Goal: Information Seeking & Learning: Understand process/instructions

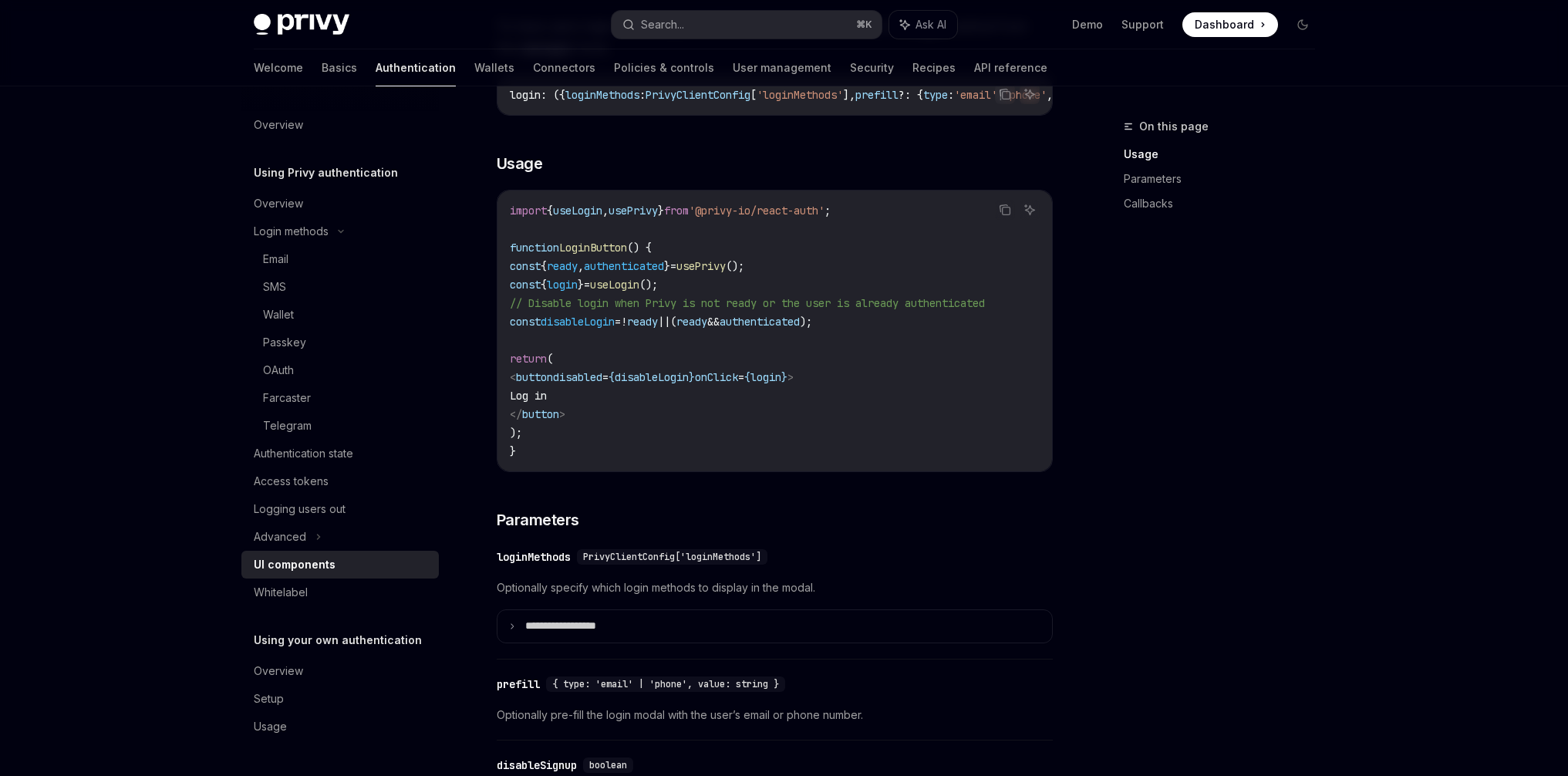
scroll to position [985, 0]
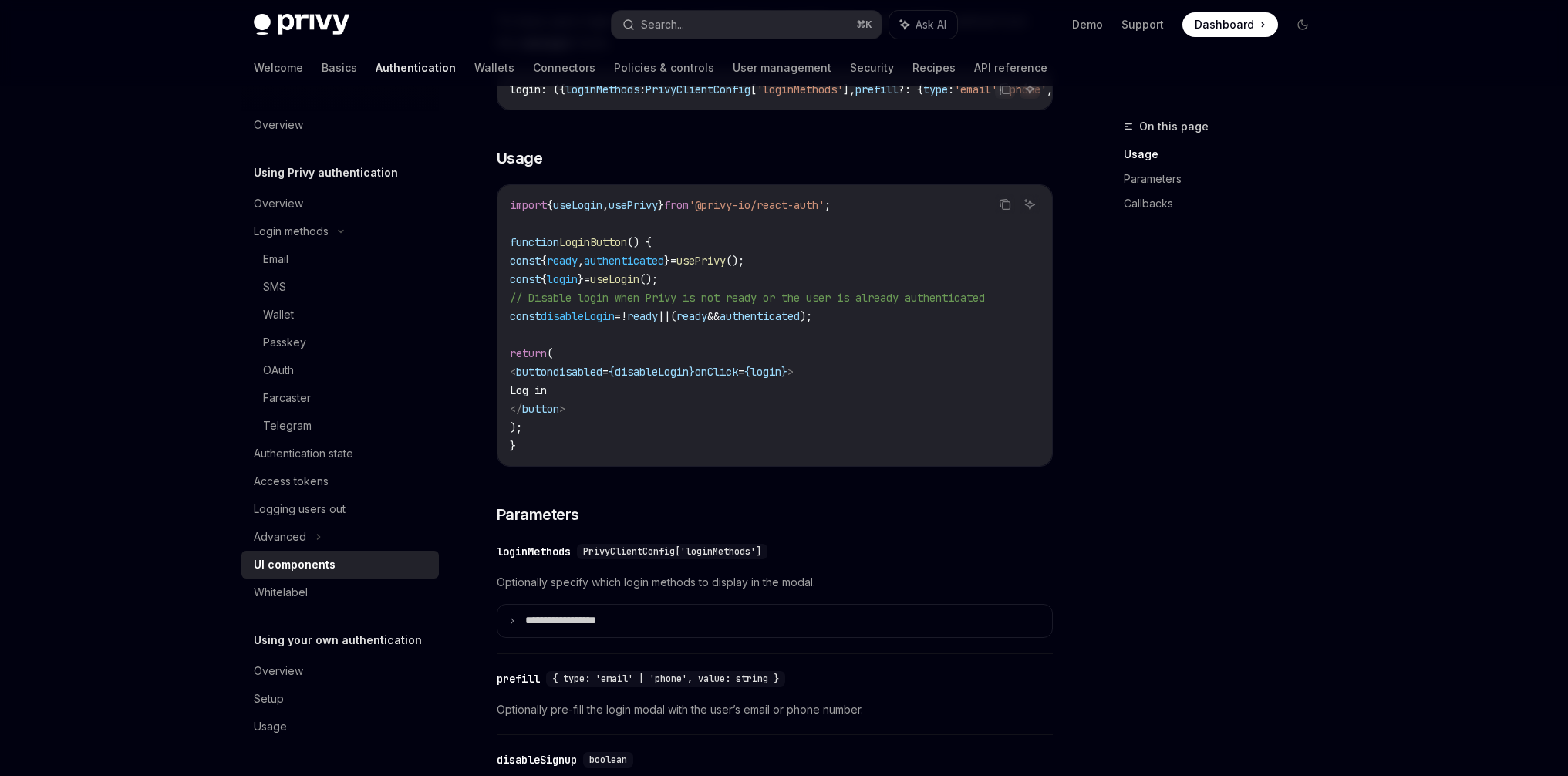
click at [802, 355] on code "import { useLogin , usePrivy } from '@privy-io/react-auth' ; function LoginButt…" at bounding box center [775, 325] width 530 height 260
click at [689, 379] on span "disableLogin" at bounding box center [652, 371] width 74 height 14
click at [788, 379] on span "}" at bounding box center [784, 371] width 6 height 14
click at [781, 379] on span "login" at bounding box center [766, 371] width 30 height 14
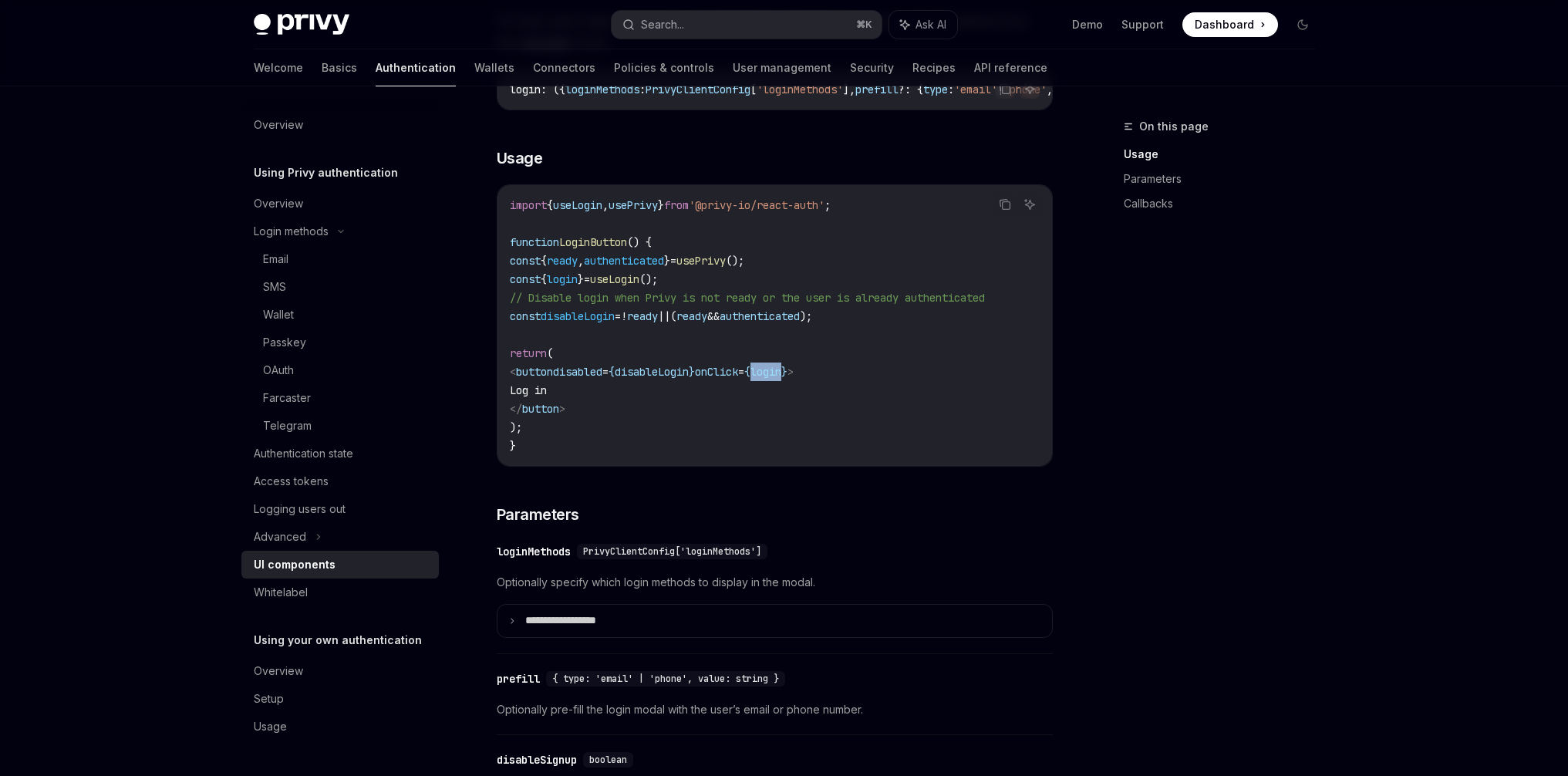
click at [781, 379] on span "login" at bounding box center [766, 371] width 30 height 14
click at [689, 379] on span "disableLogin" at bounding box center [652, 371] width 74 height 14
click at [738, 377] on span "onClick" at bounding box center [716, 371] width 43 height 14
click at [689, 378] on span "disableLogin" at bounding box center [652, 371] width 74 height 14
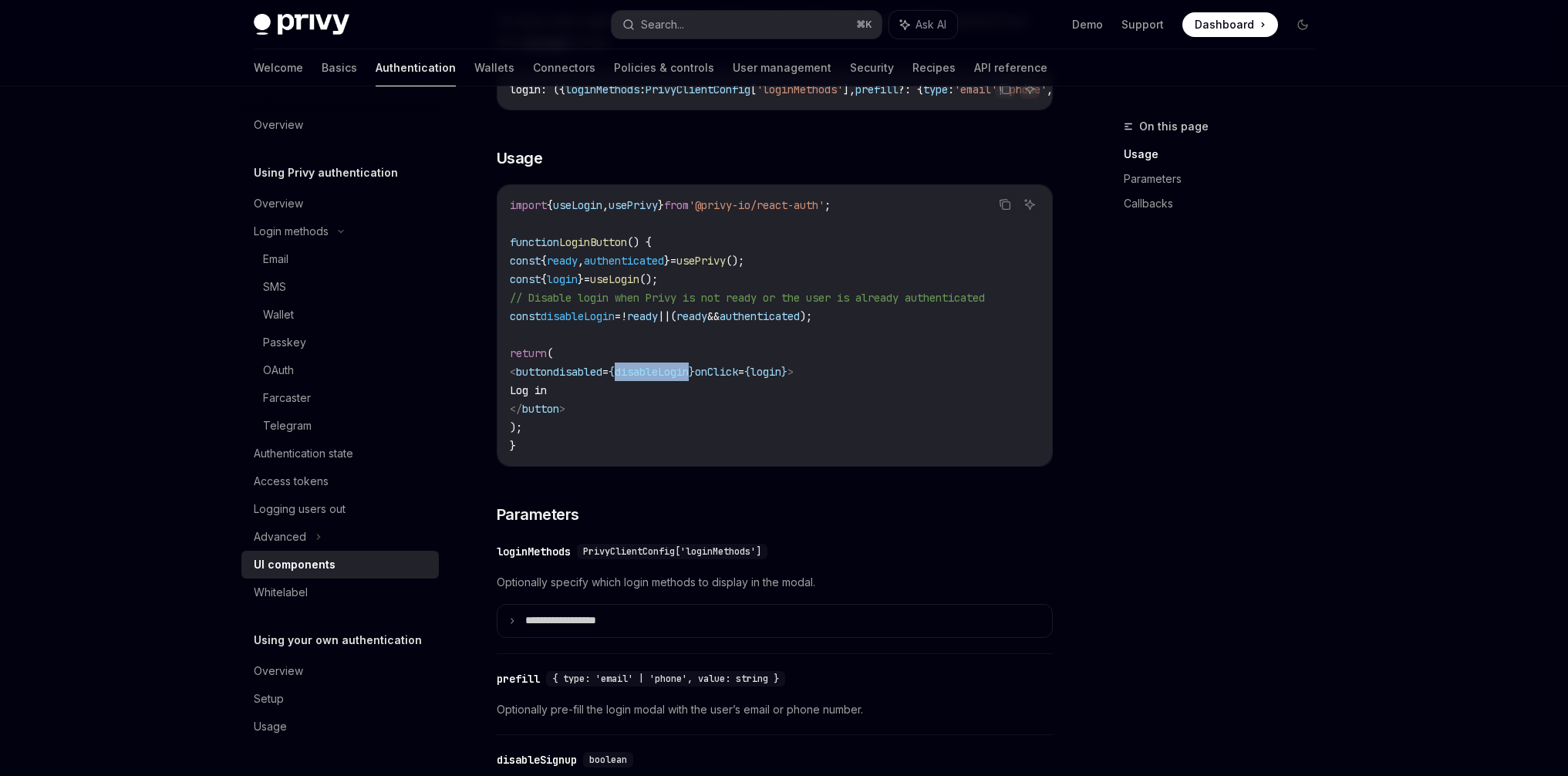
click at [689, 378] on span "disableLogin" at bounding box center [652, 371] width 74 height 14
click at [744, 371] on span "=" at bounding box center [741, 371] width 6 height 14
click at [800, 322] on span "authenticated" at bounding box center [759, 316] width 80 height 14
click at [820, 343] on code "import { useLogin , usePrivy } from '@privy-io/react-auth' ; function LoginButt…" at bounding box center [775, 325] width 530 height 260
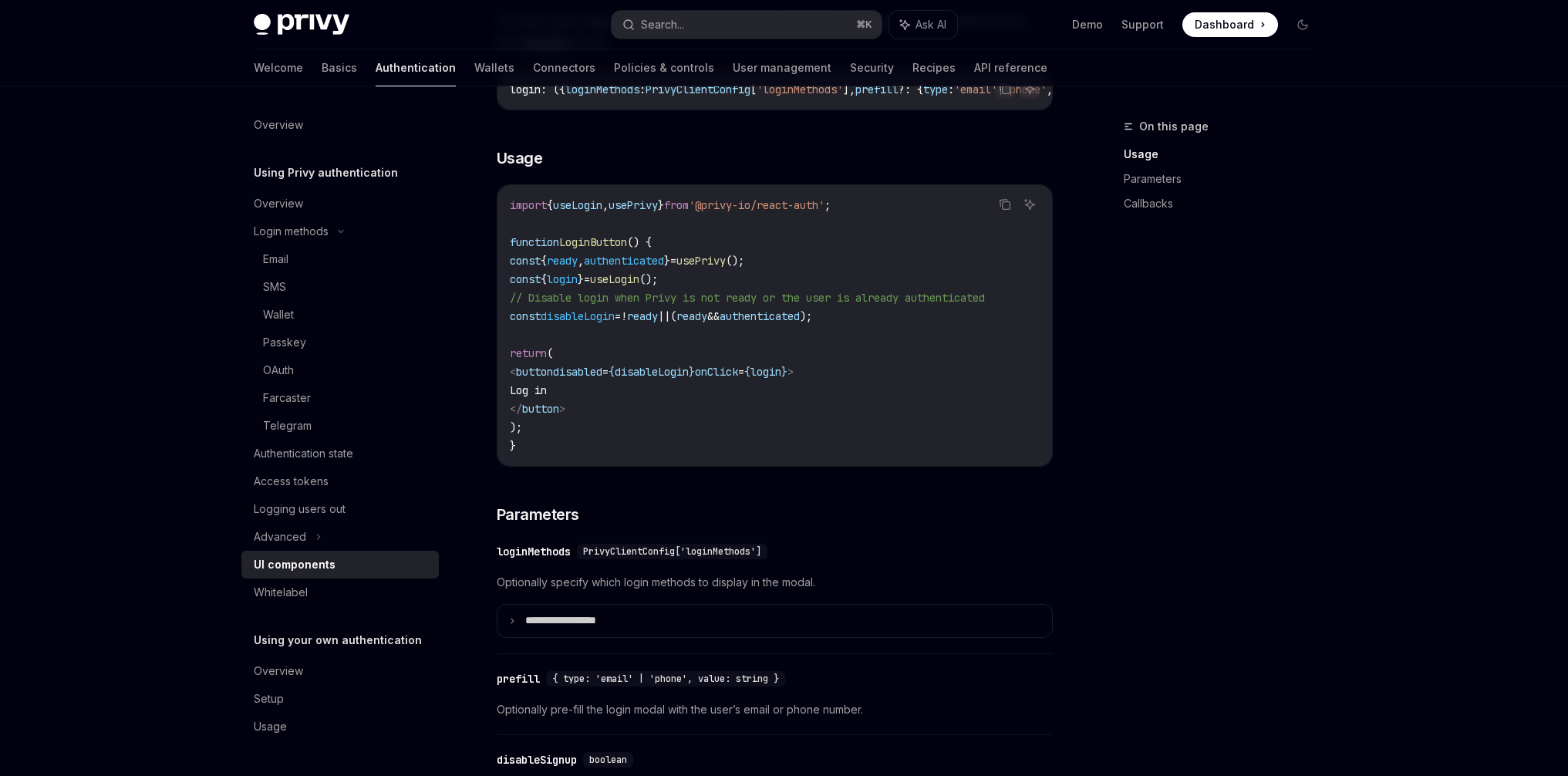
click at [800, 323] on span "authenticated" at bounding box center [759, 316] width 80 height 14
click at [843, 386] on code "import { useLogin , usePrivy } from '@privy-io/react-auth' ; function LoginButt…" at bounding box center [775, 325] width 530 height 260
click at [781, 379] on span "login" at bounding box center [766, 371] width 30 height 14
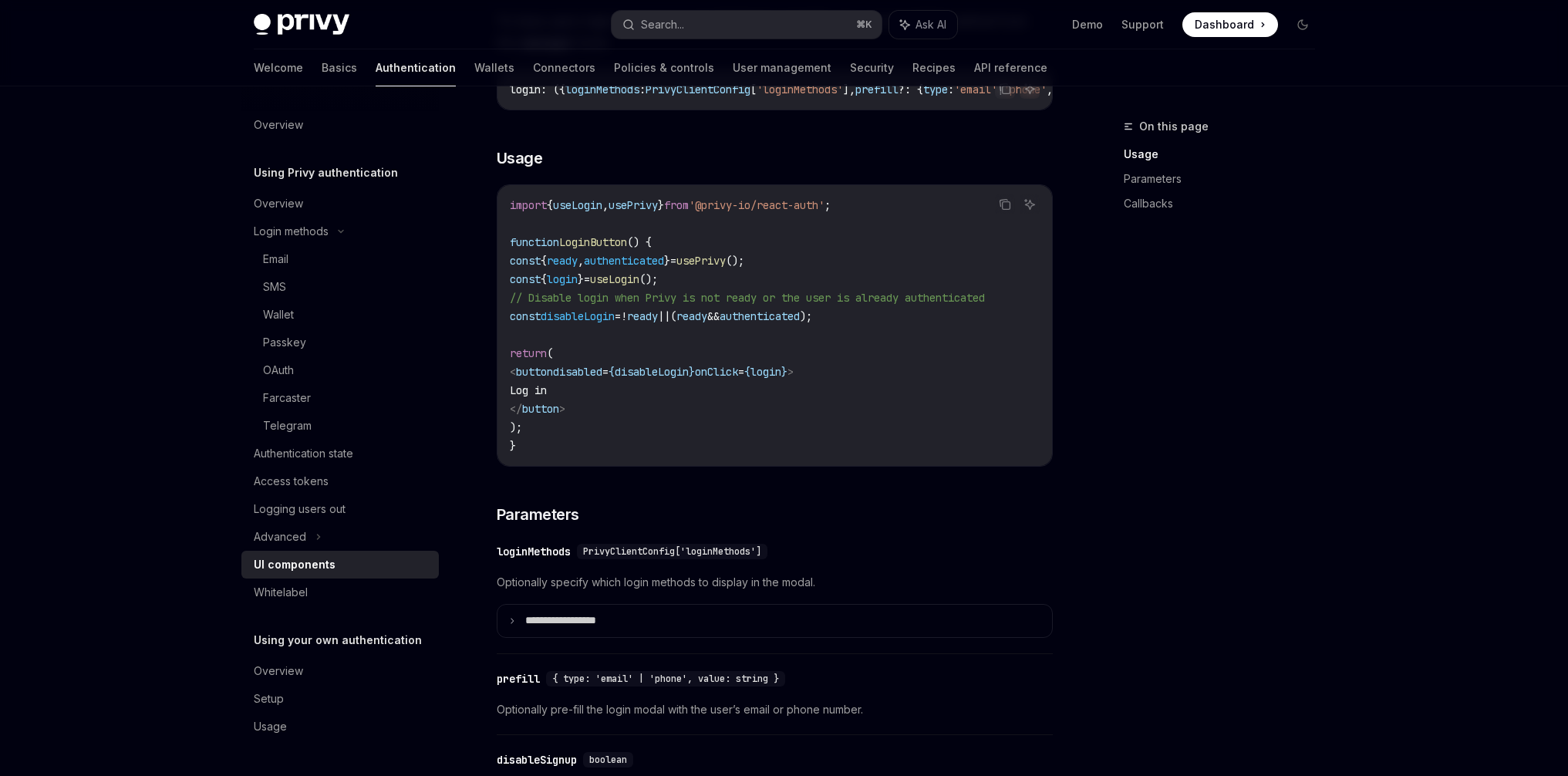
click at [909, 363] on code "import { useLogin , usePrivy } from '@privy-io/react-auth' ; function LoginButt…" at bounding box center [775, 325] width 530 height 260
click at [800, 323] on span "authenticated" at bounding box center [759, 316] width 80 height 14
click at [951, 325] on code "import { useLogin , usePrivy } from '@privy-io/react-auth' ; function LoginButt…" at bounding box center [775, 325] width 530 height 260
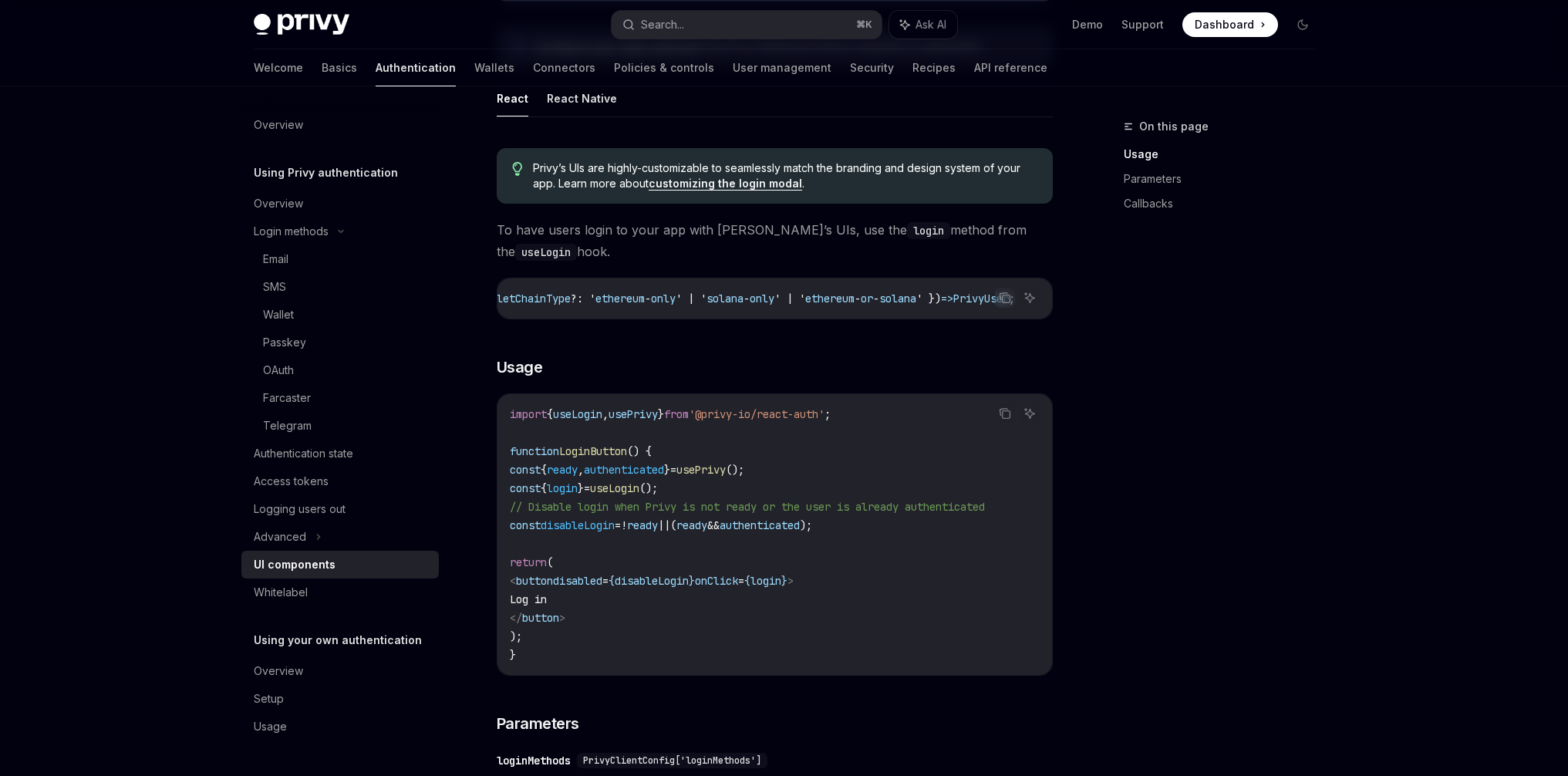
scroll to position [0, 0]
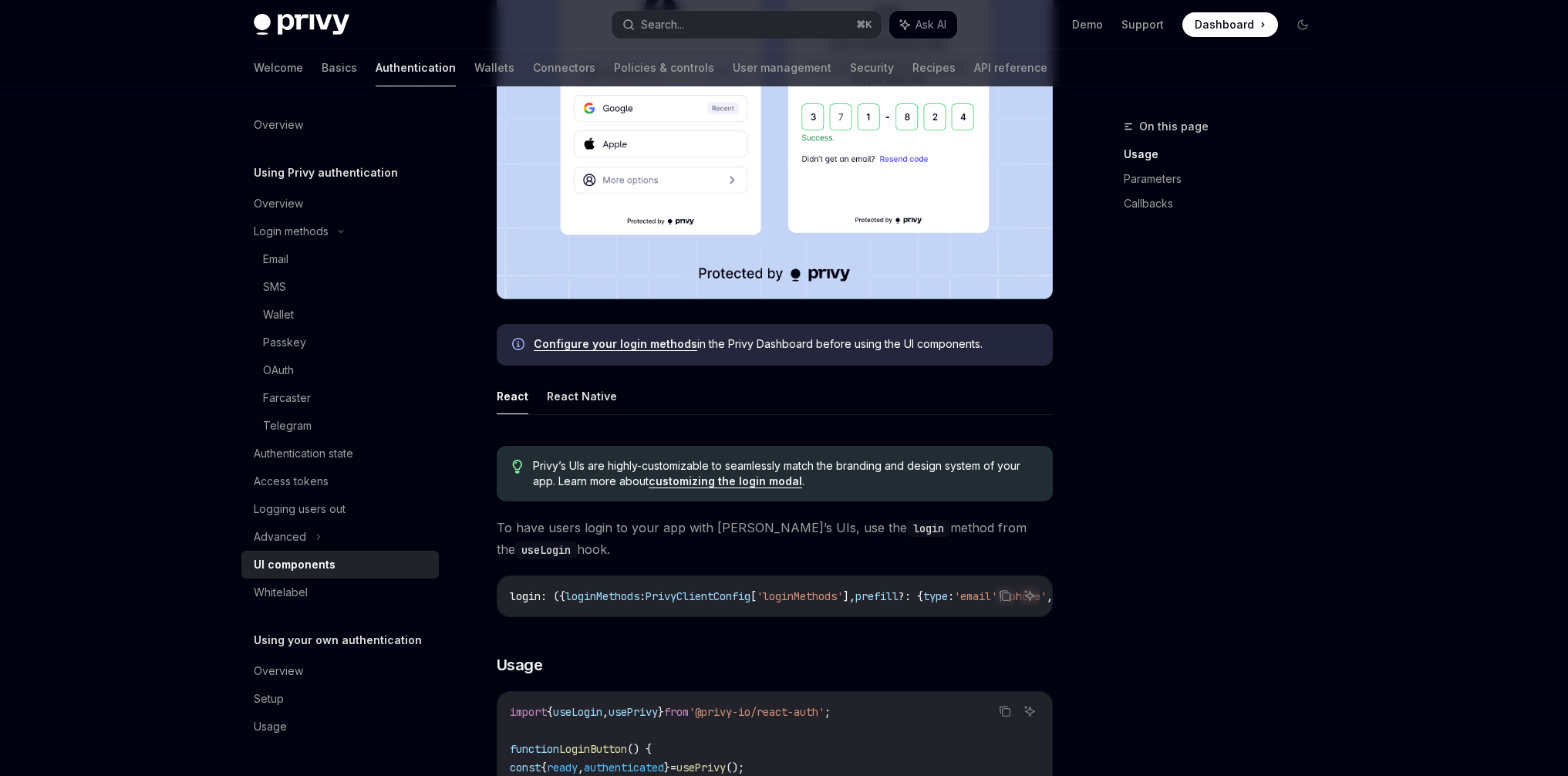
scroll to position [469, 0]
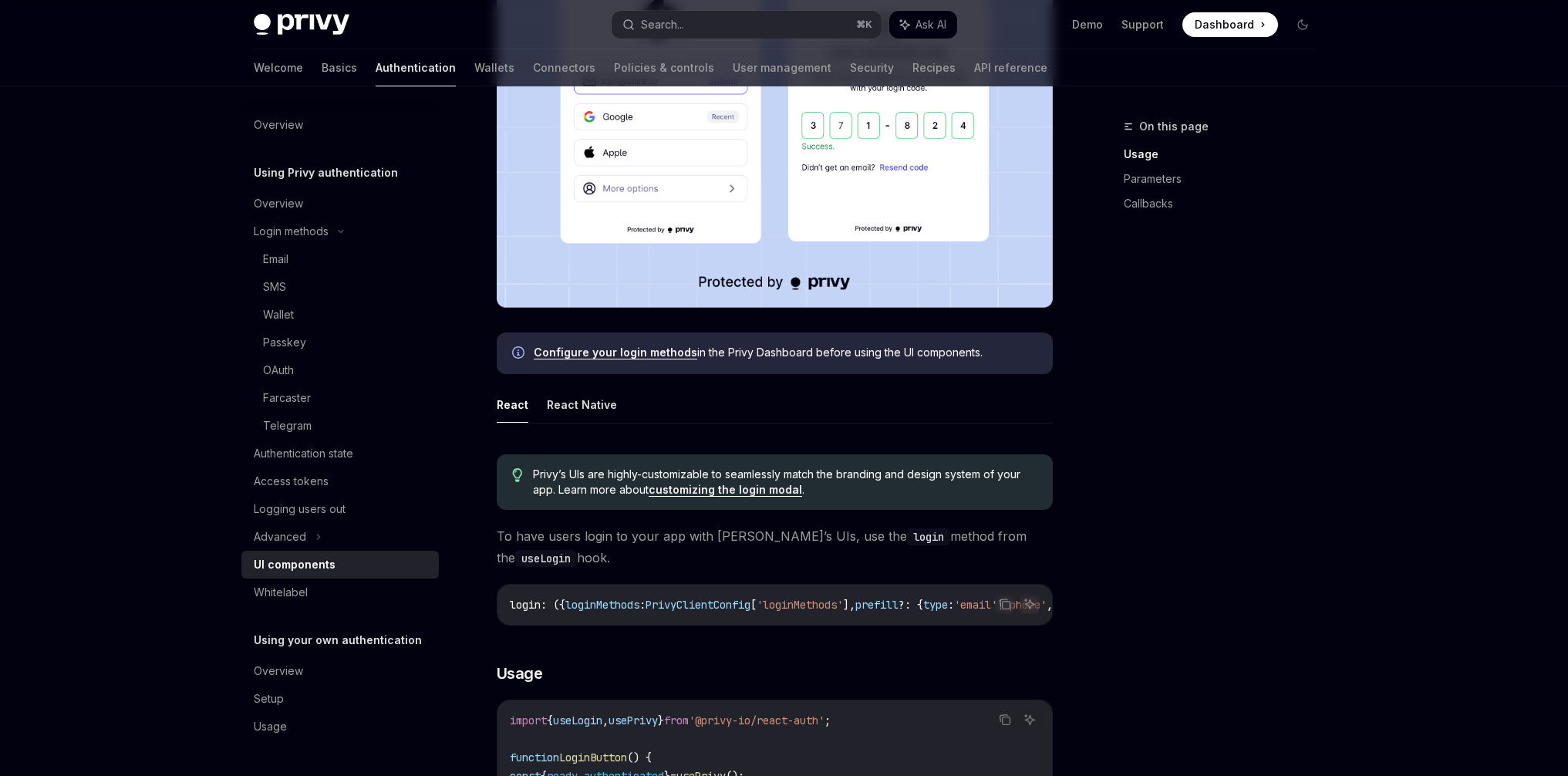
click at [821, 348] on span "Configure your login methods in the Privy Dashboard before using the UI compone…" at bounding box center [785, 352] width 503 height 16
click at [845, 350] on span "Configure your login methods in the Privy Dashboard before using the UI compone…" at bounding box center [785, 352] width 503 height 16
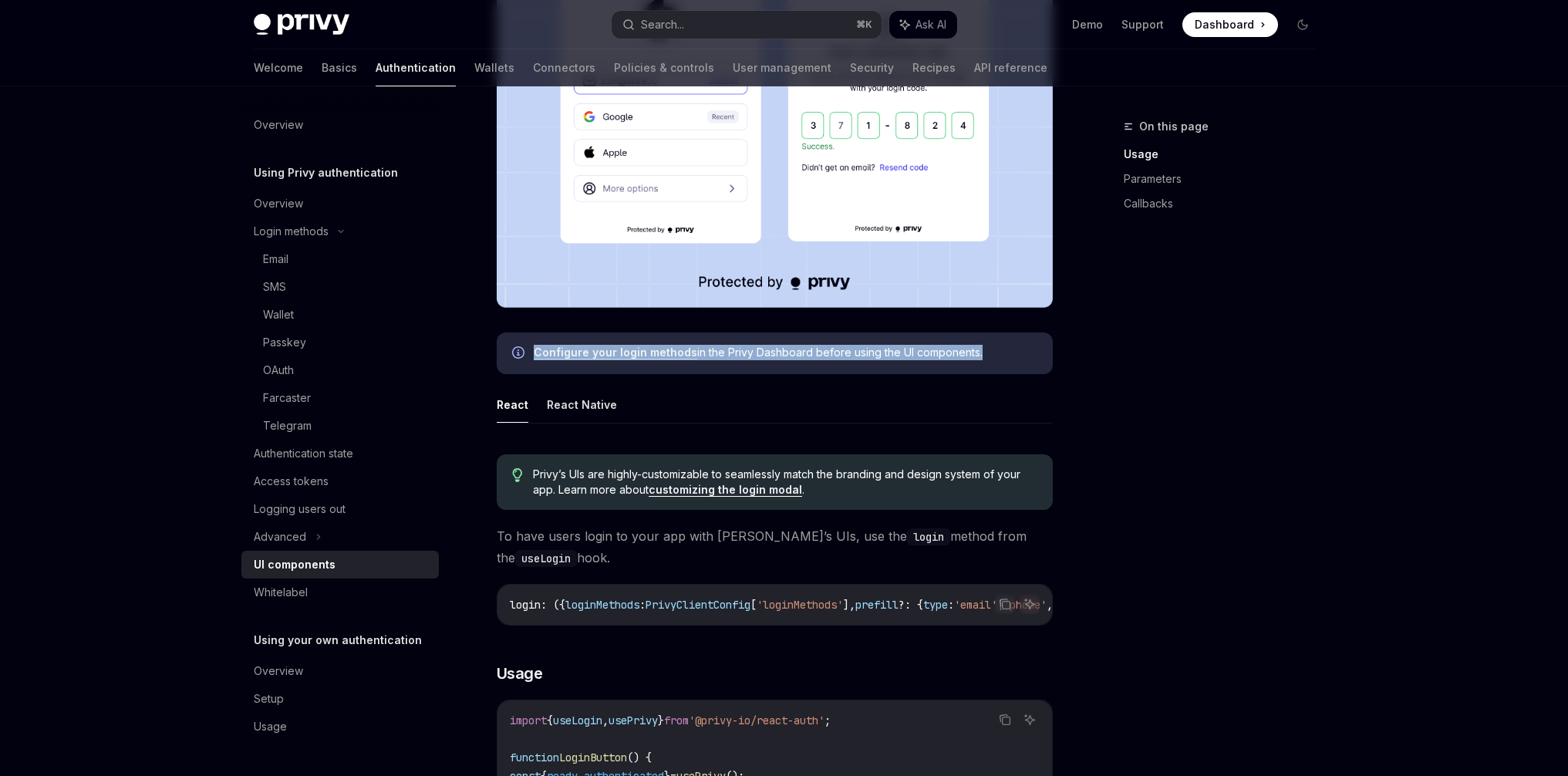
click at [845, 350] on span "Configure your login methods in the Privy Dashboard before using the UI compone…" at bounding box center [785, 352] width 503 height 16
click at [817, 353] on span "Configure your login methods in the Privy Dashboard before using the UI compone…" at bounding box center [785, 352] width 503 height 16
click at [870, 352] on span "Configure your login methods in the Privy Dashboard before using the UI compone…" at bounding box center [785, 352] width 503 height 16
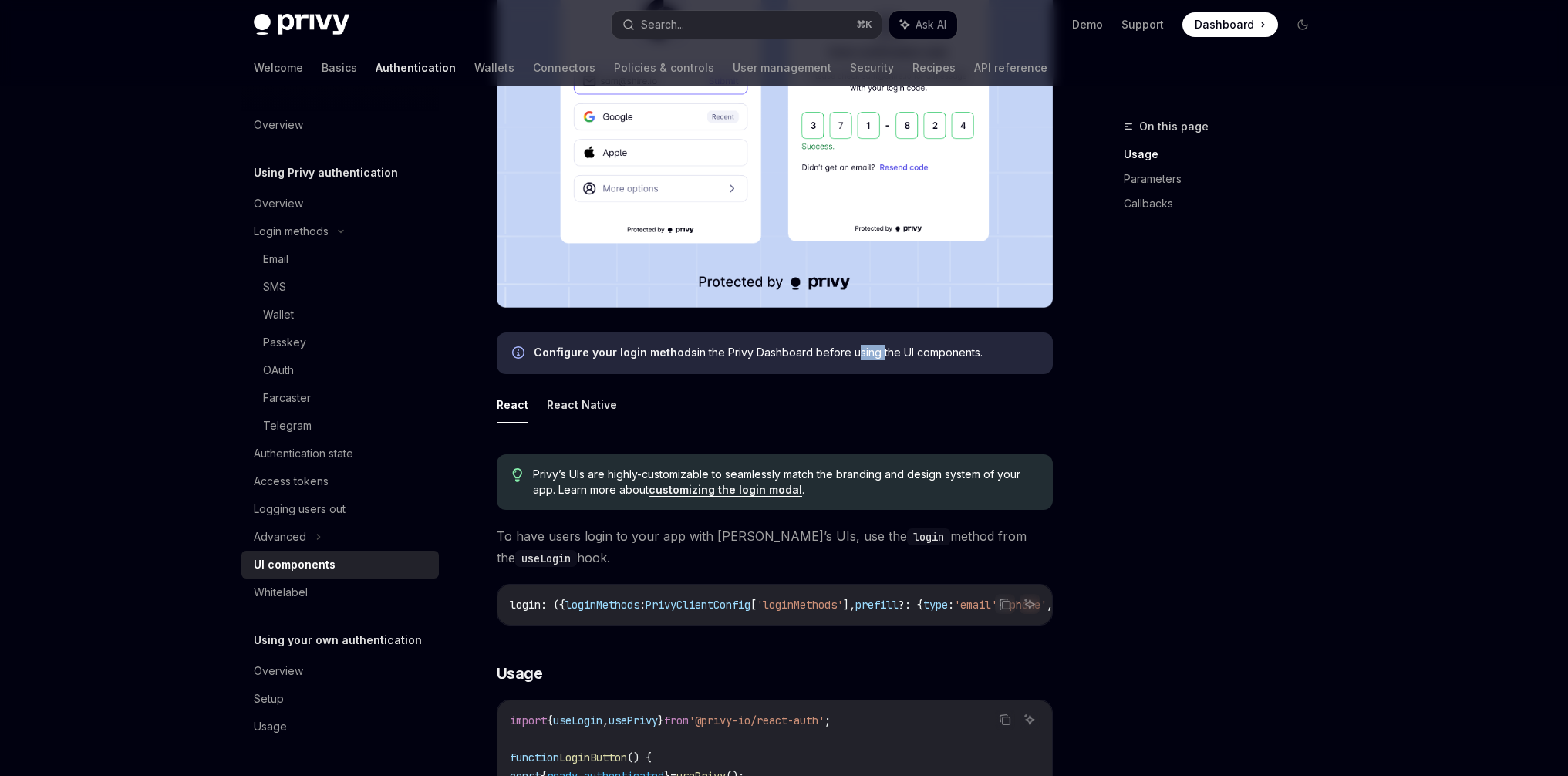
click at [870, 352] on span "Configure your login methods in the Privy Dashboard before using the UI compone…" at bounding box center [785, 352] width 503 height 16
click at [826, 351] on span "Configure your login methods in the Privy Dashboard before using the UI compone…" at bounding box center [785, 352] width 503 height 16
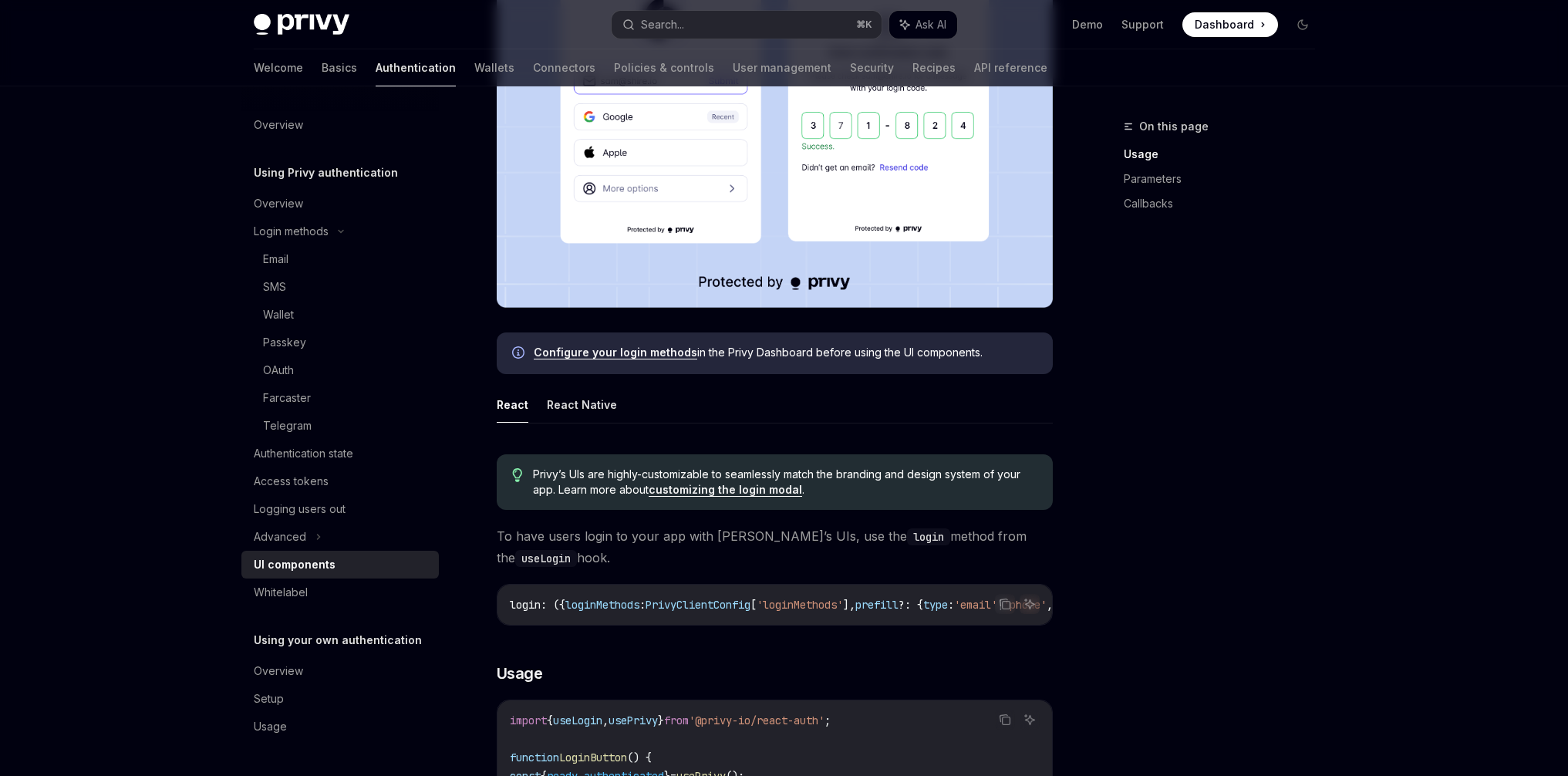
click at [879, 346] on span "Configure your login methods in the Privy Dashboard before using the UI compone…" at bounding box center [785, 352] width 503 height 16
click at [845, 345] on span "Configure your login methods in the Privy Dashboard before using the UI compone…" at bounding box center [785, 352] width 503 height 16
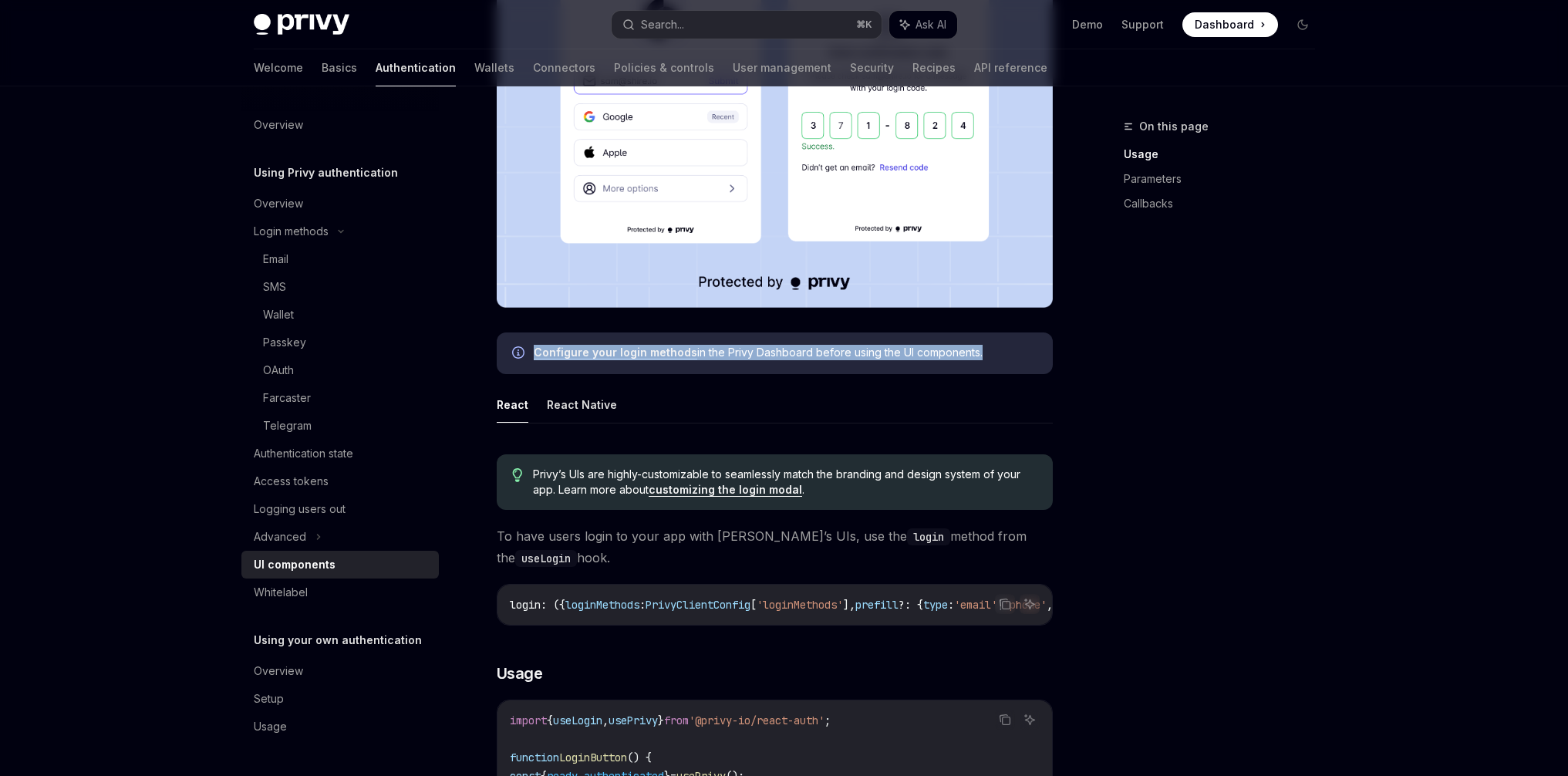
click at [845, 345] on span "Configure your login methods in the Privy Dashboard before using the UI compone…" at bounding box center [785, 352] width 503 height 16
click at [892, 351] on span "Configure your login methods in the Privy Dashboard before using the UI compone…" at bounding box center [785, 352] width 503 height 16
click at [974, 348] on span "Configure your login methods in the Privy Dashboard before using the UI compone…" at bounding box center [785, 352] width 503 height 16
click at [950, 351] on span "Configure your login methods in the Privy Dashboard before using the UI compone…" at bounding box center [785, 352] width 503 height 16
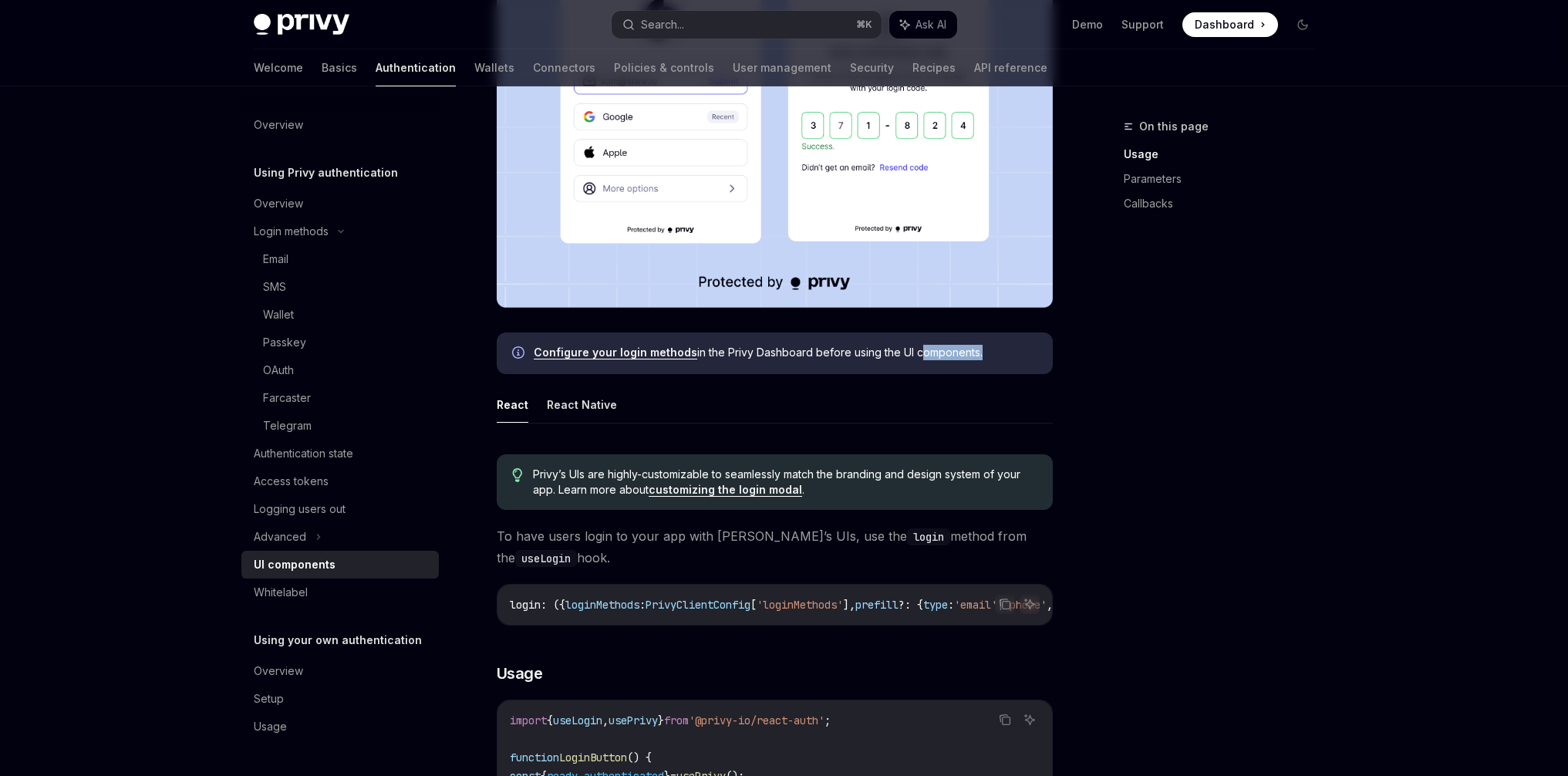
click at [950, 351] on span "Configure your login methods in the Privy Dashboard before using the UI compone…" at bounding box center [785, 352] width 503 height 16
click at [886, 352] on span "Configure your login methods in the Privy Dashboard before using the UI compone…" at bounding box center [785, 352] width 503 height 16
click at [886, 351] on span "Configure your login methods in the Privy Dashboard before using the UI compone…" at bounding box center [785, 352] width 503 height 16
click at [843, 353] on span "Configure your login methods in the Privy Dashboard before using the UI compone…" at bounding box center [785, 352] width 503 height 16
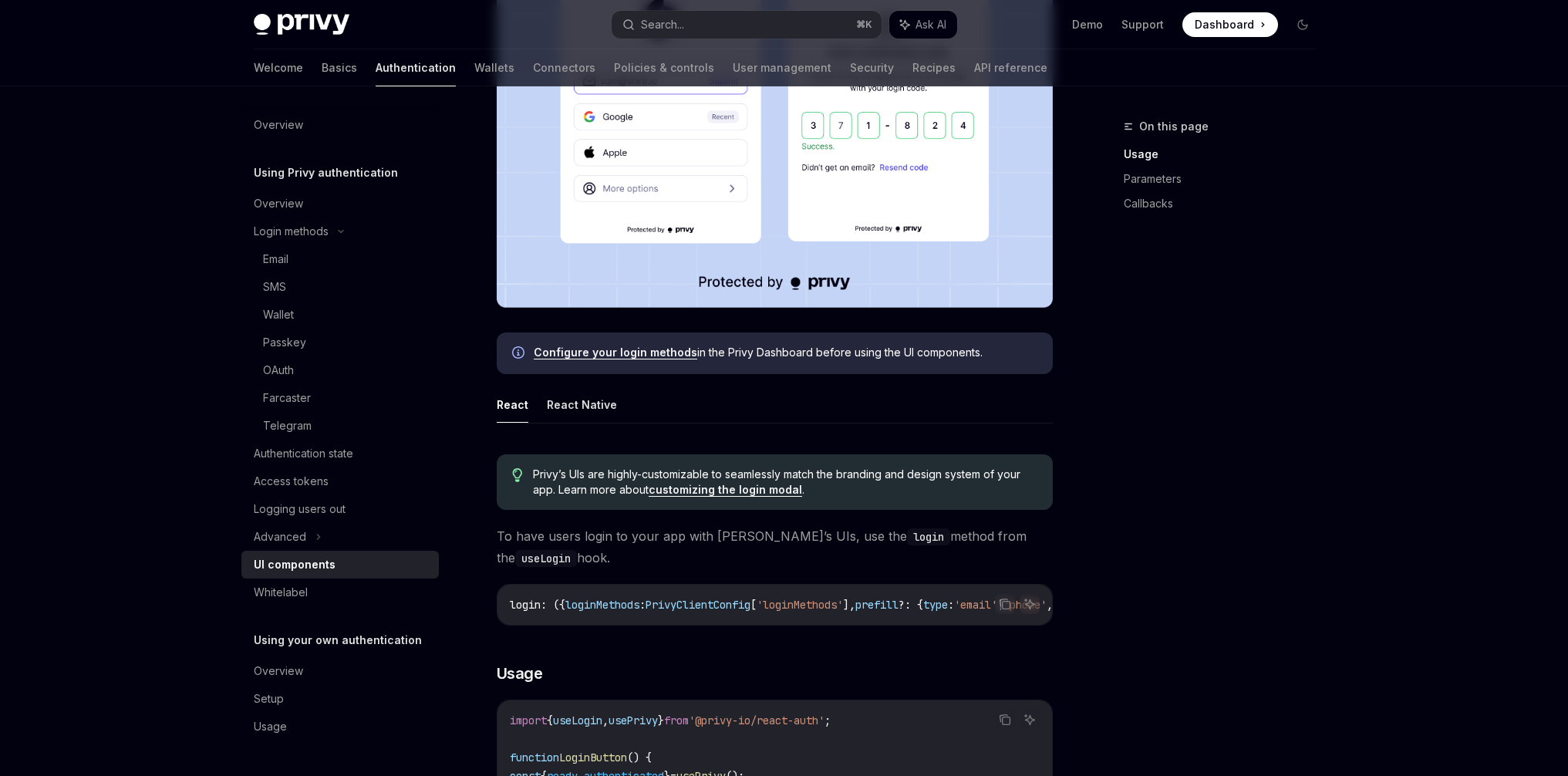
click at [853, 353] on span "Configure your login methods in the Privy Dashboard before using the UI compone…" at bounding box center [785, 352] width 503 height 16
click at [936, 350] on span "Configure your login methods in the Privy Dashboard before using the UI compone…" at bounding box center [785, 352] width 503 height 16
click at [911, 350] on span "Configure your login methods in the Privy Dashboard before using the UI compone…" at bounding box center [785, 352] width 503 height 16
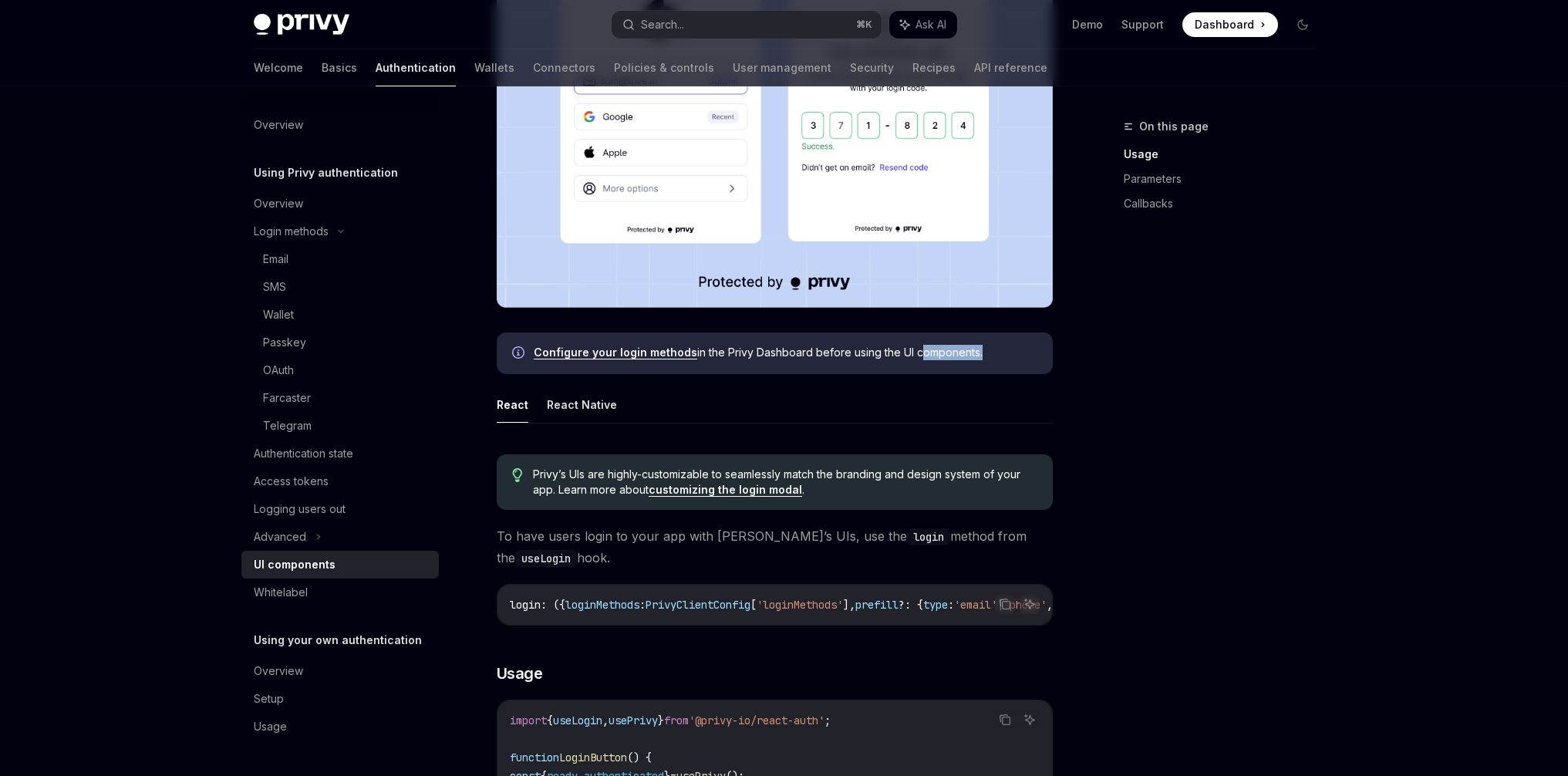
click at [911, 350] on span "Configure your login methods in the Privy Dashboard before using the UI compone…" at bounding box center [785, 352] width 503 height 16
click at [890, 353] on span "Configure your login methods in the Privy Dashboard before using the UI compone…" at bounding box center [785, 352] width 503 height 16
click at [935, 349] on span "Configure your login methods in the Privy Dashboard before using the UI compone…" at bounding box center [785, 352] width 503 height 16
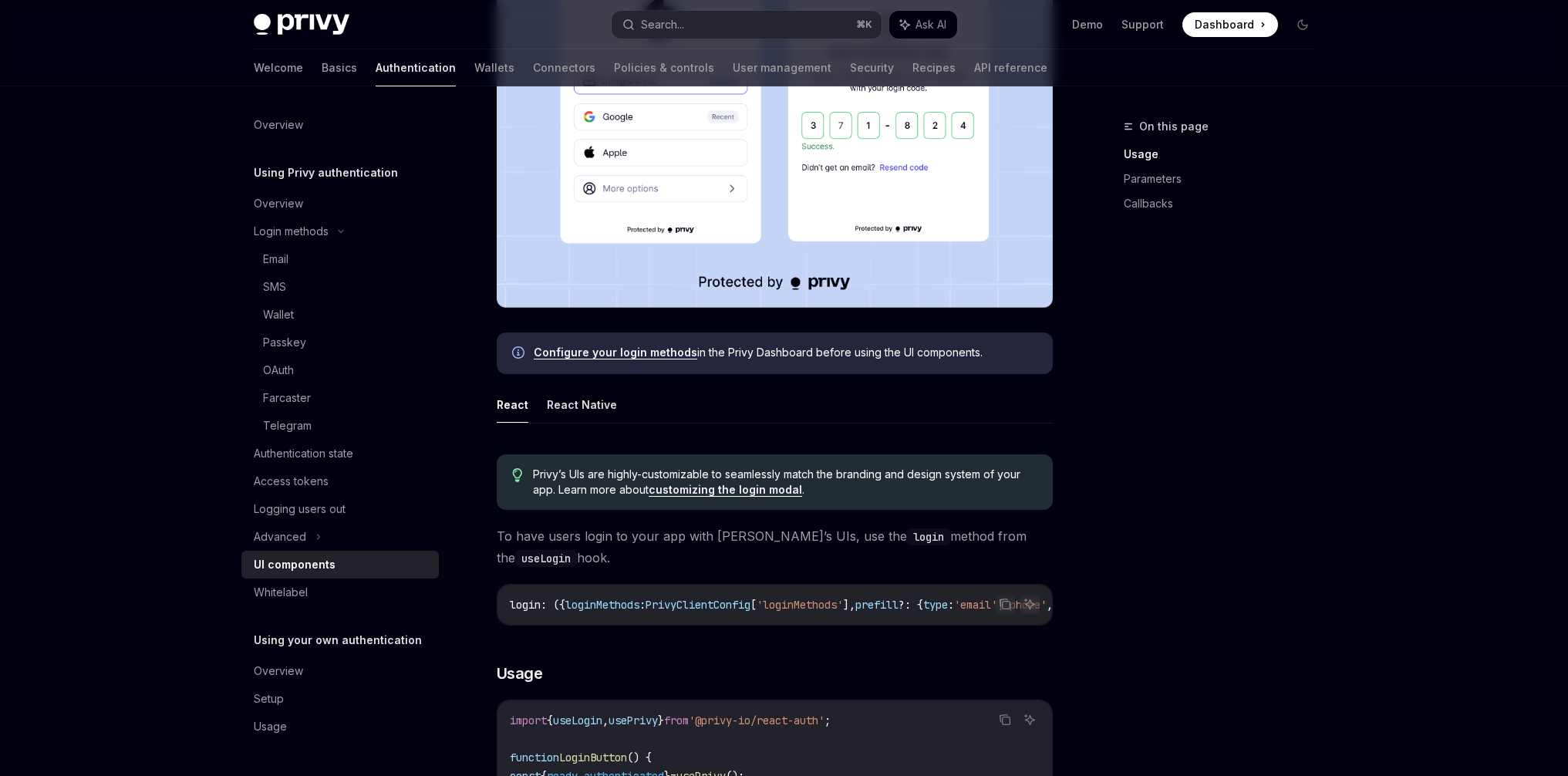
click at [901, 351] on span "Configure your login methods in the Privy Dashboard before using the UI compone…" at bounding box center [785, 352] width 503 height 16
click at [940, 351] on span "Configure your login methods in the Privy Dashboard before using the UI compone…" at bounding box center [785, 352] width 503 height 16
click at [1164, 349] on div "On this page Usage Parameters Callbacks" at bounding box center [1210, 446] width 235 height 659
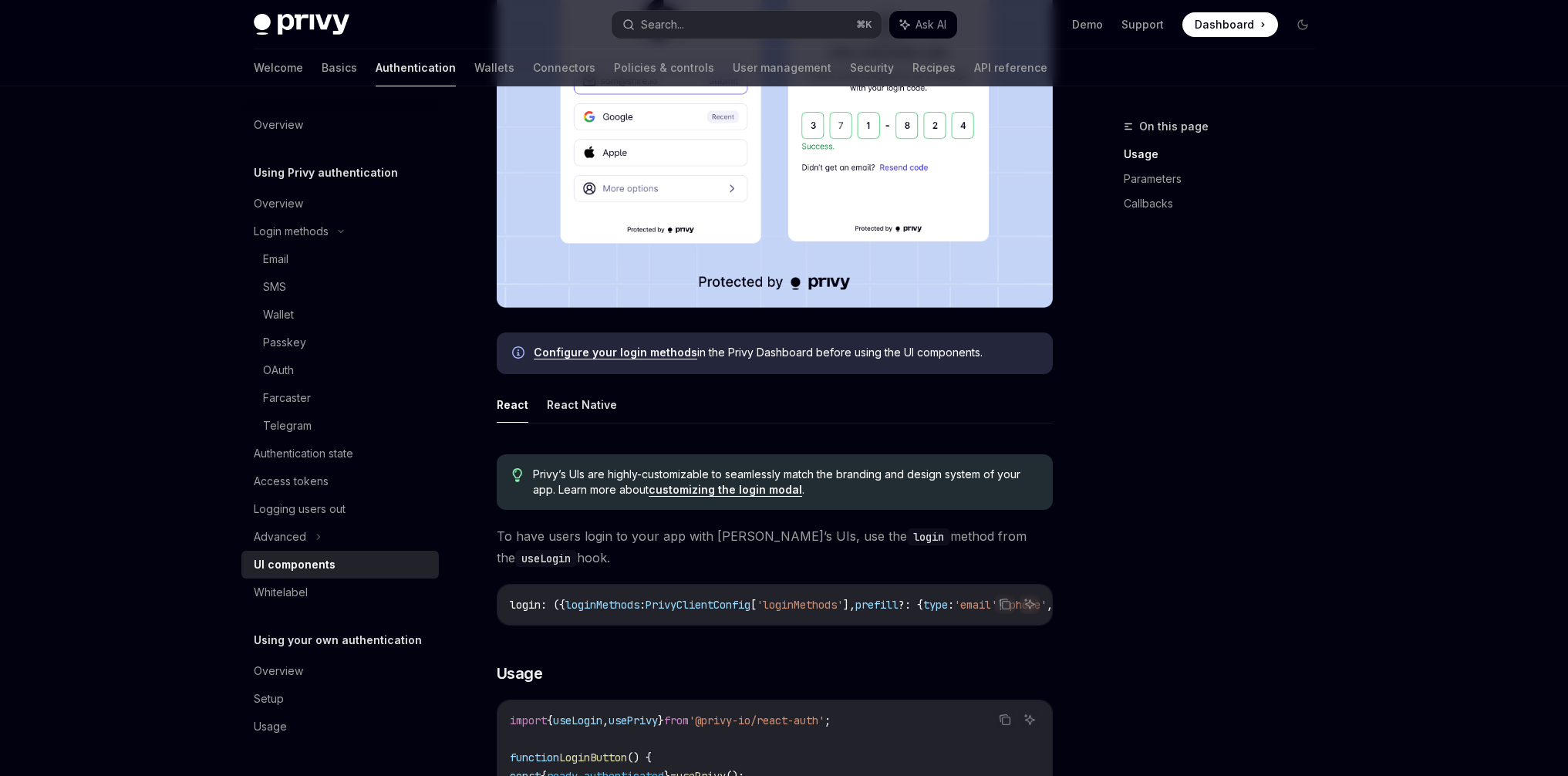
click at [1176, 350] on div "On this page Usage Parameters Callbacks" at bounding box center [1210, 446] width 235 height 659
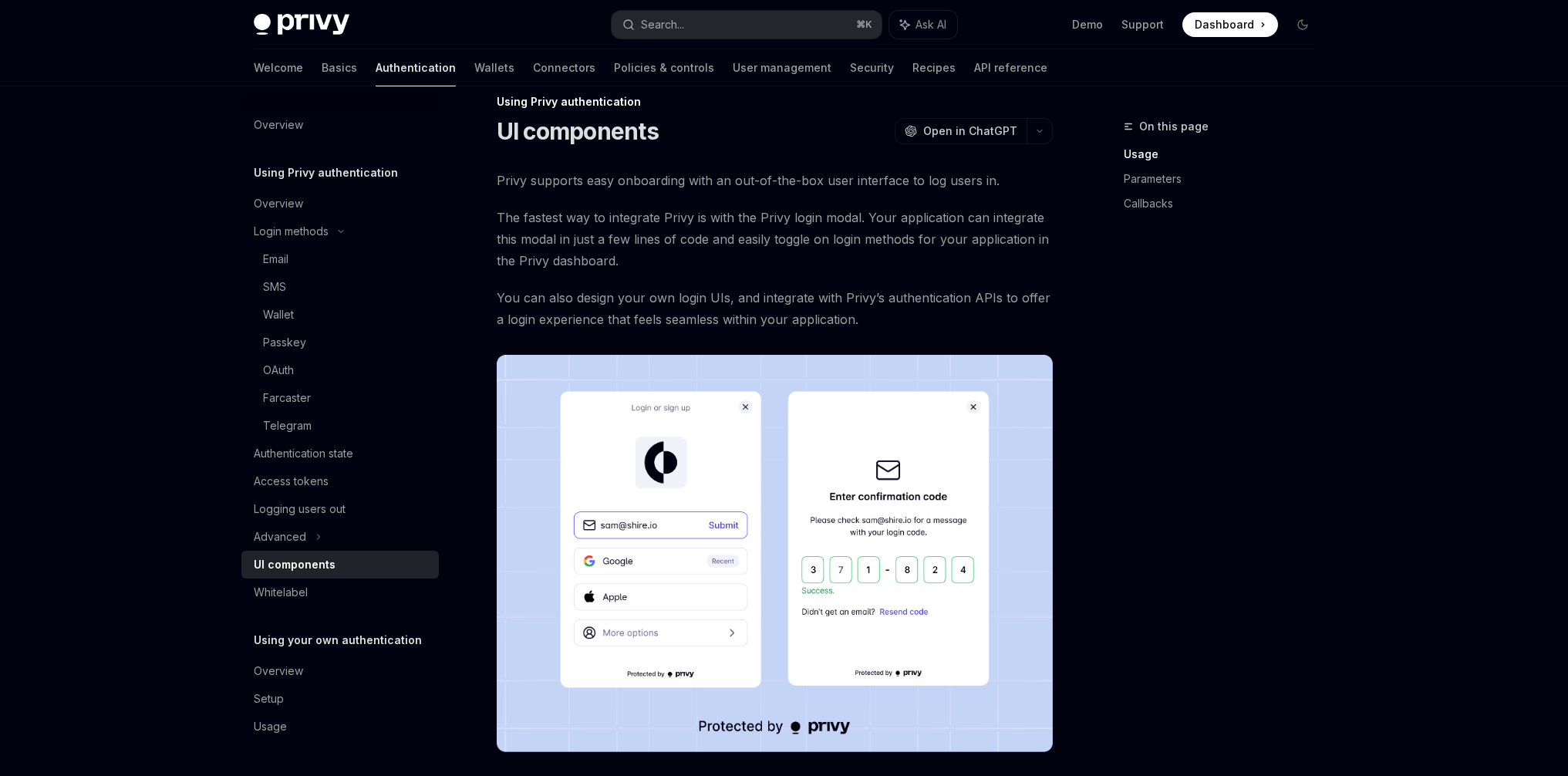
scroll to position [19, 0]
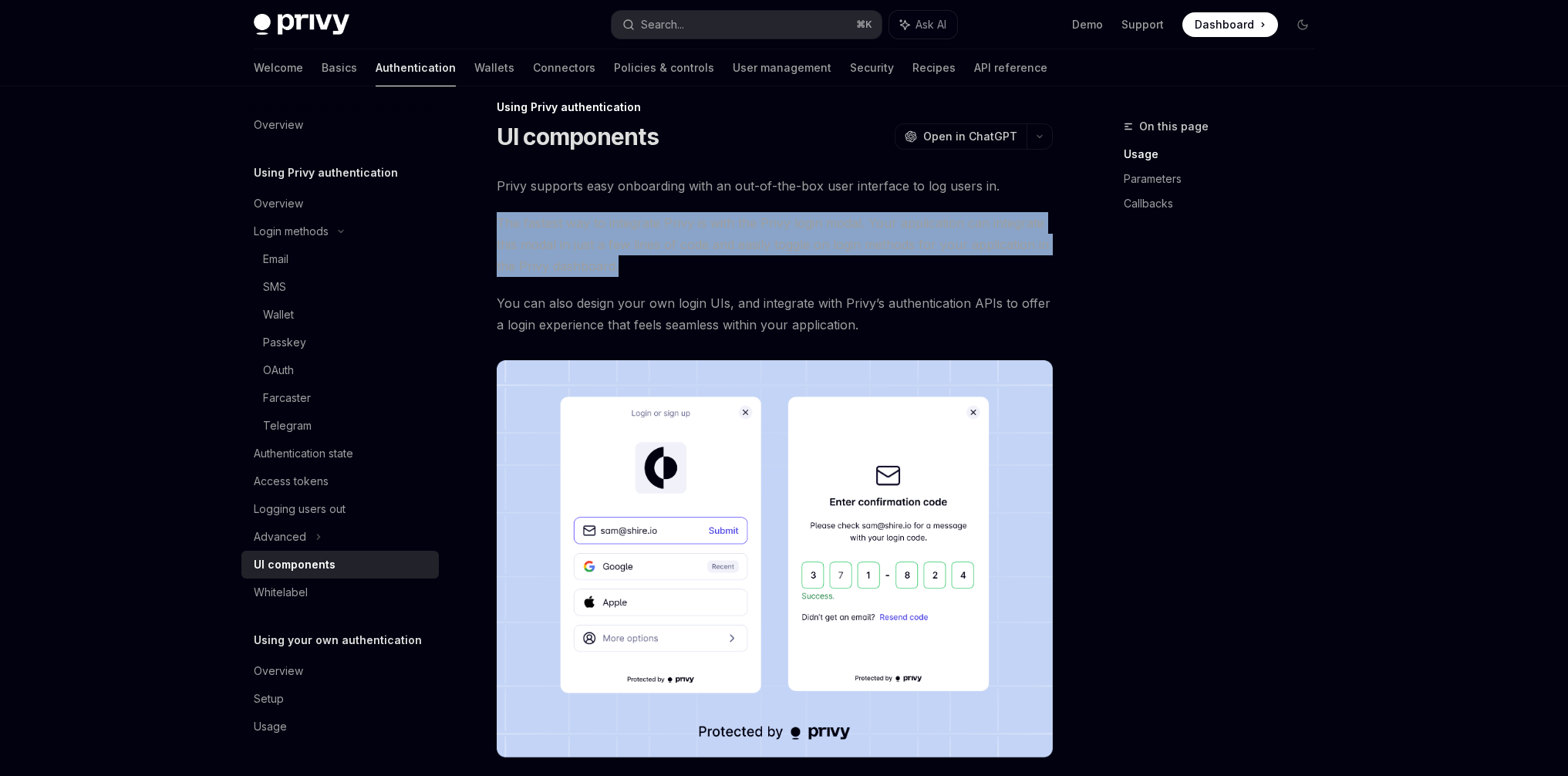
drag, startPoint x: 623, startPoint y: 262, endPoint x: 491, endPoint y: 212, distance: 141.2
click at [715, 268] on span "The fastest way to integrate Privy is with the Privy login modal. Your applicat…" at bounding box center [775, 245] width 556 height 65
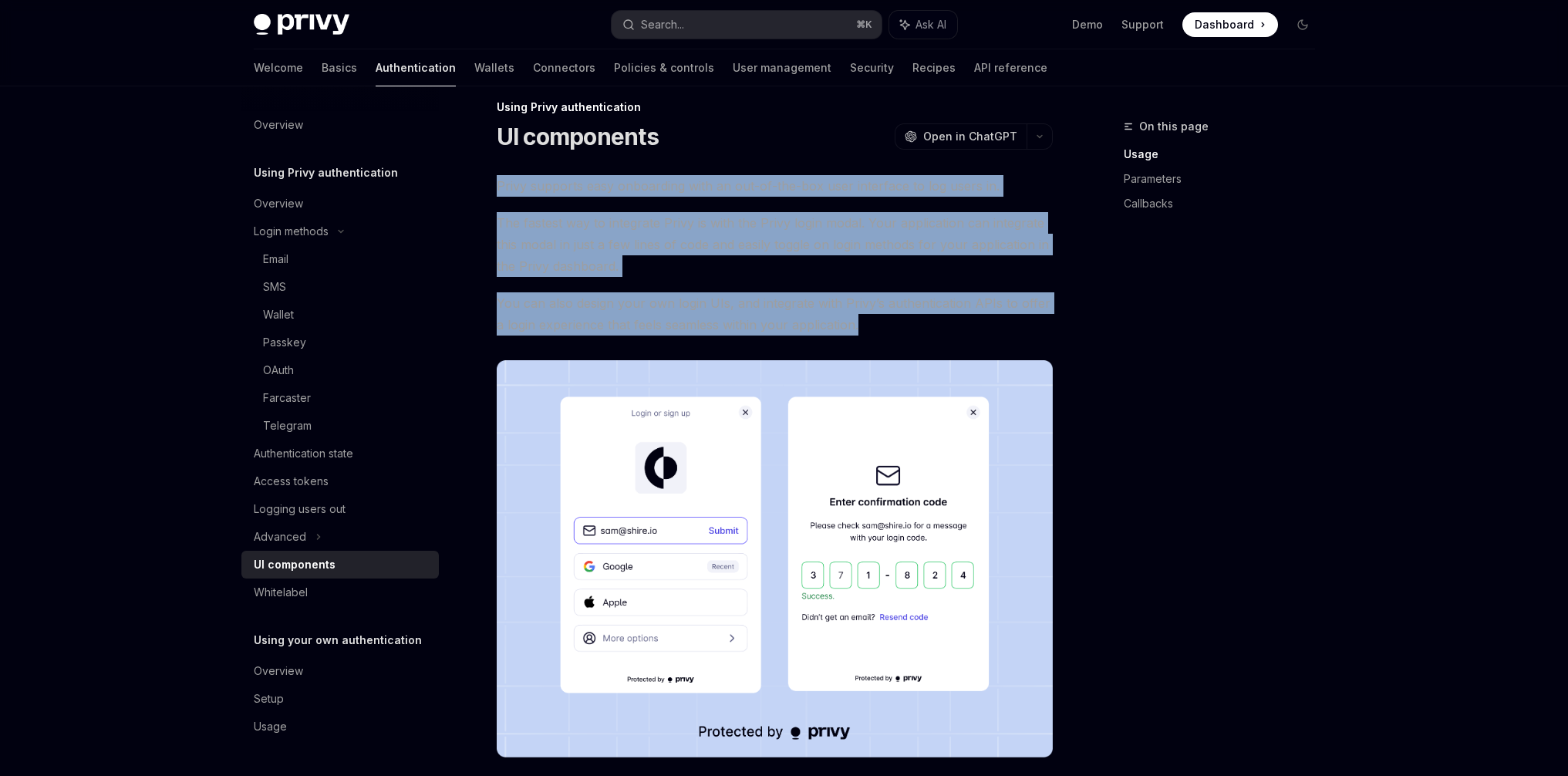
drag, startPoint x: 859, startPoint y: 327, endPoint x: 476, endPoint y: 186, distance: 408.1
click at [814, 217] on span "The fastest way to integrate Privy is with the Privy login modal. Your applicat…" at bounding box center [775, 245] width 556 height 65
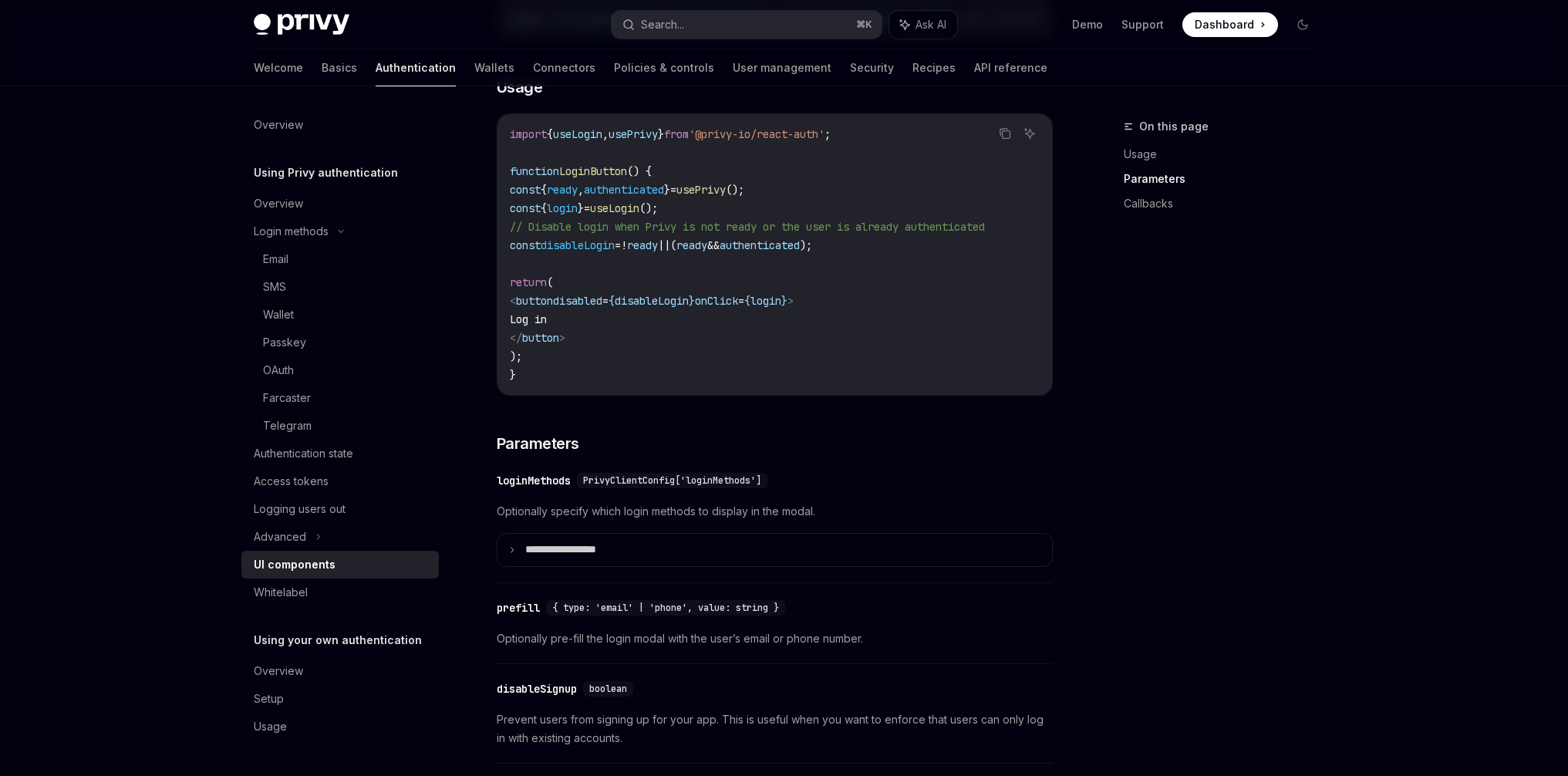
scroll to position [0, 0]
click at [1257, 349] on div "On this page Usage Parameters Callbacks" at bounding box center [1210, 446] width 235 height 659
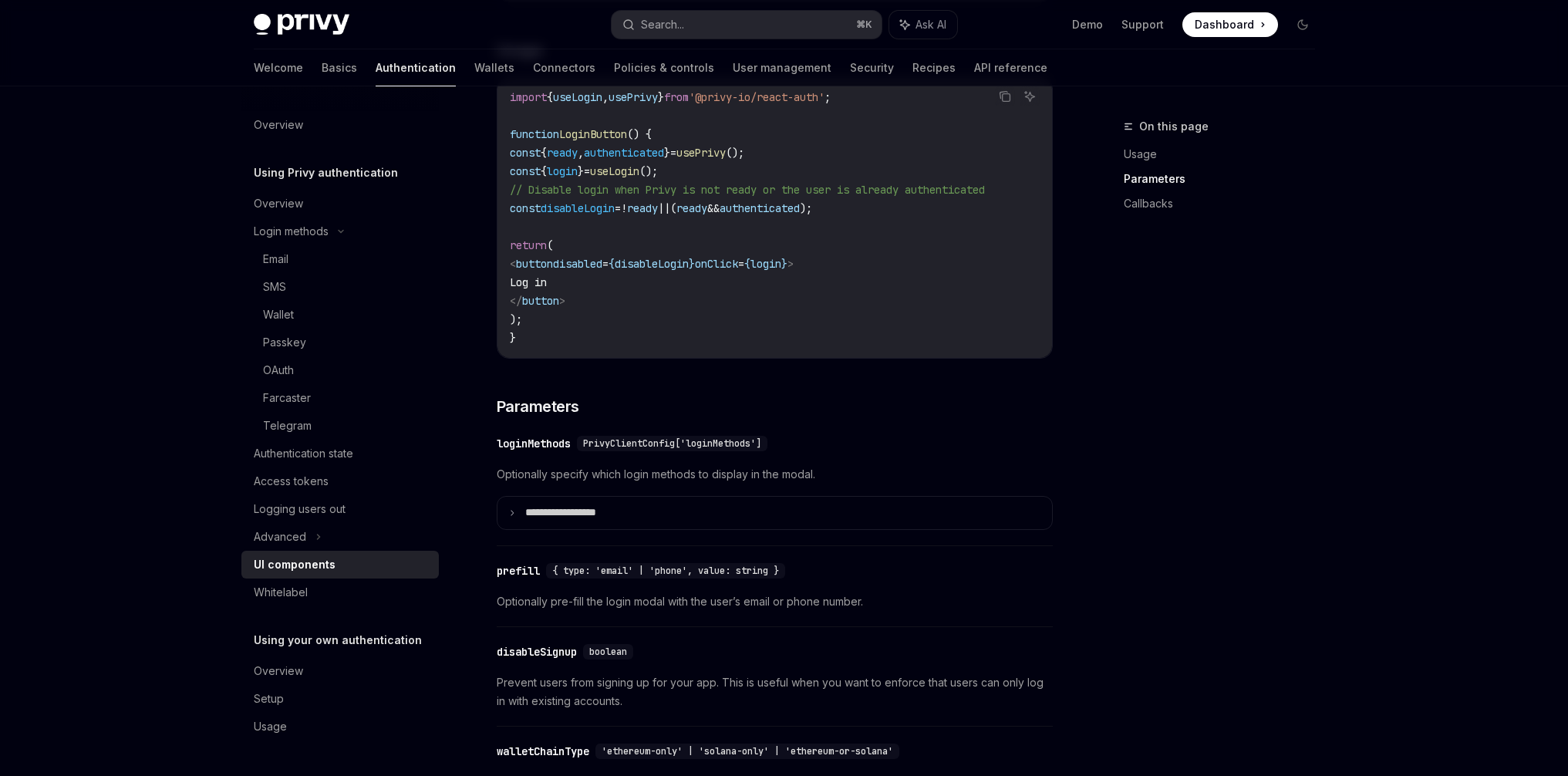
scroll to position [1203, 0]
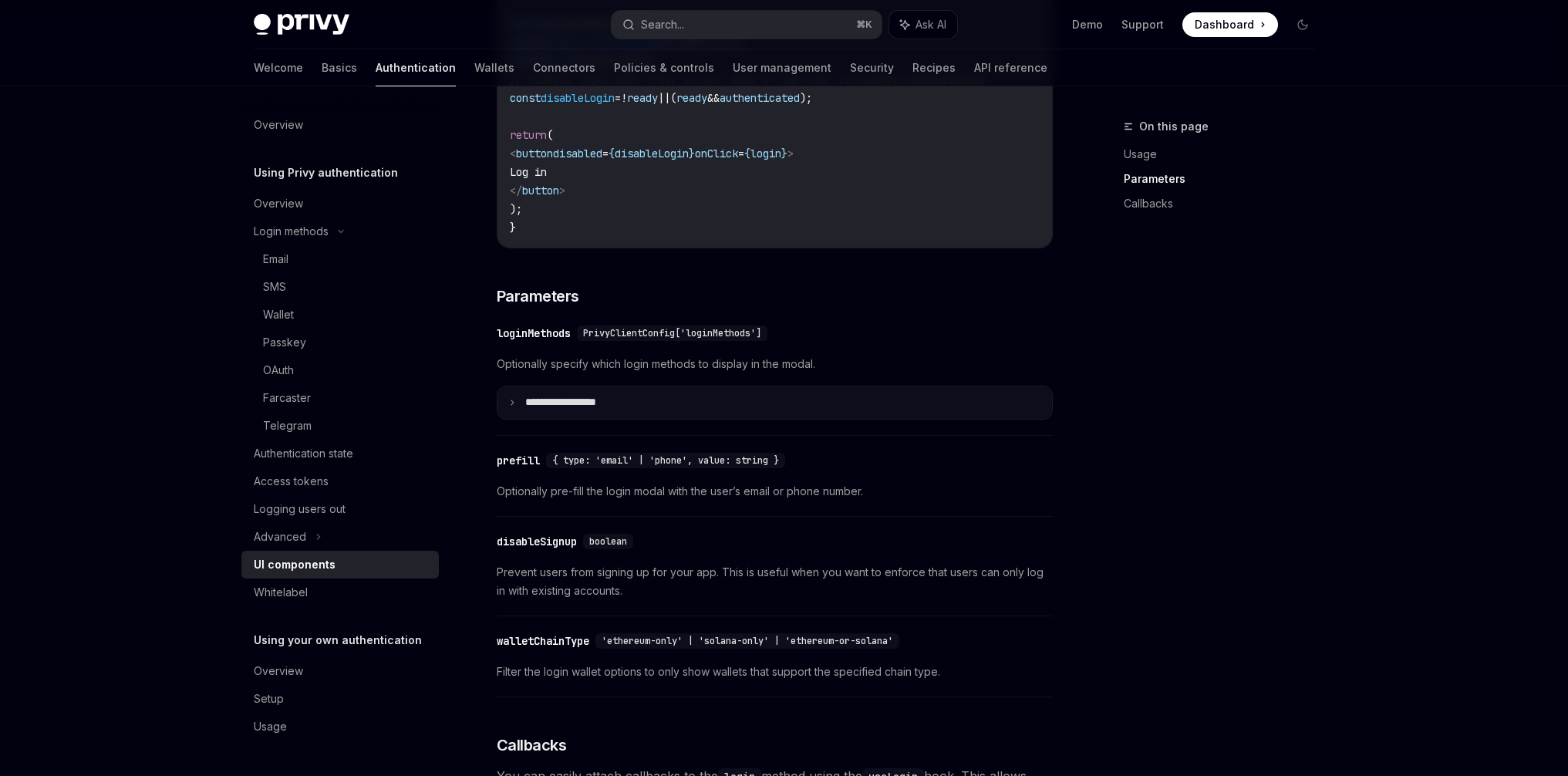
click at [570, 418] on summary "**********" at bounding box center [775, 402] width 554 height 32
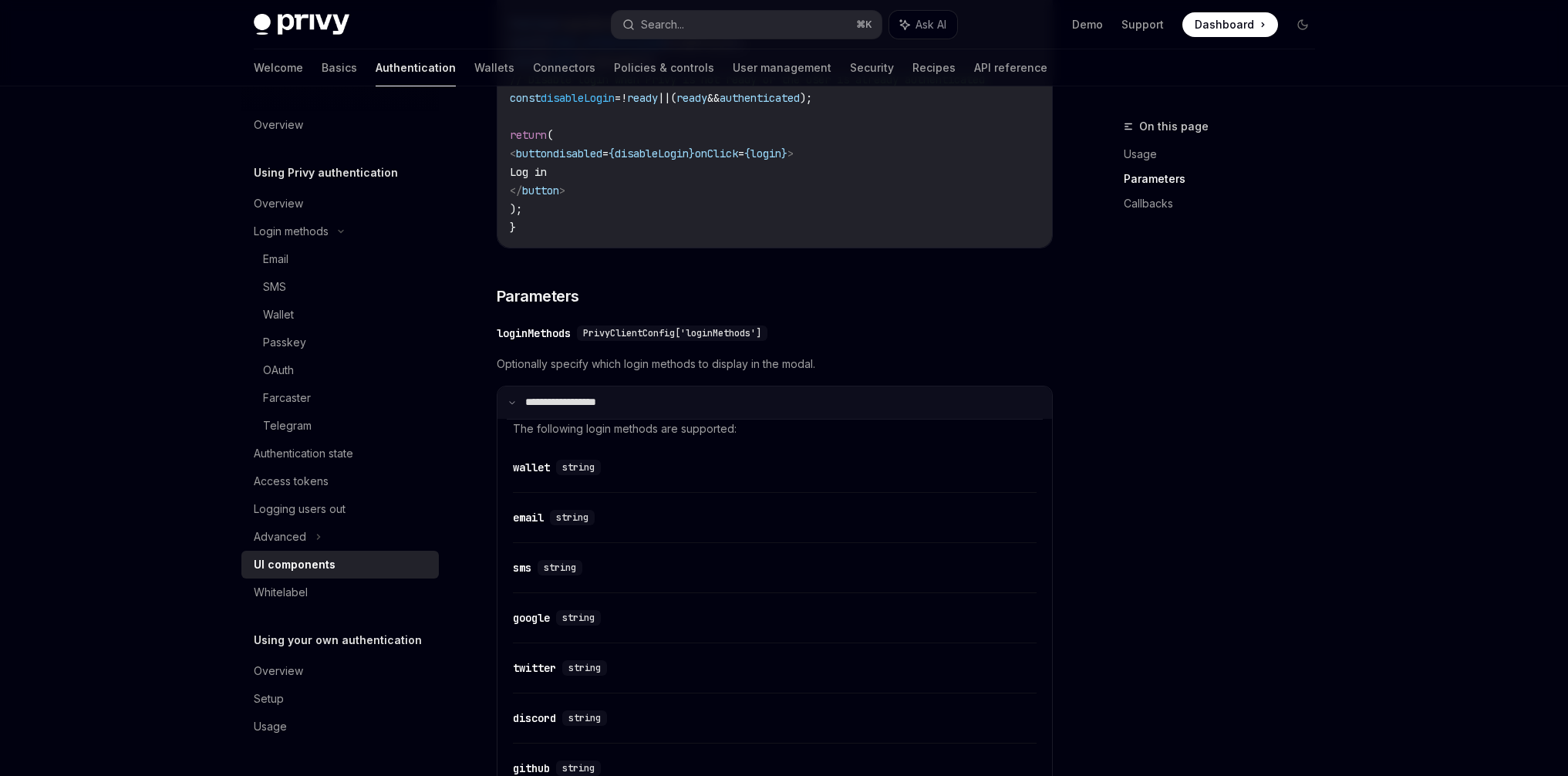
click at [598, 409] on p "**********" at bounding box center [576, 402] width 103 height 14
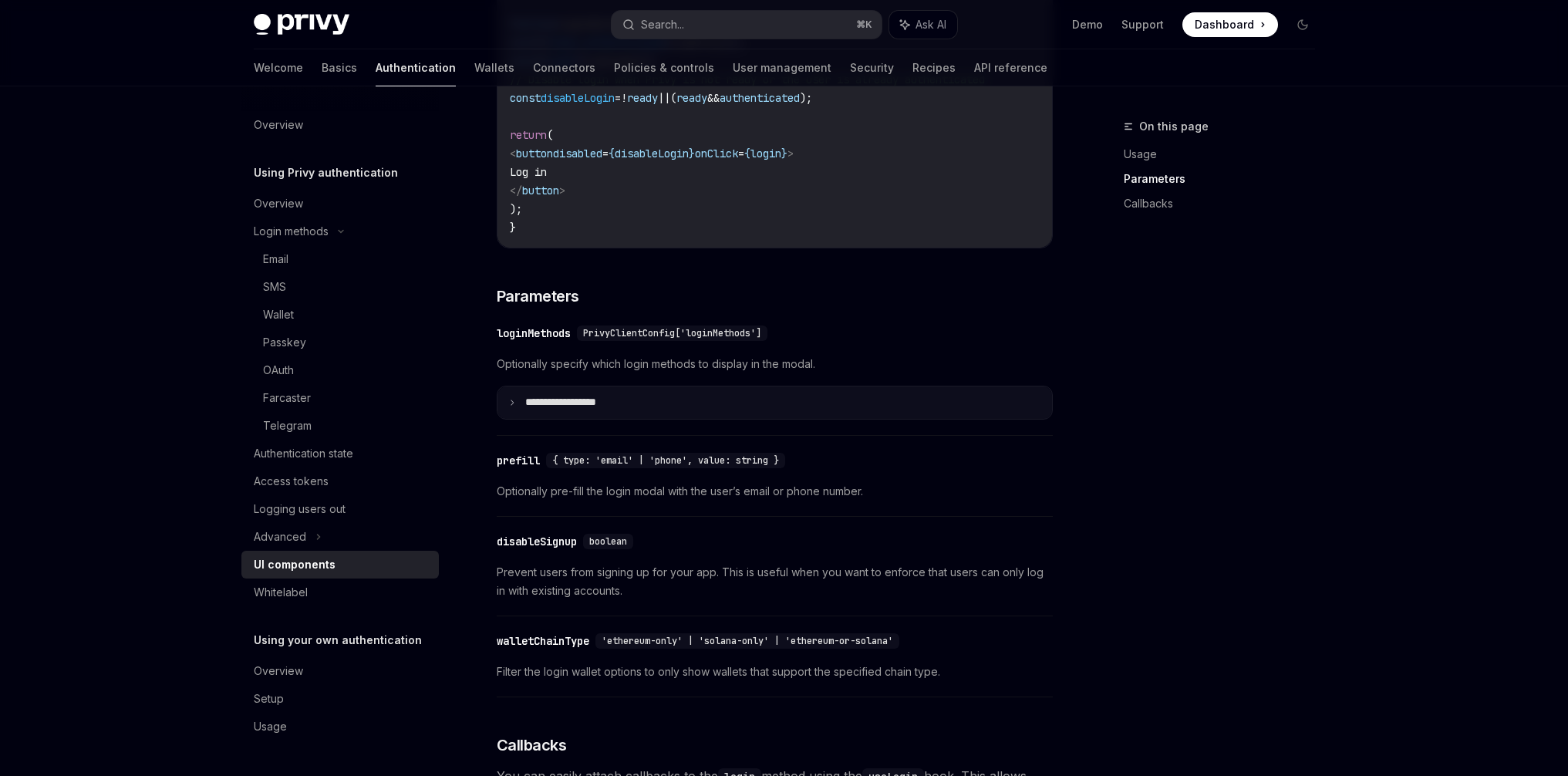
click at [660, 414] on summary "**********" at bounding box center [775, 402] width 554 height 32
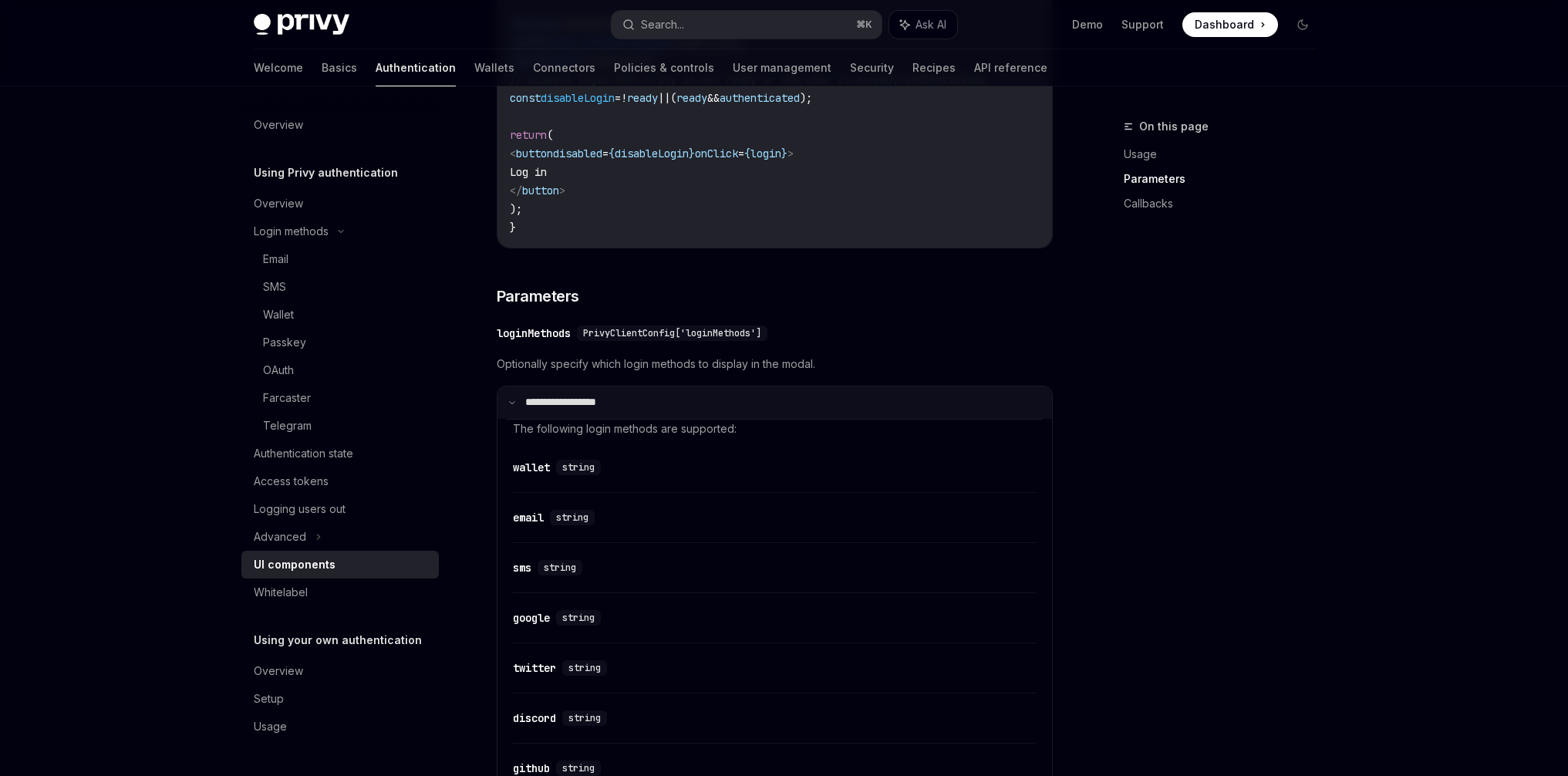
click at [629, 414] on summary "**********" at bounding box center [775, 402] width 554 height 32
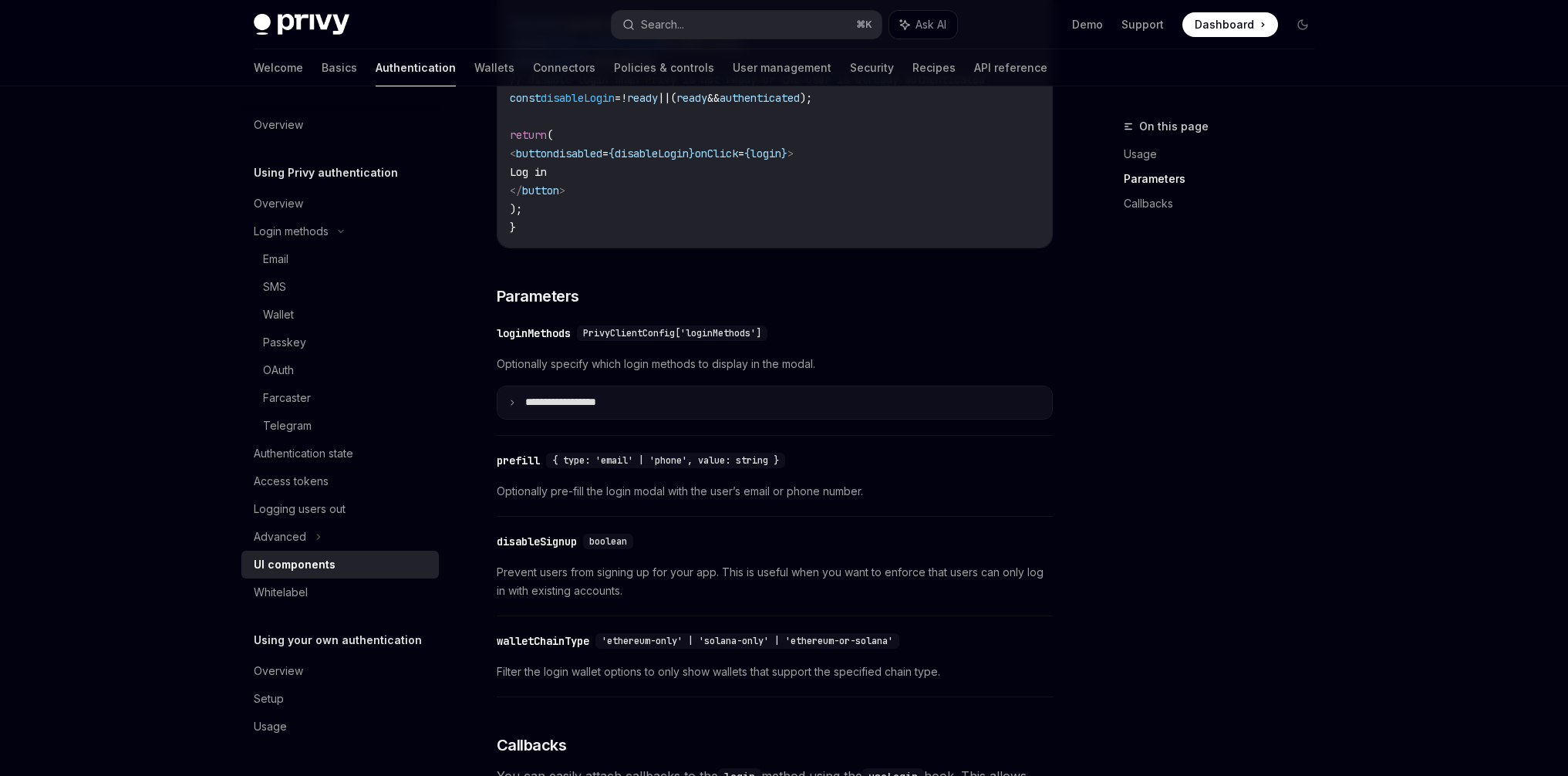
click at [692, 417] on summary "**********" at bounding box center [775, 402] width 554 height 32
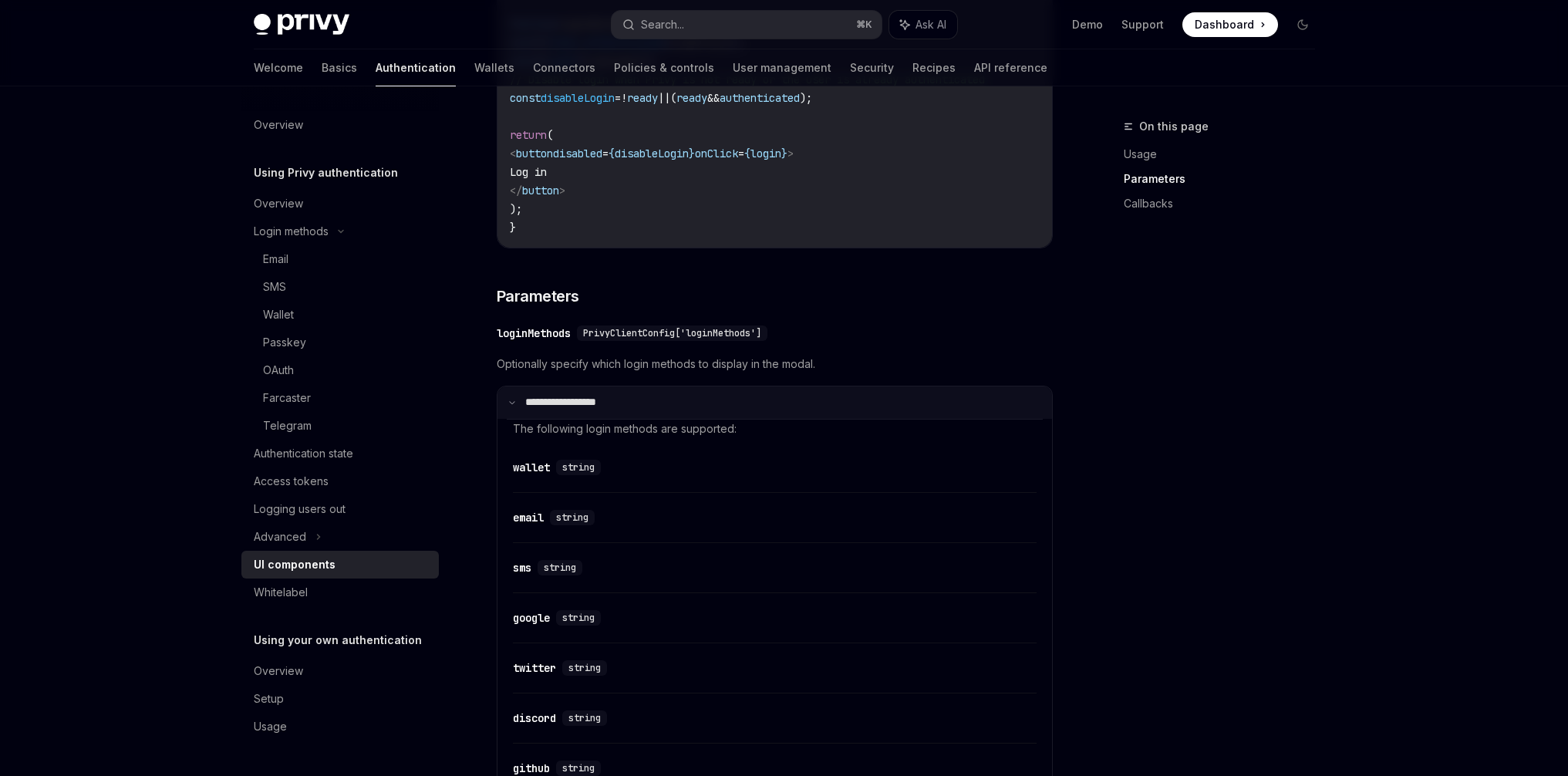
click at [647, 418] on summary "**********" at bounding box center [775, 402] width 554 height 32
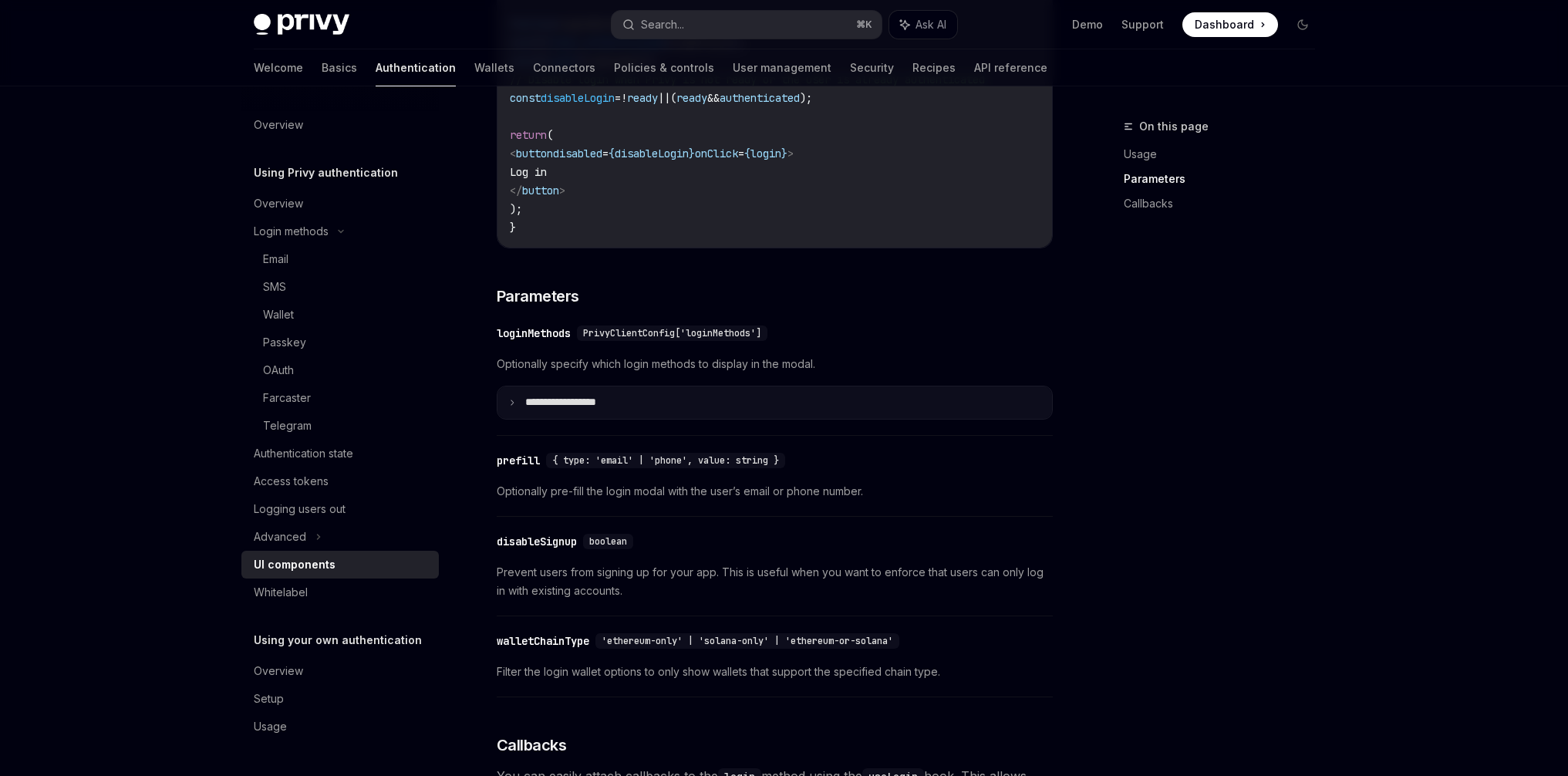
click at [744, 414] on summary "**********" at bounding box center [775, 402] width 554 height 32
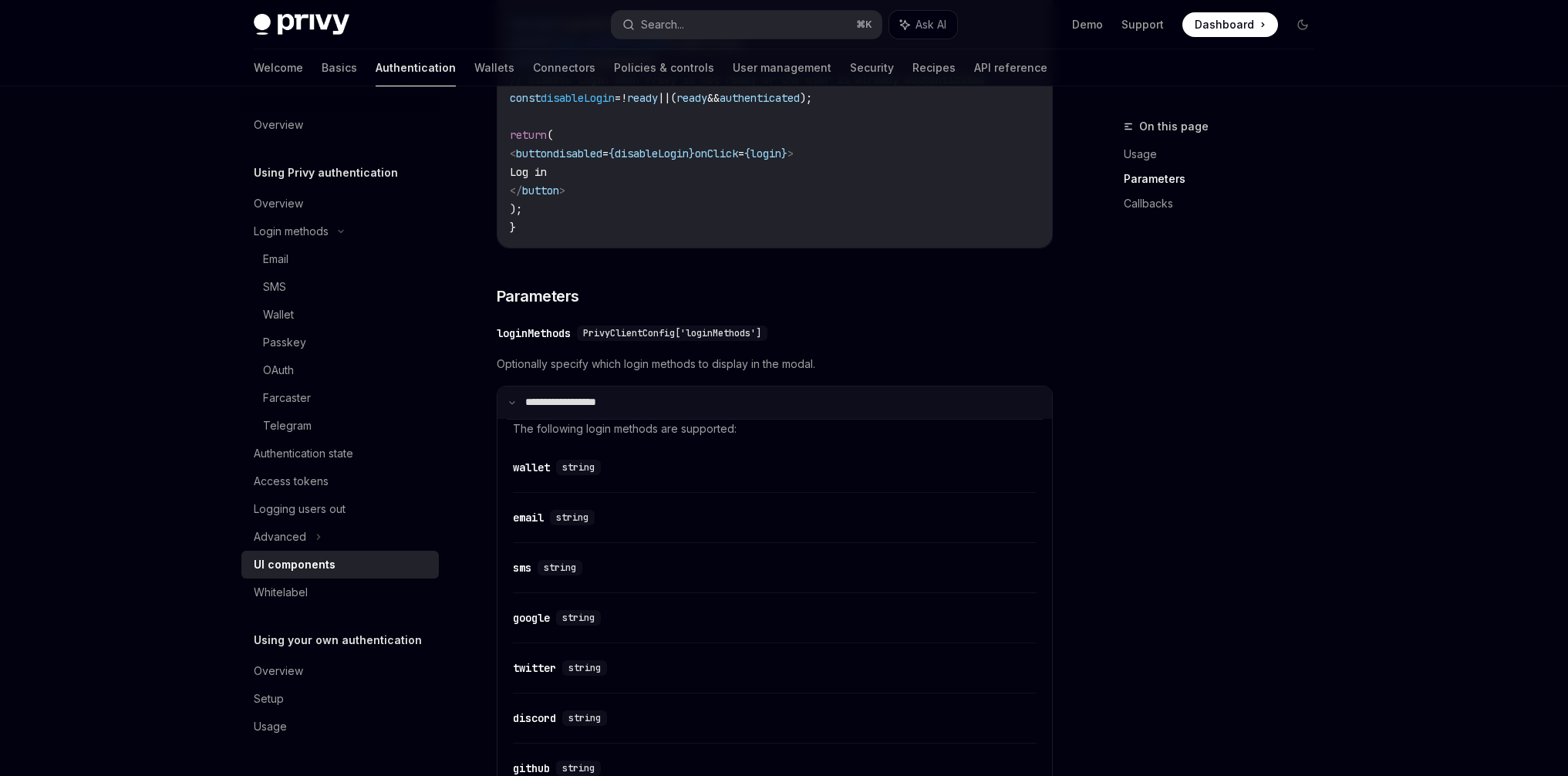
click at [726, 417] on summary "**********" at bounding box center [775, 402] width 554 height 32
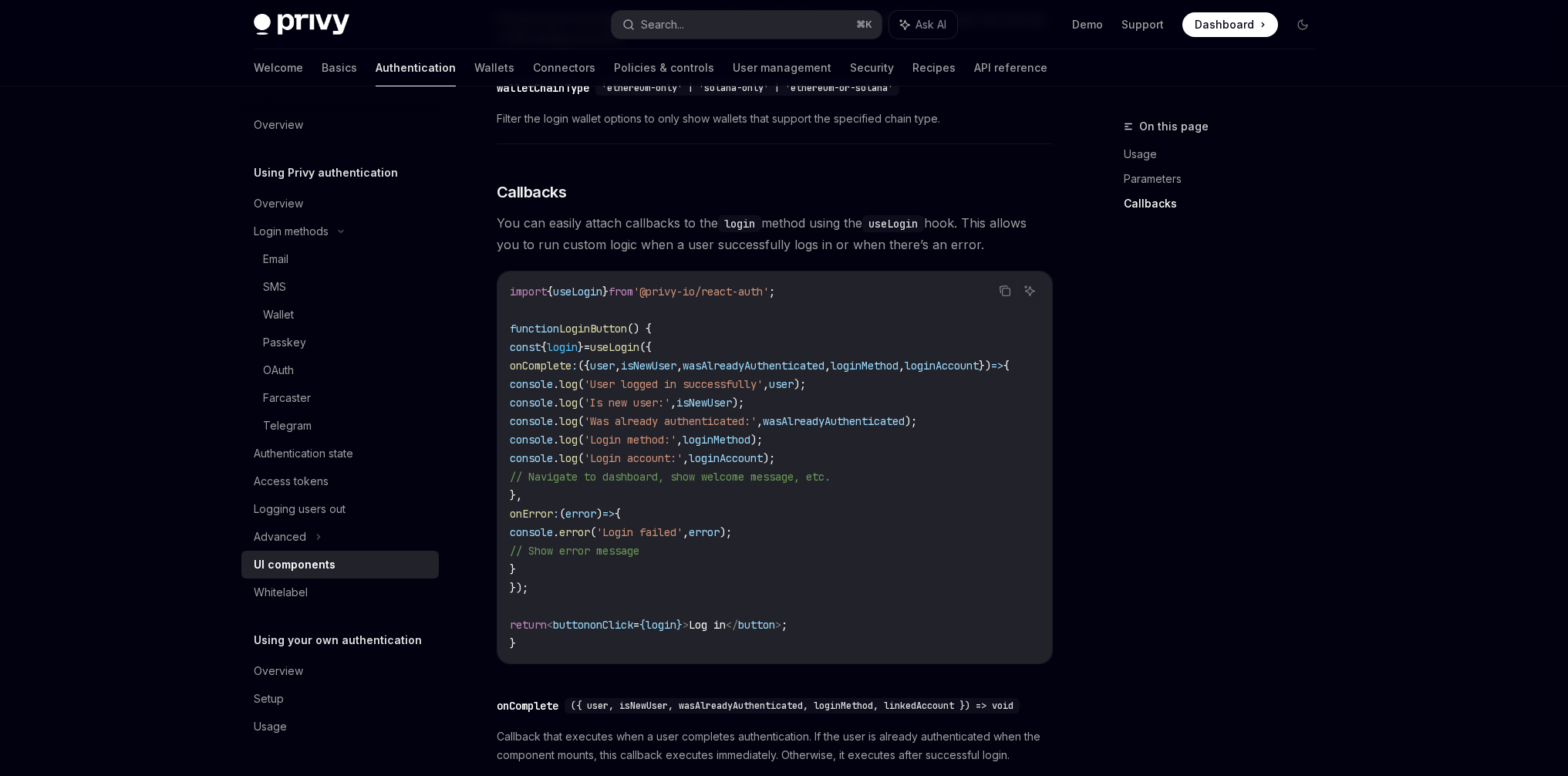
scroll to position [1837, 0]
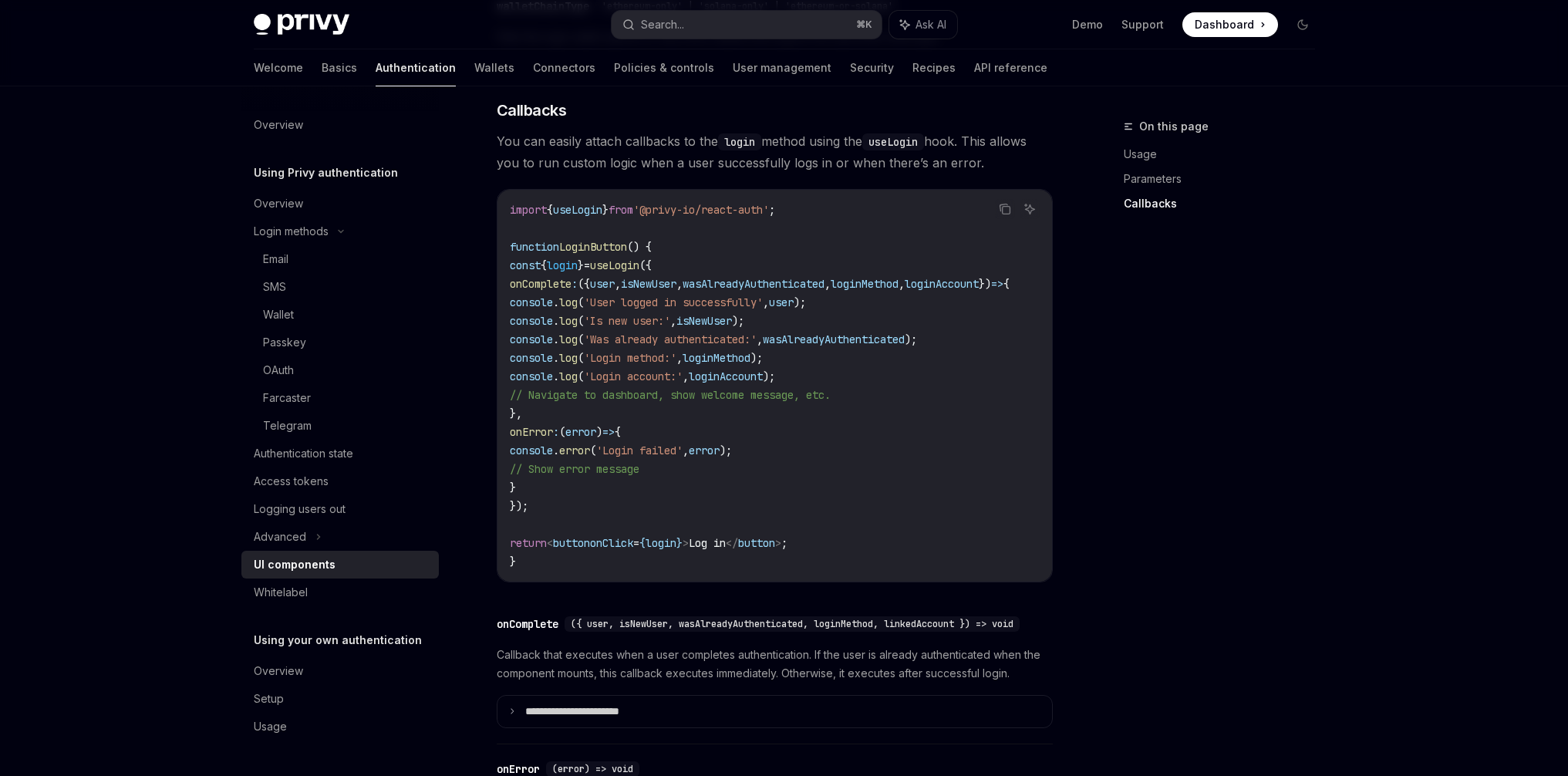
click at [1250, 432] on div "On this page Usage Parameters Callbacks" at bounding box center [1210, 446] width 235 height 659
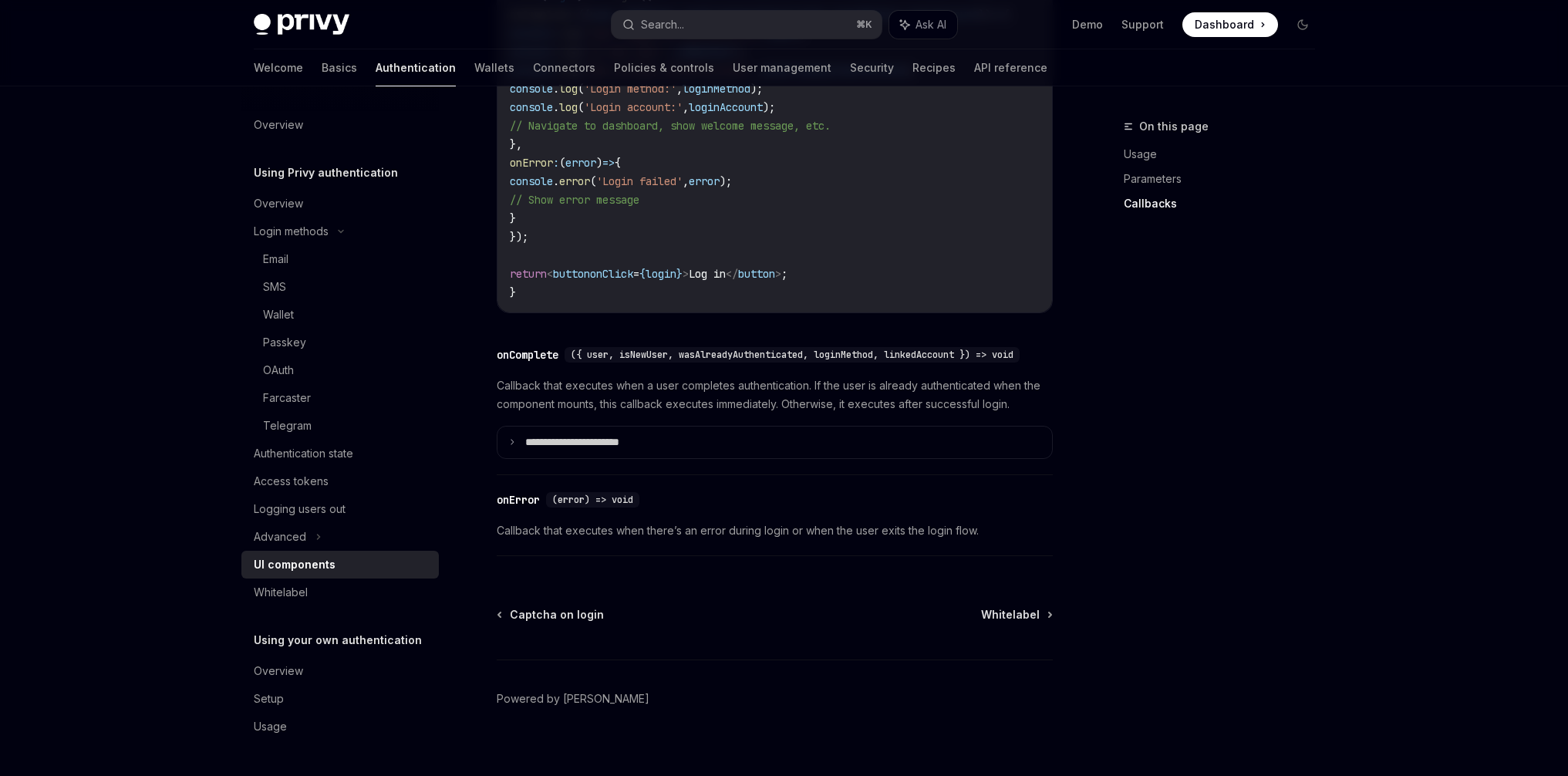
scroll to position [2108, 0]
click at [637, 457] on summary "**********" at bounding box center [775, 441] width 554 height 32
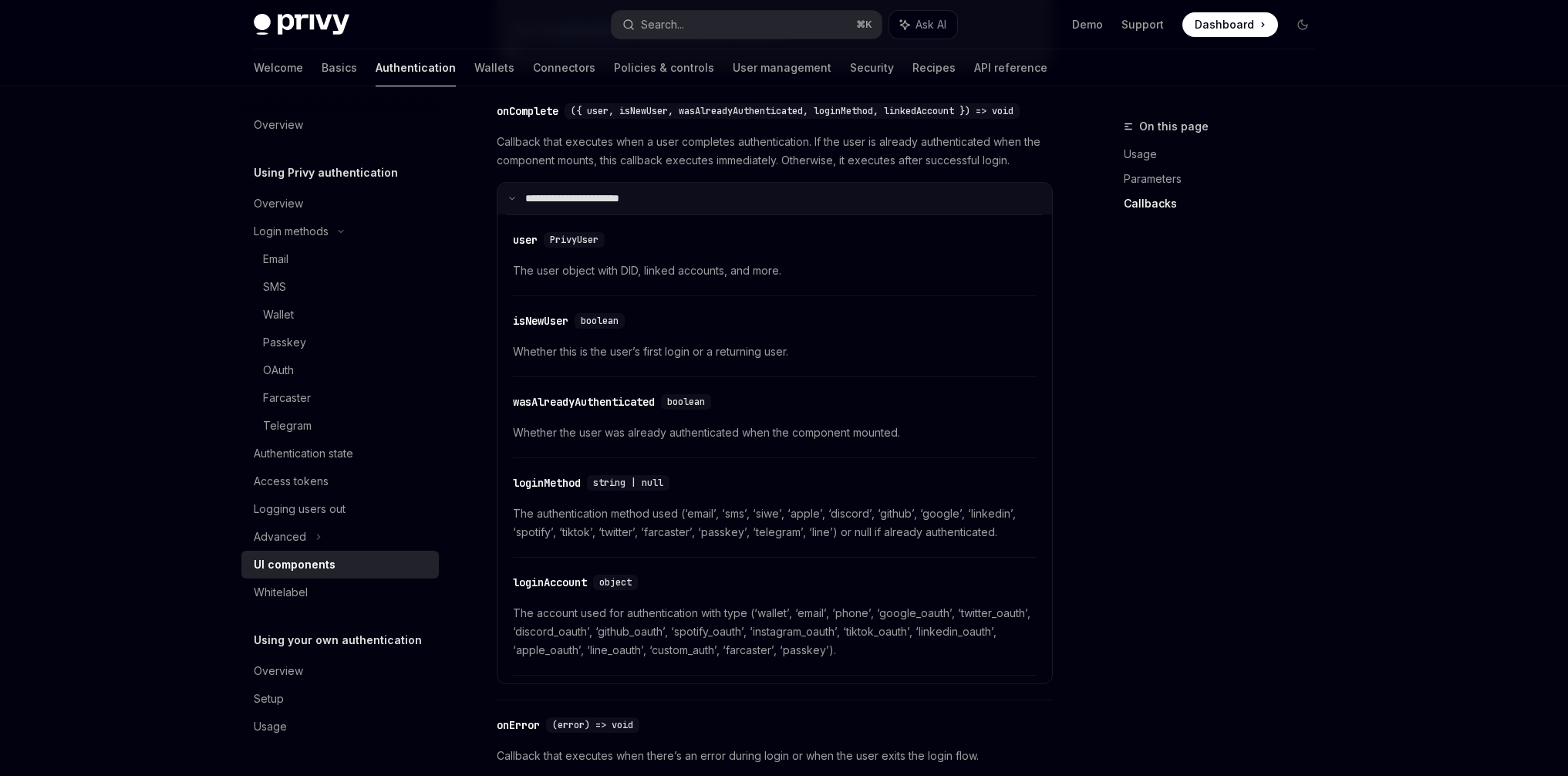
scroll to position [2349, 0]
click at [533, 67] on link "Connectors" at bounding box center [564, 67] width 63 height 37
type textarea "*"
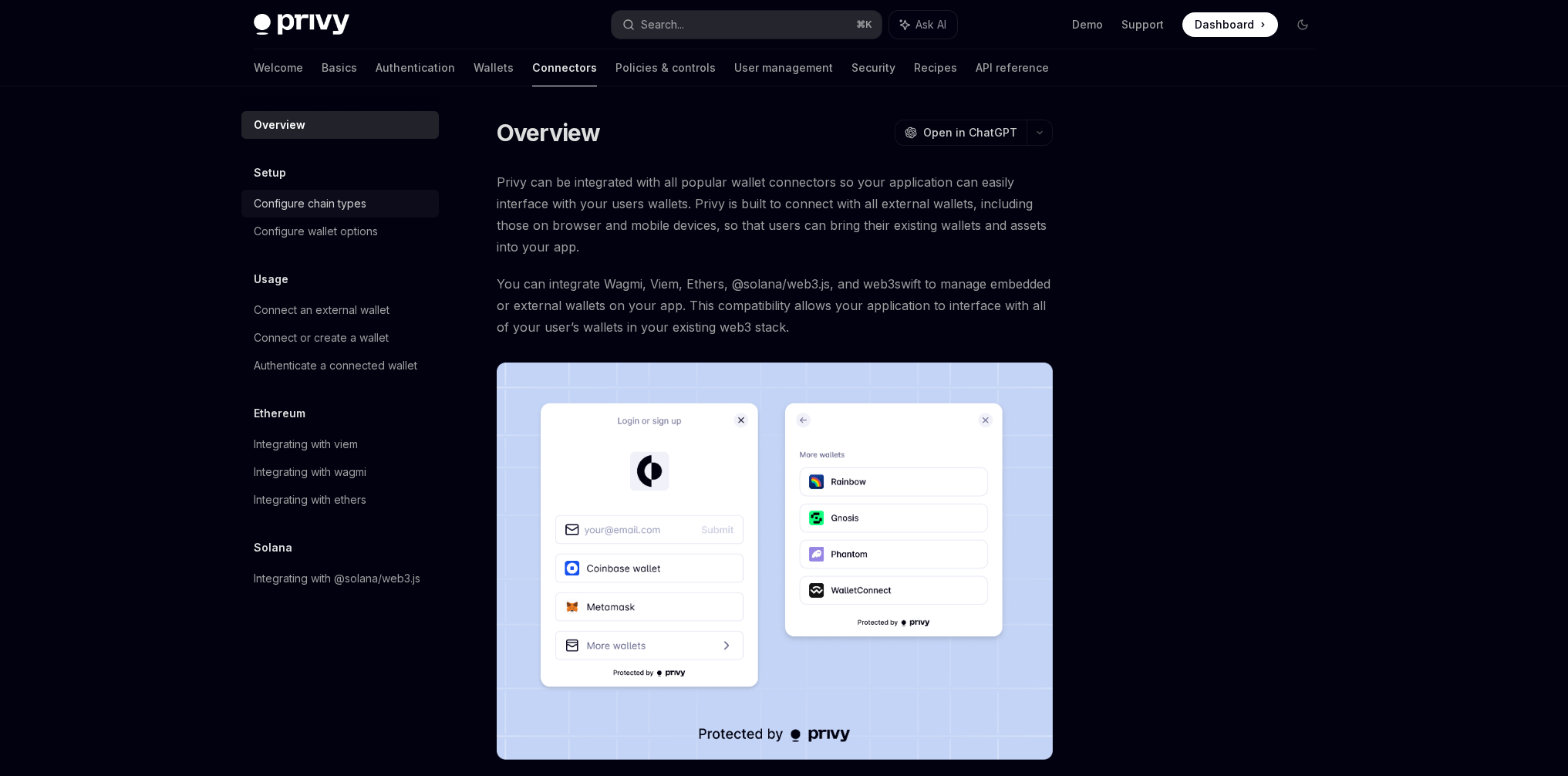
click at [308, 204] on div "Configure chain types" at bounding box center [310, 203] width 113 height 18
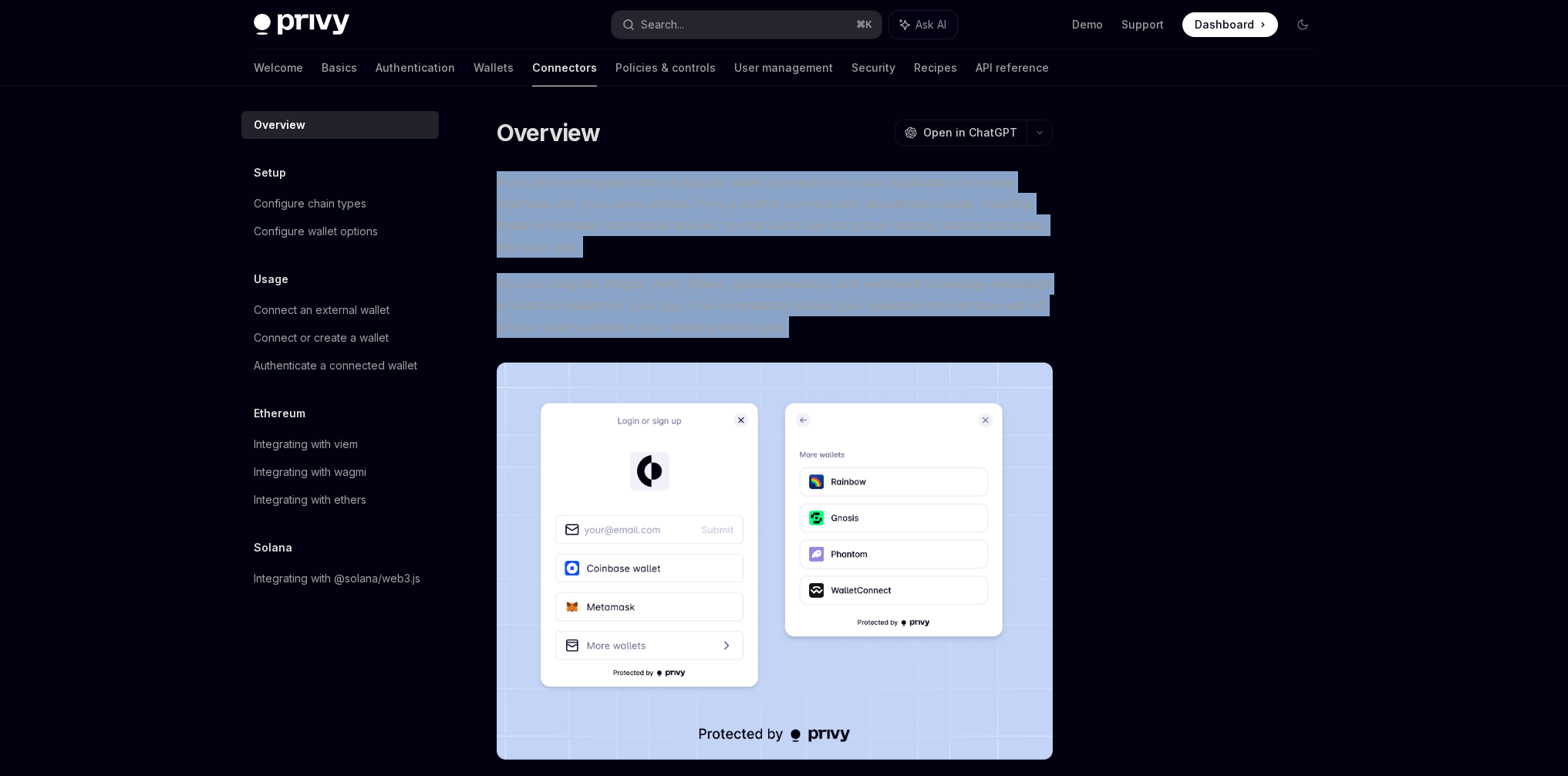
drag, startPoint x: 806, startPoint y: 328, endPoint x: 494, endPoint y: 180, distance: 345.3
click at [494, 180] on div "Overview OpenAI Open in ChatGPT OpenAI Open in ChatGPT Privy can be integrated …" at bounding box center [630, 553] width 851 height 872
copy div "Privy can be integrated with all popular wallet connectors so your application …"
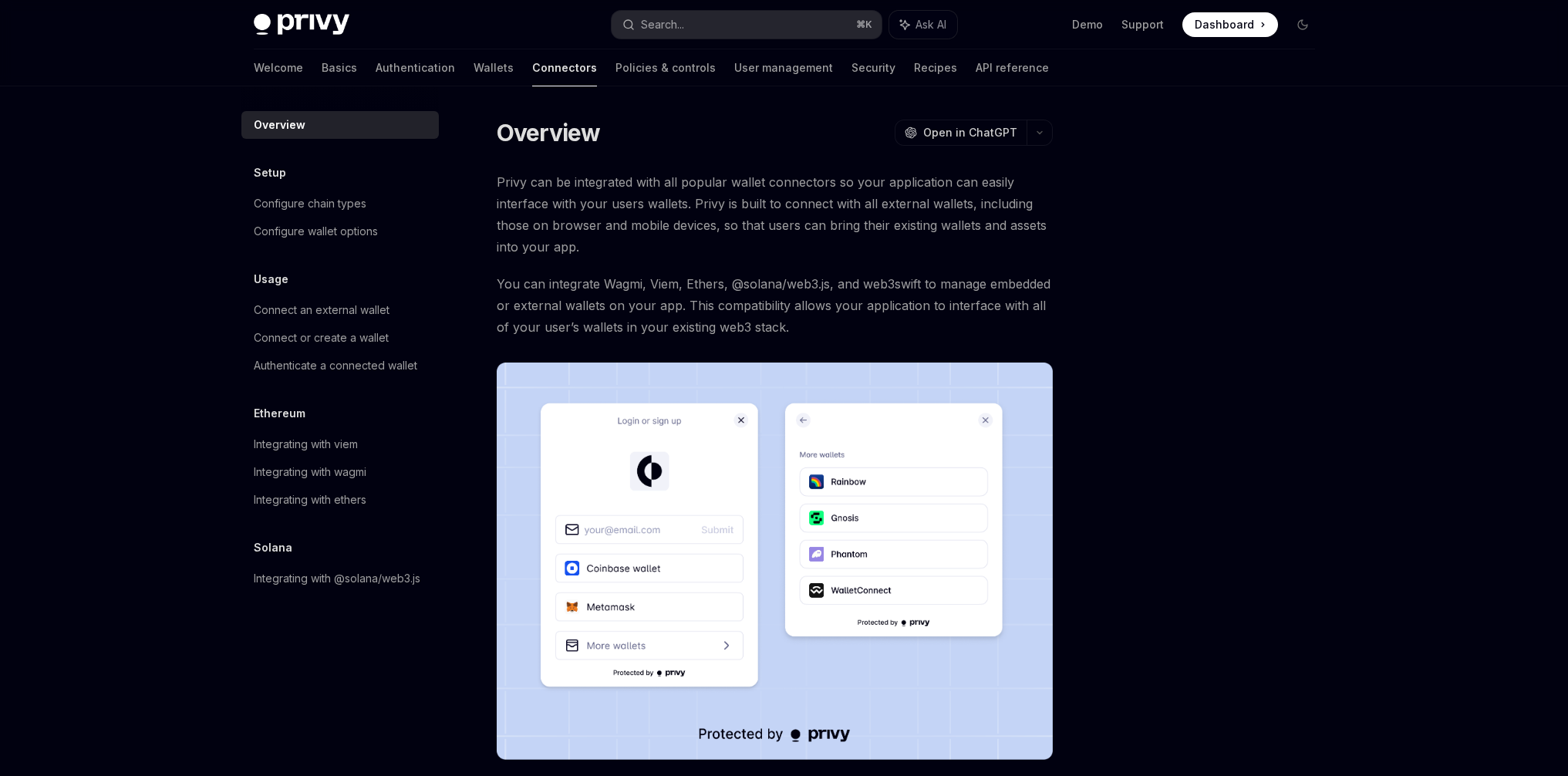
drag, startPoint x: 1319, startPoint y: 372, endPoint x: 1309, endPoint y: 371, distance: 10.0
click at [1319, 371] on div at bounding box center [1210, 446] width 235 height 659
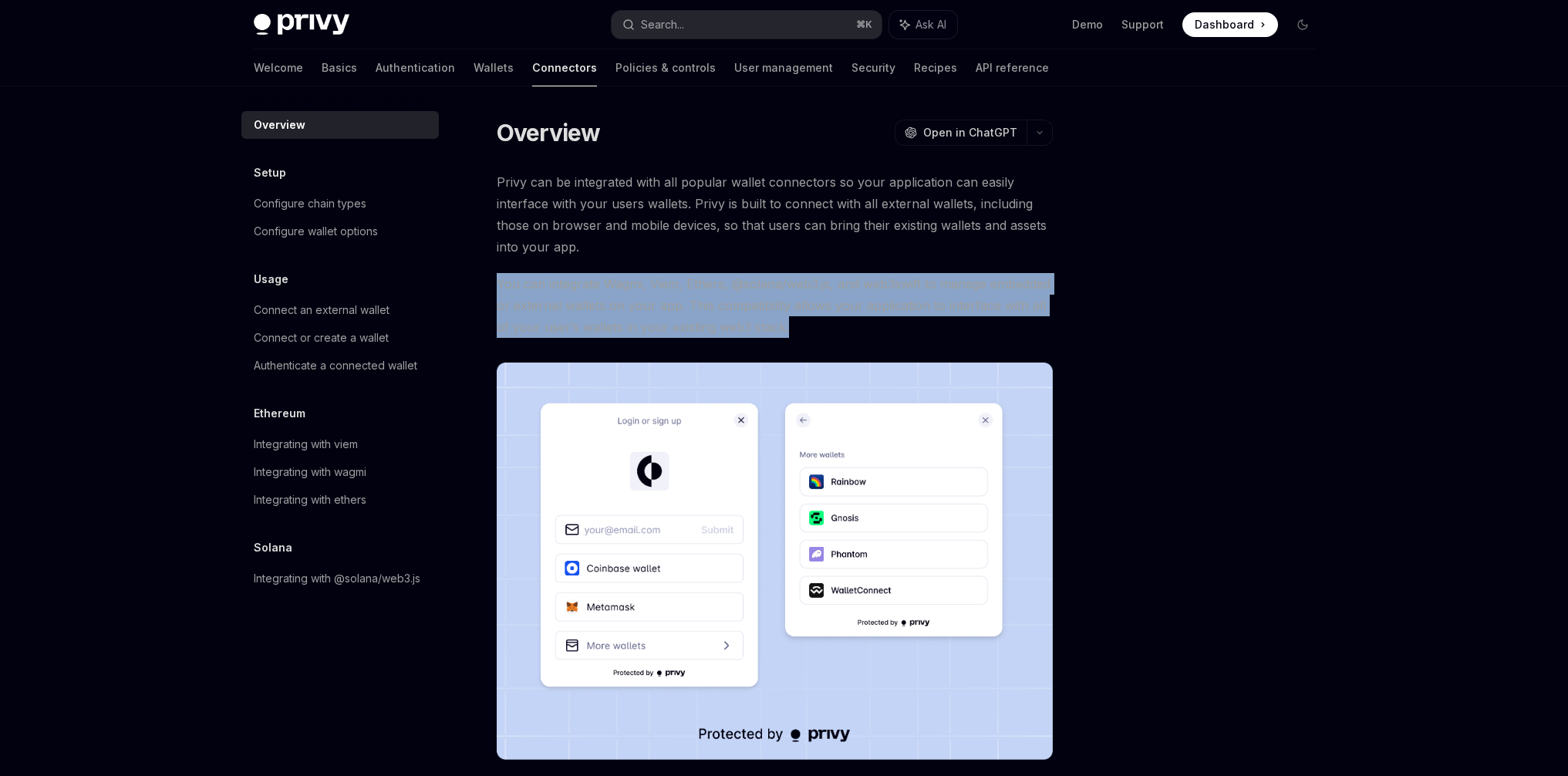
drag, startPoint x: 736, startPoint y: 313, endPoint x: 479, endPoint y: 286, distance: 258.4
click at [479, 286] on div "Overview OpenAI Open in ChatGPT OpenAI Open in ChatGPT Privy can be integrated …" at bounding box center [630, 553] width 851 height 872
copy span "You can integrate Wagmi, Viem, Ethers, @solana/web3.js, and web3swift to manage…"
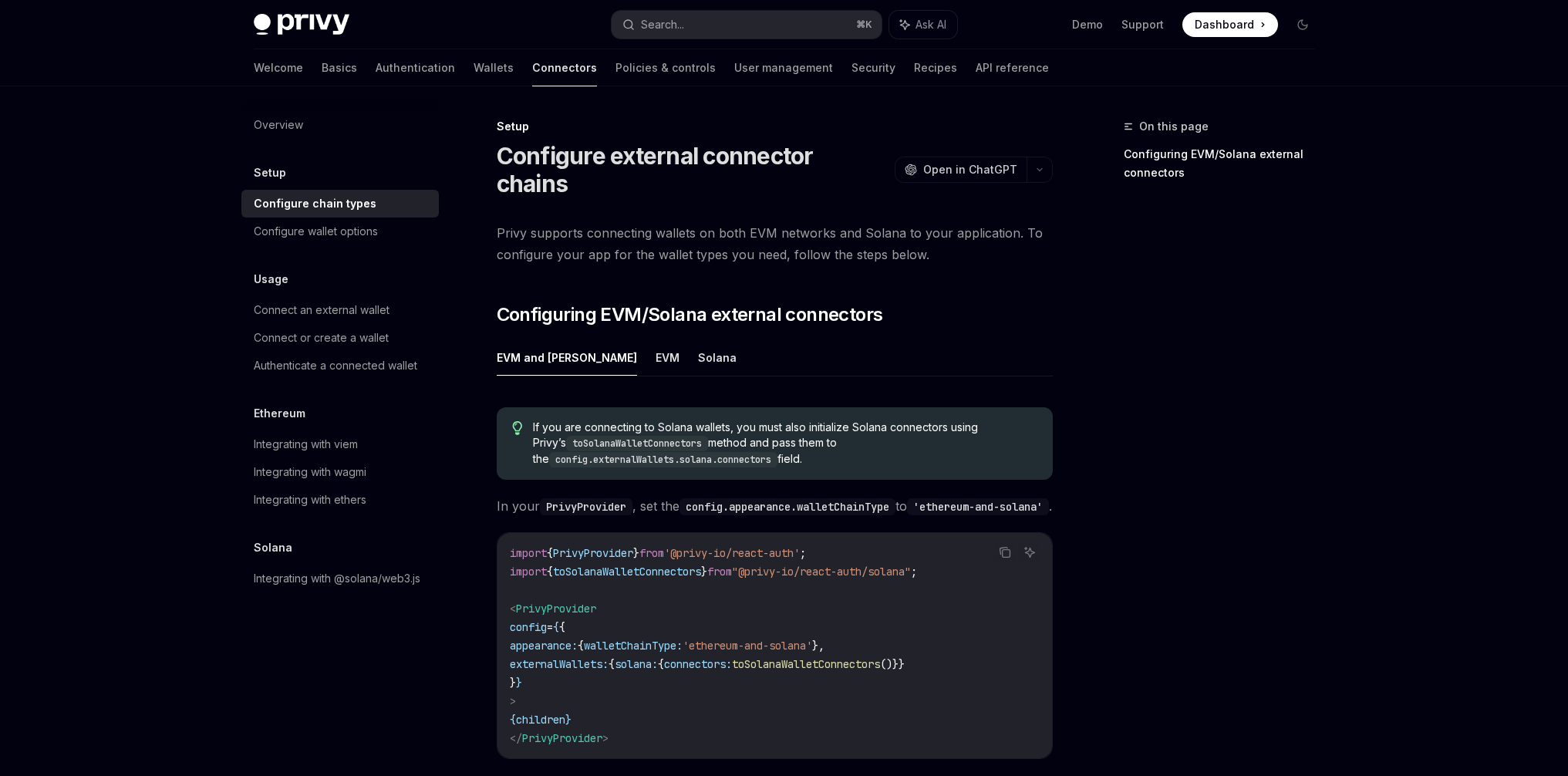
click at [1152, 277] on div "On this page Configuring EVM/Solana external connectors" at bounding box center [1210, 446] width 235 height 659
click at [689, 419] on span "If you are connecting to Solana wallets, you must also initialize Solana connec…" at bounding box center [784, 443] width 503 height 48
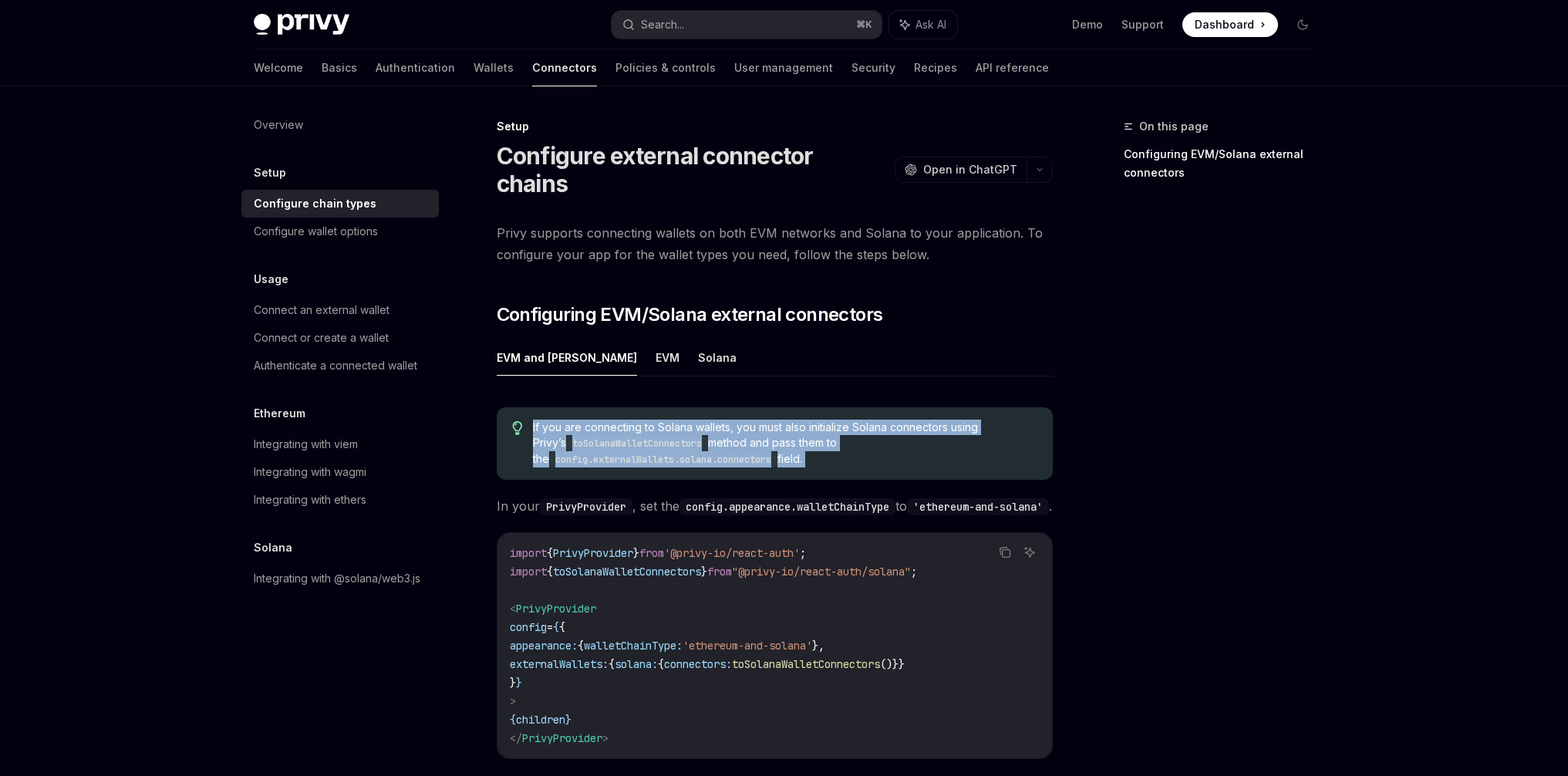
click at [689, 419] on span "If you are connecting to Solana wallets, you must also initialize Solana connec…" at bounding box center [784, 443] width 503 height 48
copy span "If you are connecting to Solana wallets, you must also initialize Solana connec…"
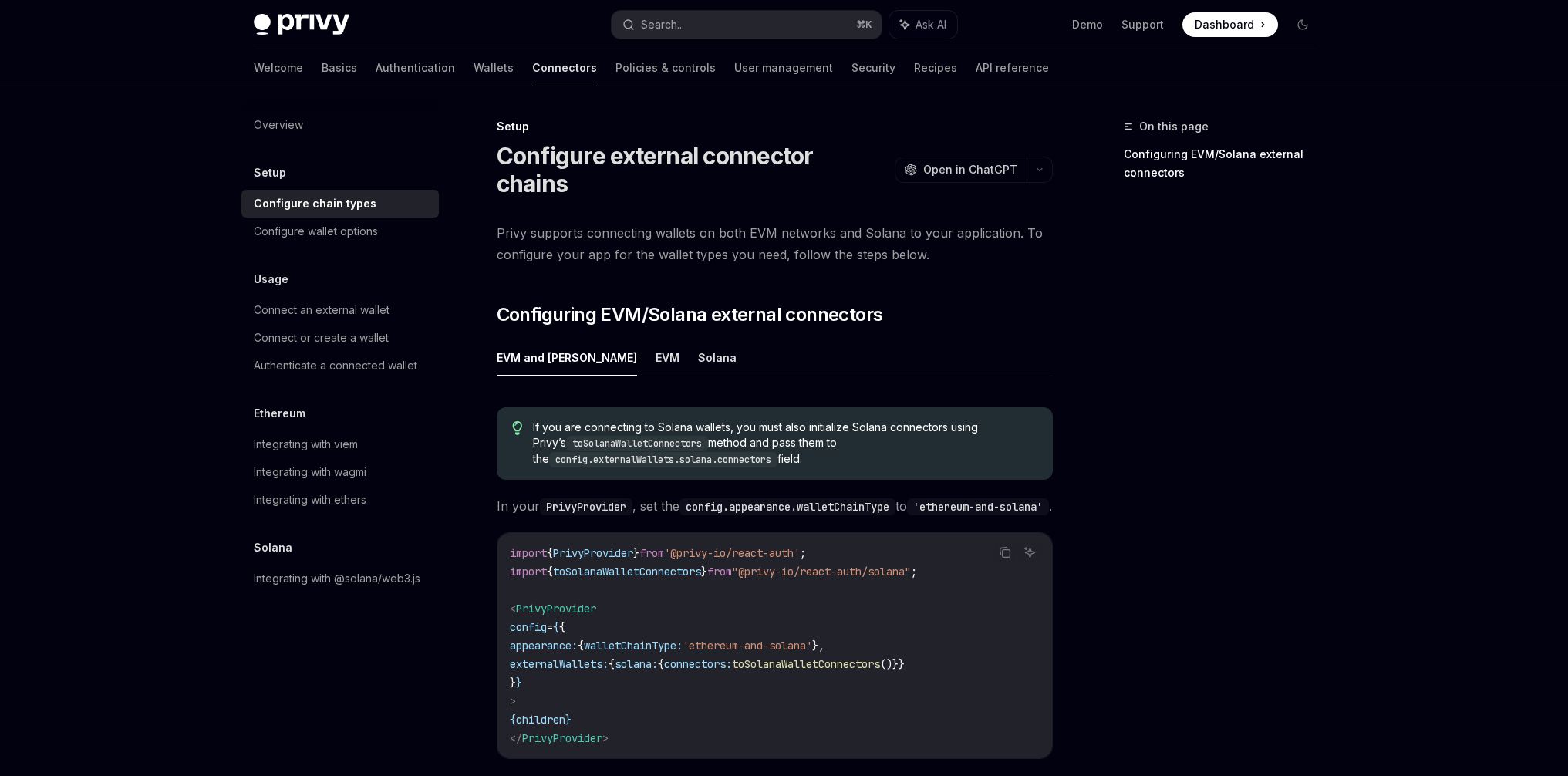
click at [1251, 309] on div "On this page Configuring EVM/Solana external connectors" at bounding box center [1210, 446] width 235 height 659
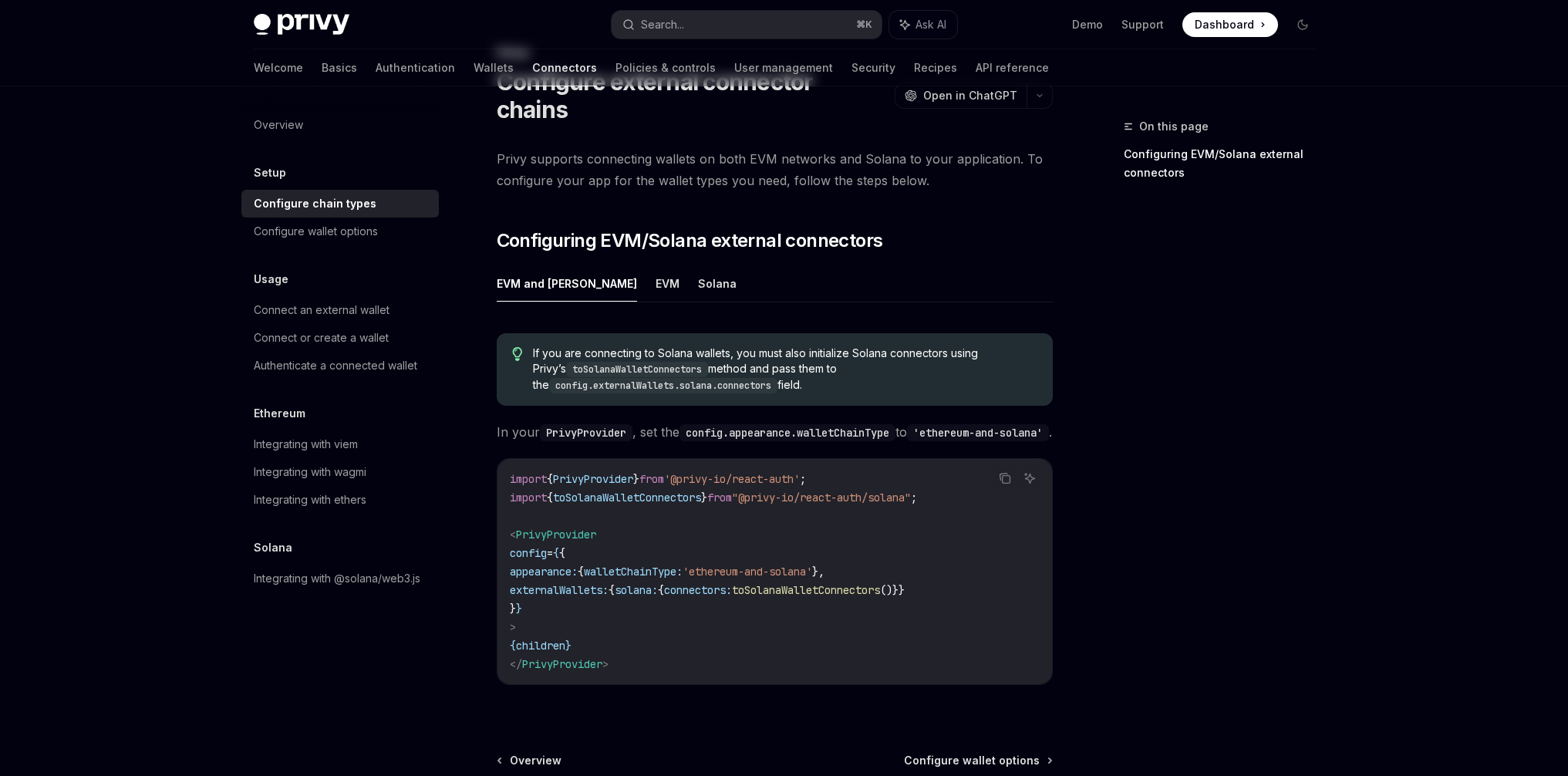
scroll to position [230, 0]
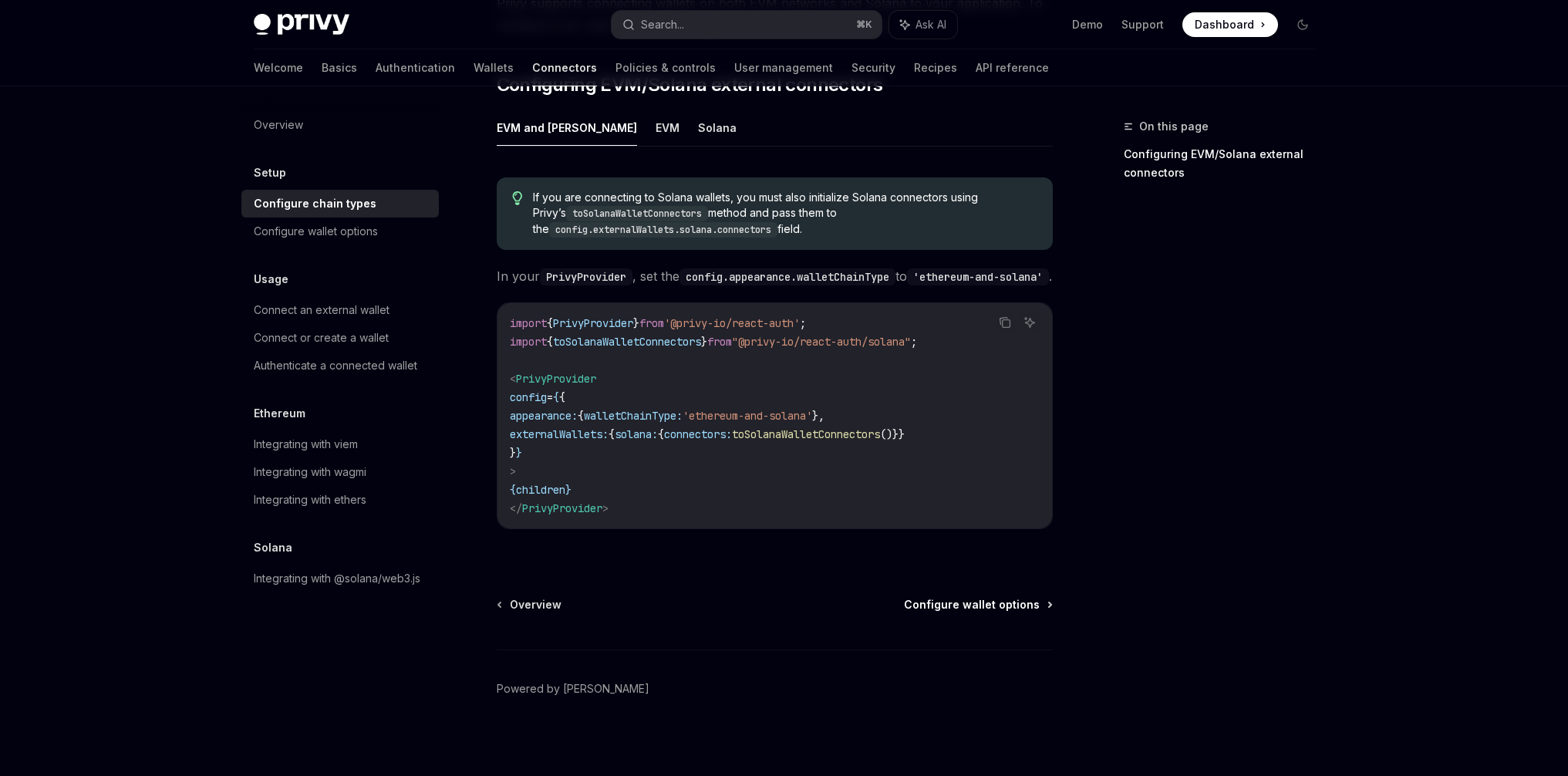
click at [972, 597] on span "Configure wallet options" at bounding box center [971, 604] width 136 height 16
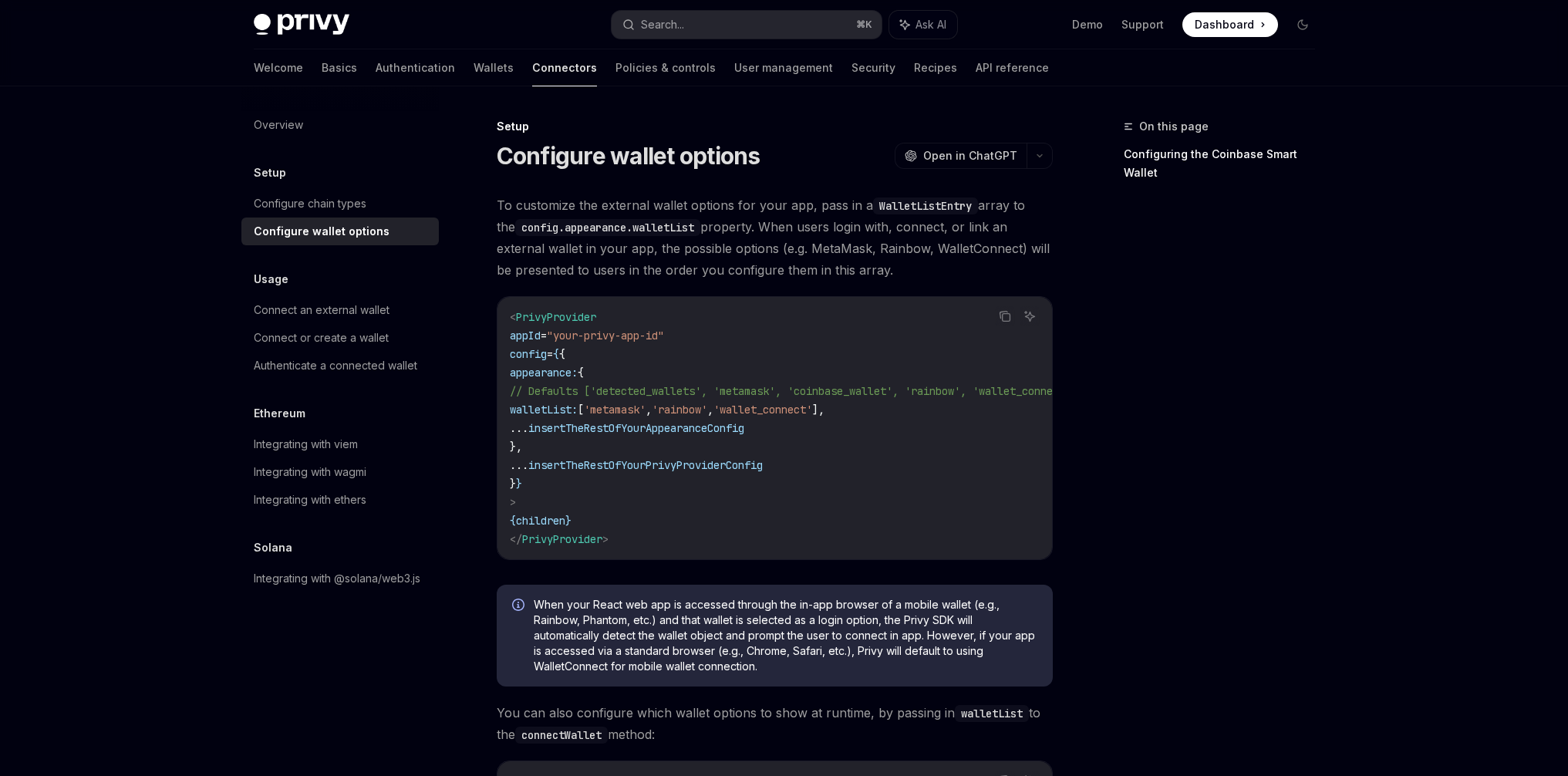
click at [697, 430] on span "insertTheRestOfYourAppearanceConfig" at bounding box center [636, 428] width 216 height 14
click at [816, 427] on code "< PrivyProvider appId = "your-privy-app-id" config = { { appearance: { // Defau…" at bounding box center [812, 428] width 605 height 241
click at [356, 308] on div "Connect an external wallet" at bounding box center [321, 310] width 136 height 18
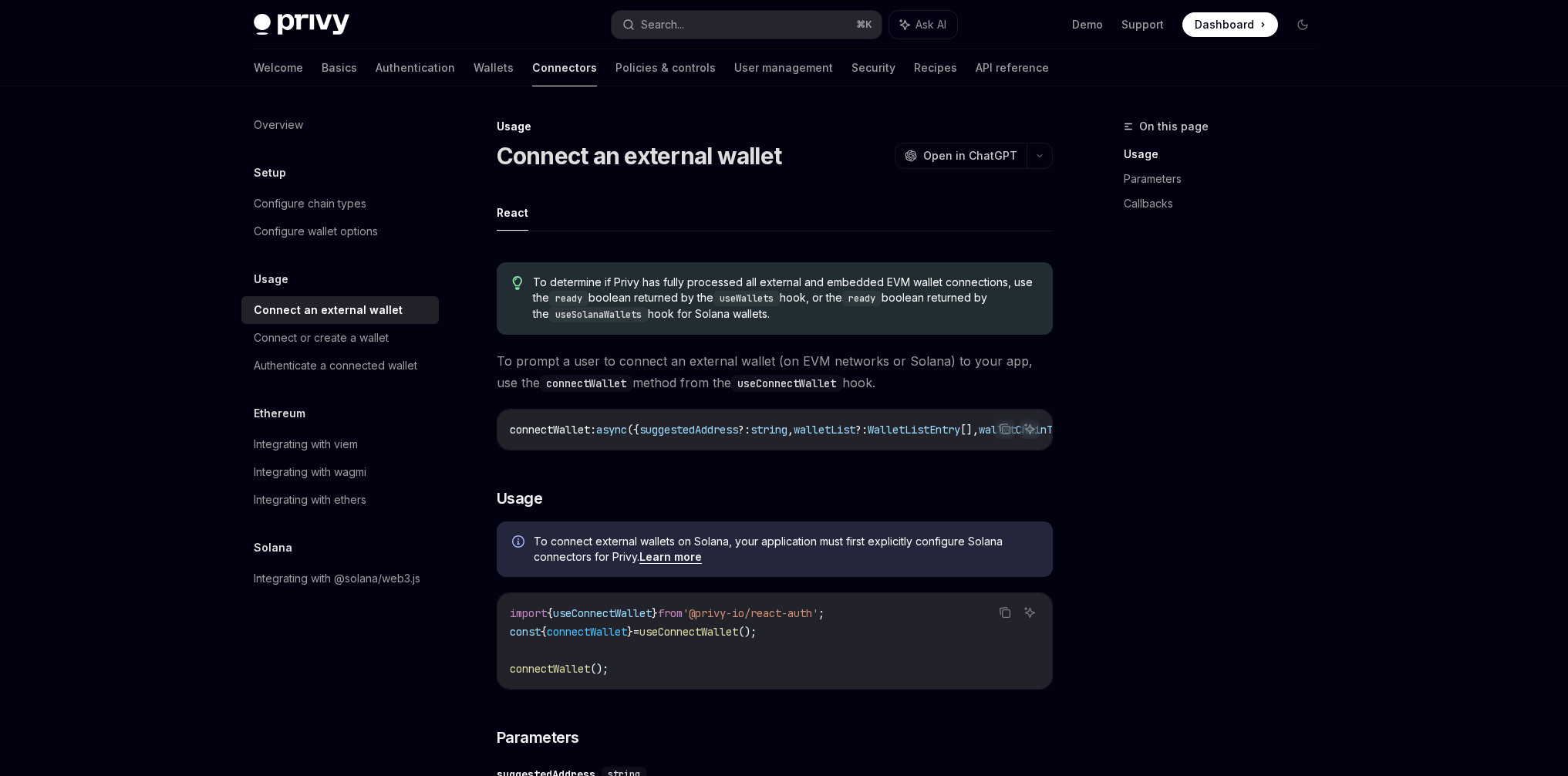
click at [636, 351] on span "To prompt a user to connect an external wallet (on EVM networks or Solana) to y…" at bounding box center [775, 371] width 556 height 43
click at [635, 359] on span "To prompt a user to connect an external wallet (on EVM networks or Solana) to y…" at bounding box center [775, 371] width 556 height 43
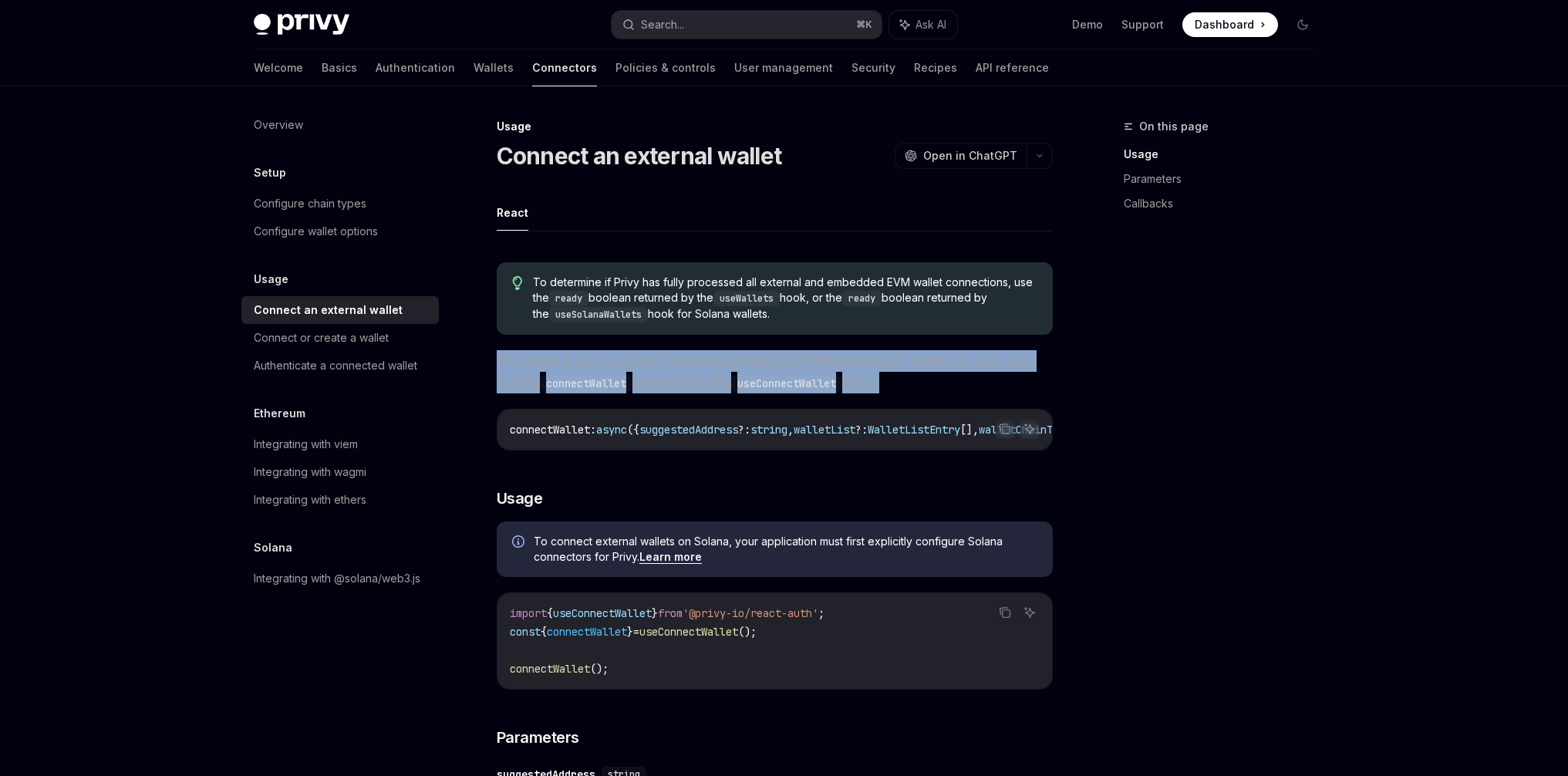
click at [635, 359] on span "To prompt a user to connect an external wallet (on EVM networks or Solana) to y…" at bounding box center [775, 371] width 556 height 43
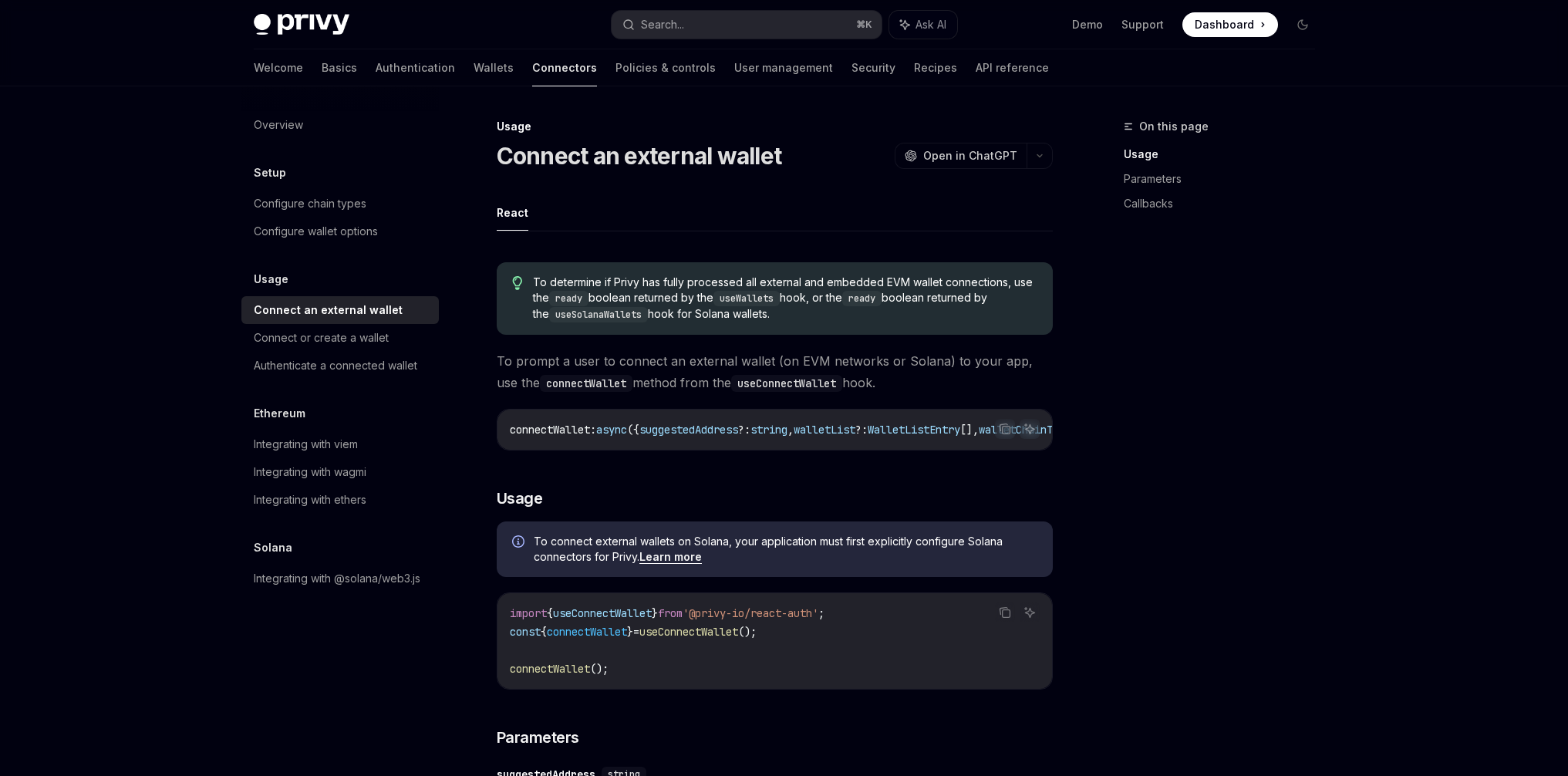
click at [684, 367] on span "To prompt a user to connect an external wallet (on EVM networks or Solana) to y…" at bounding box center [775, 371] width 556 height 43
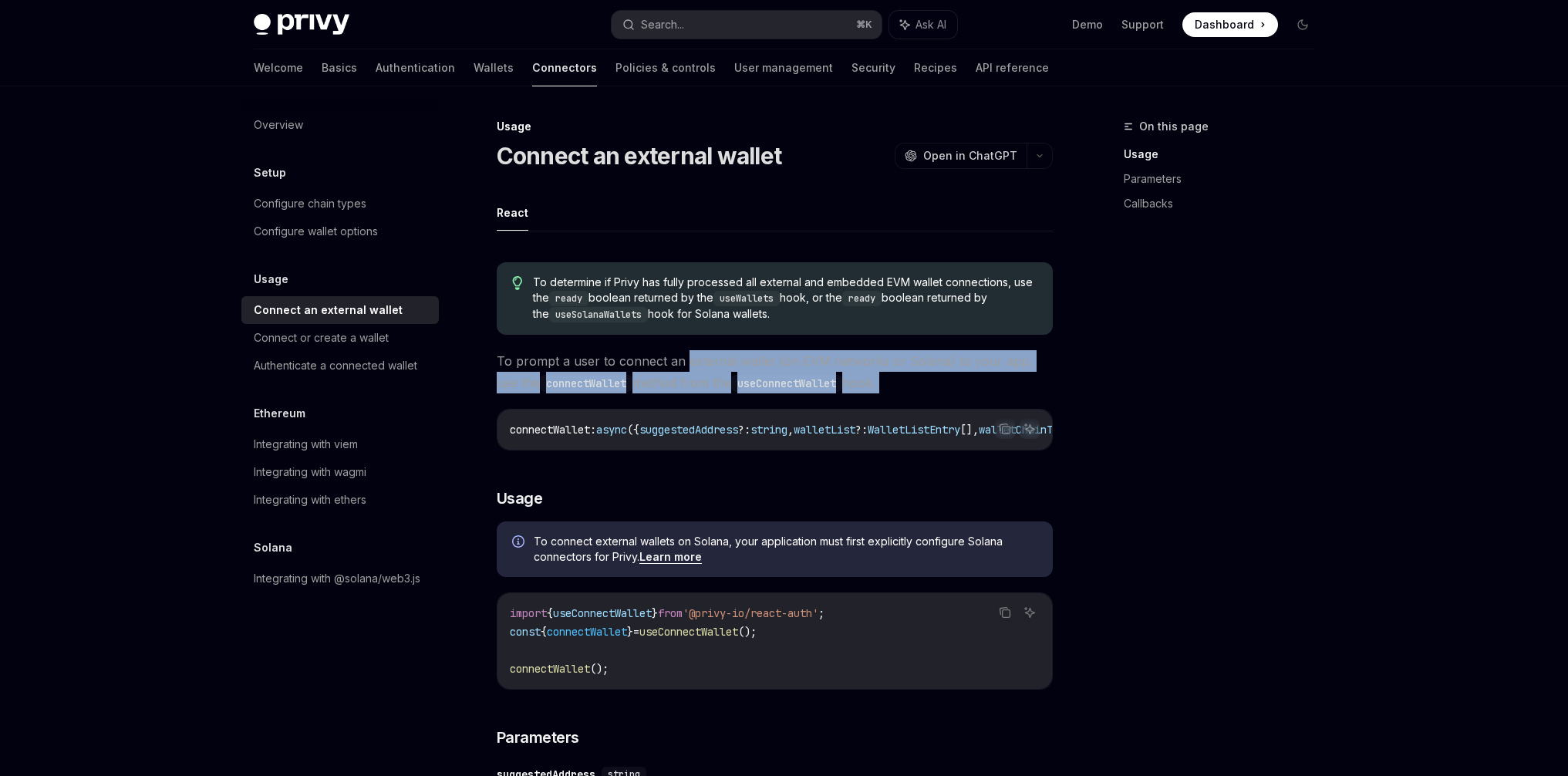
click at [684, 367] on span "To prompt a user to connect an external wallet (on EVM networks or Solana) to y…" at bounding box center [775, 371] width 556 height 43
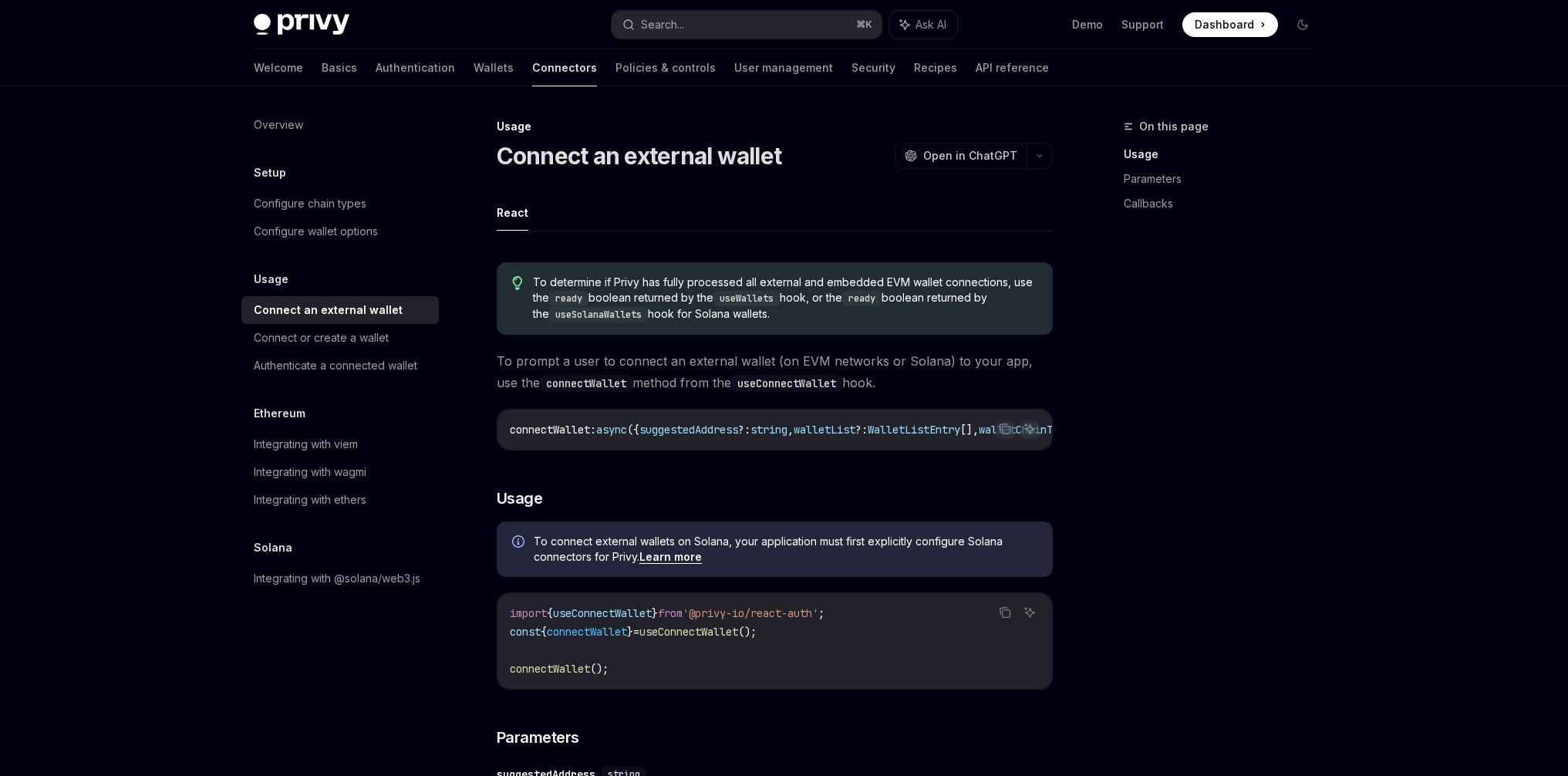
click at [645, 366] on span "To prompt a user to connect an external wallet (on EVM networks or Solana) to y…" at bounding box center [775, 371] width 556 height 43
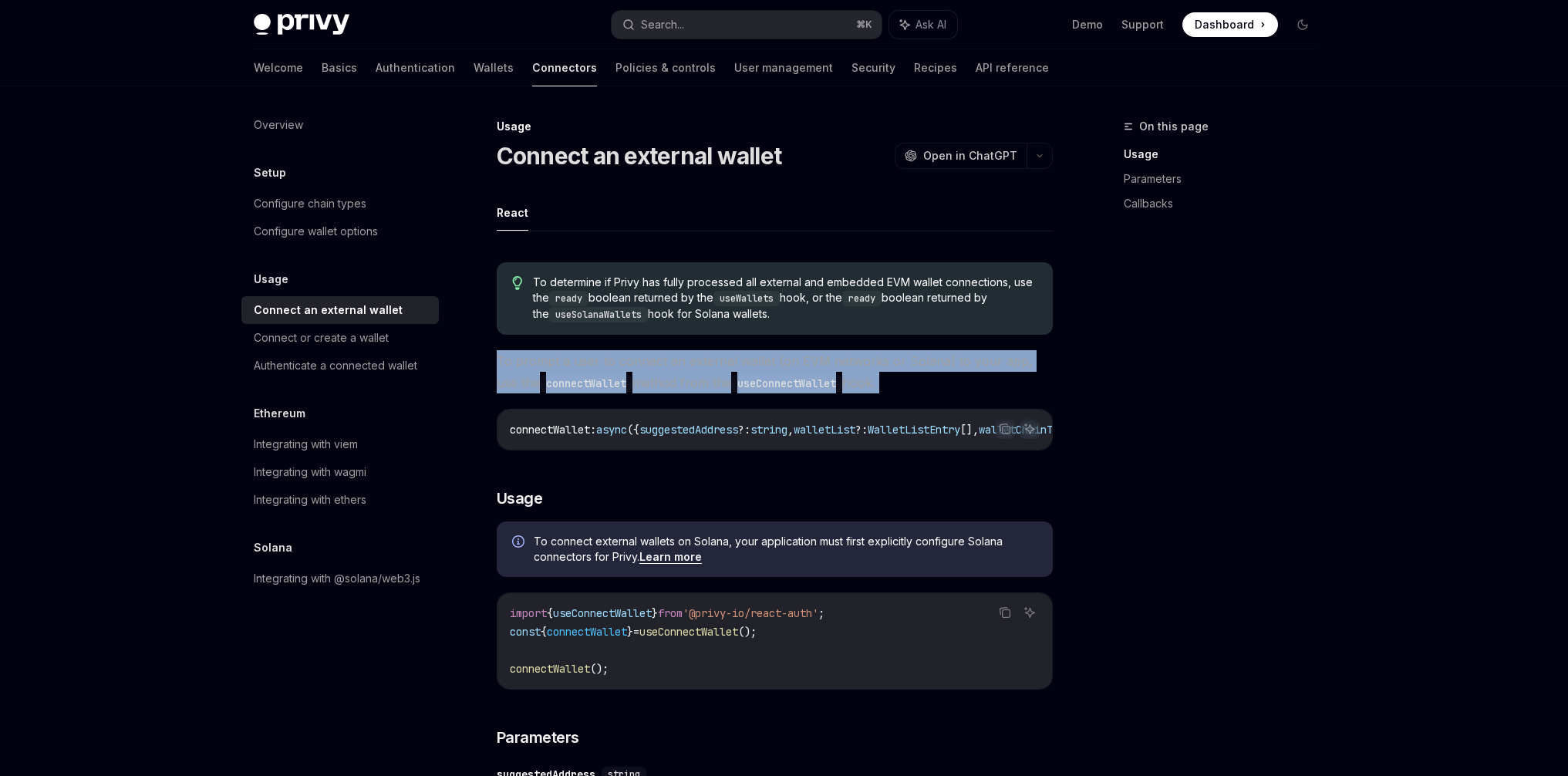
click at [645, 366] on span "To prompt a user to connect an external wallet (on EVM networks or Solana) to y…" at bounding box center [775, 371] width 556 height 43
click at [662, 364] on span "To prompt a user to connect an external wallet (on EVM networks or Solana) to y…" at bounding box center [775, 371] width 556 height 43
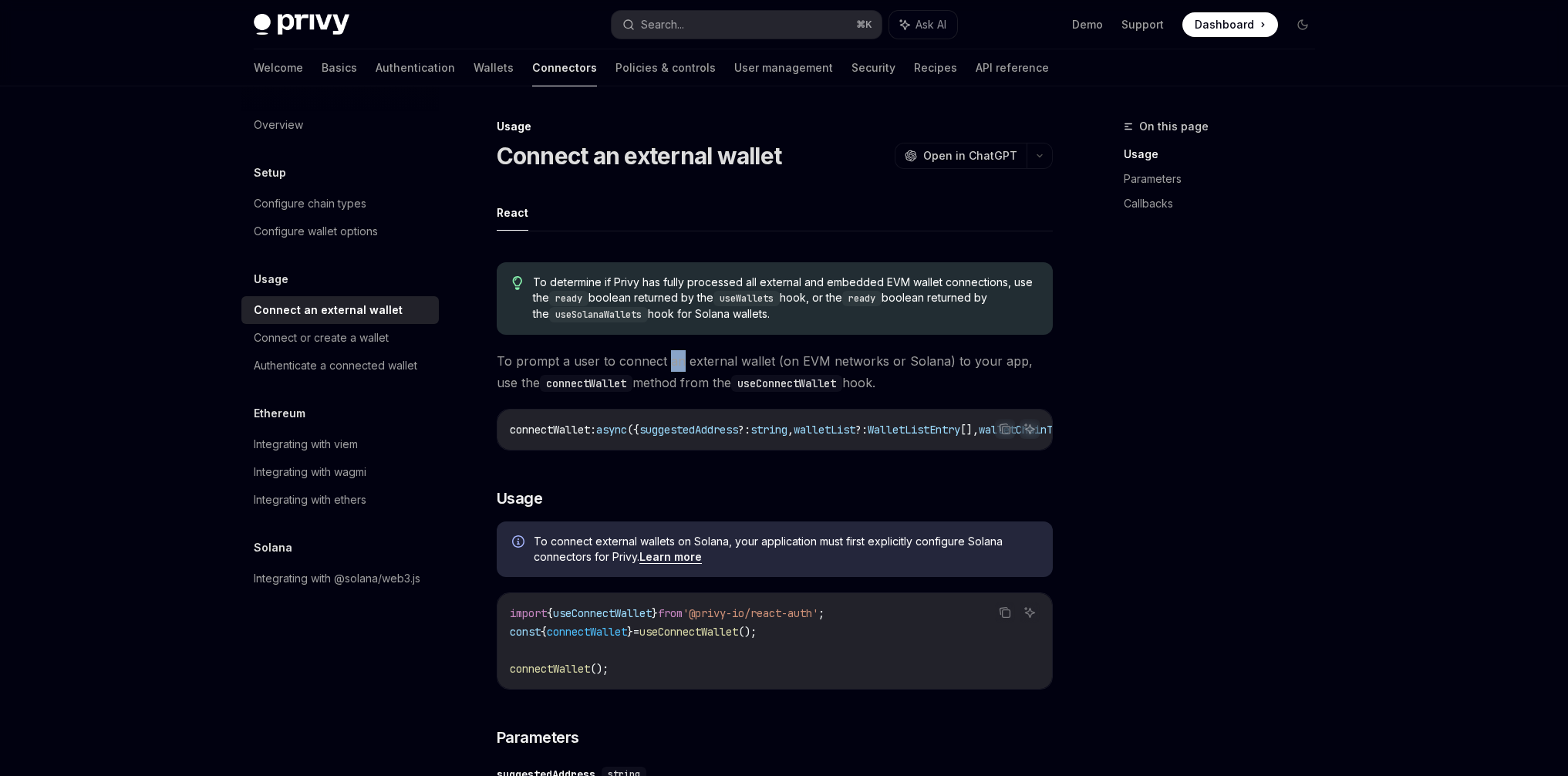
click at [662, 364] on span "To prompt a user to connect an external wallet (on EVM networks or Solana) to y…" at bounding box center [775, 371] width 556 height 43
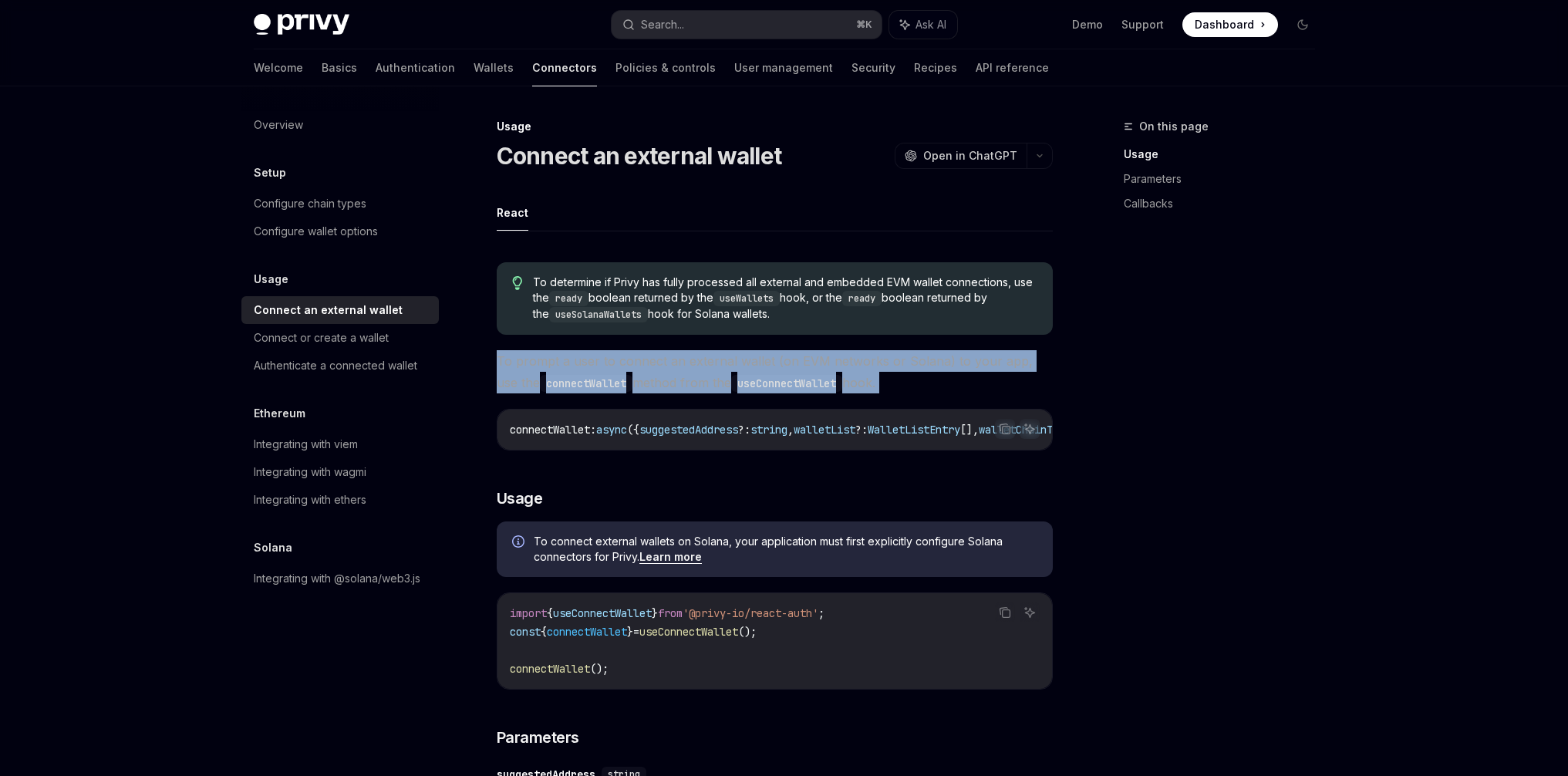
click at [662, 364] on span "To prompt a user to connect an external wallet (on EVM networks or Solana) to y…" at bounding box center [775, 371] width 556 height 43
click at [558, 355] on span "To prompt a user to connect an external wallet (on EVM networks or Solana) to y…" at bounding box center [775, 371] width 556 height 43
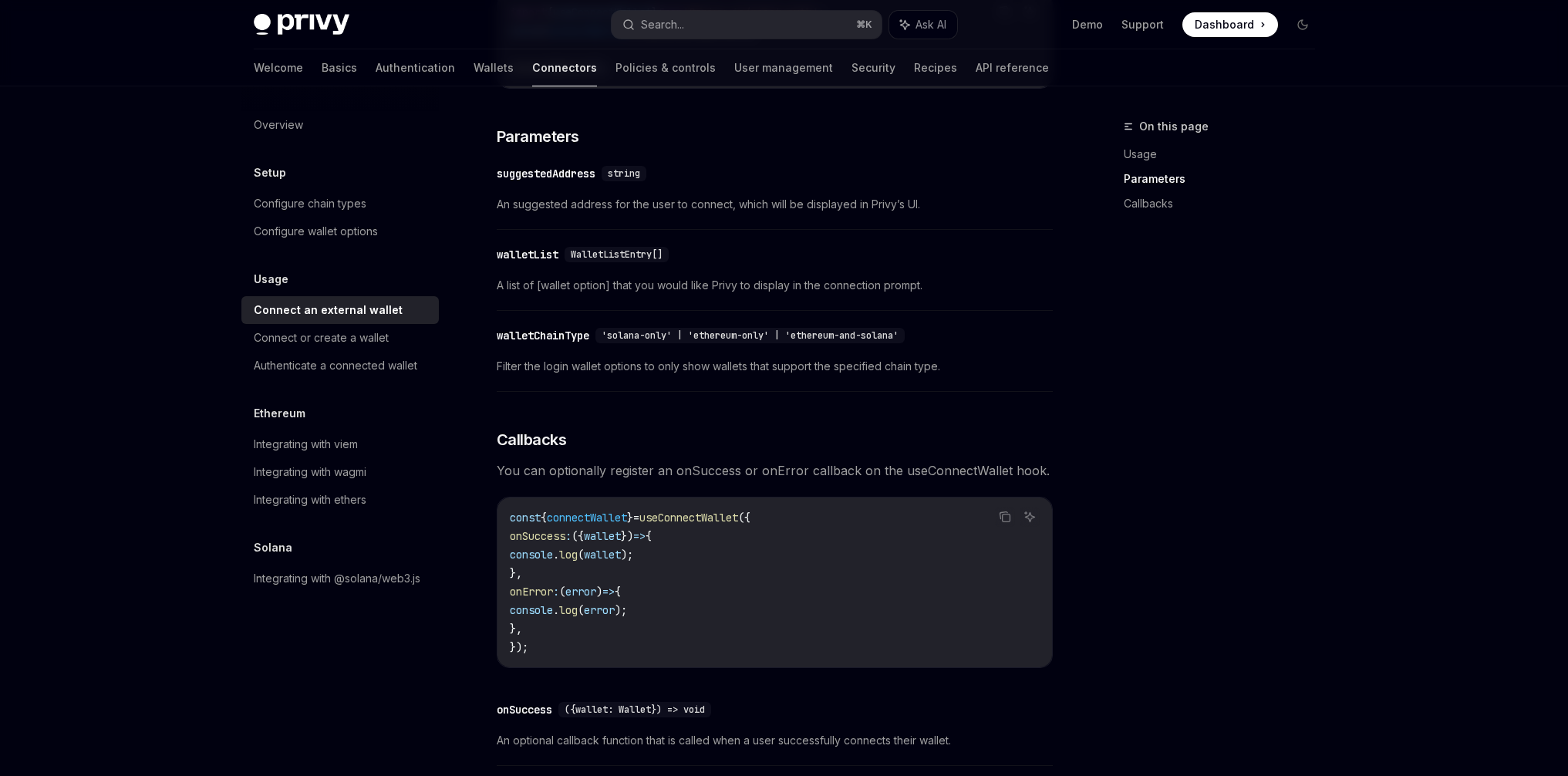
scroll to position [648, 0]
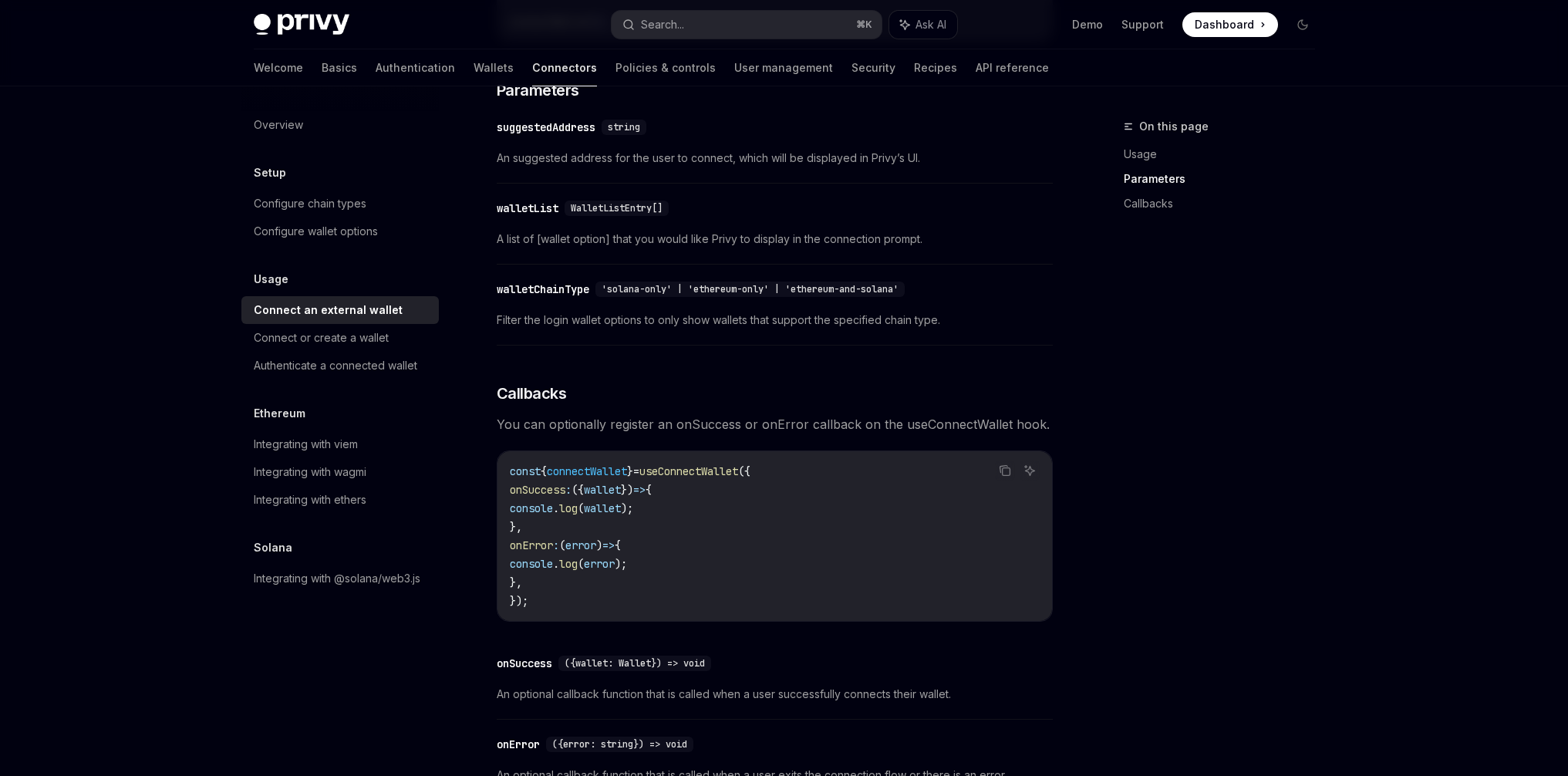
click at [724, 152] on div "​ suggestedAddress string An suggested address for the user to connect, which w…" at bounding box center [775, 146] width 556 height 73
click at [706, 156] on span "An suggested address for the user to connect, which will be displayed in Privy’…" at bounding box center [775, 158] width 556 height 18
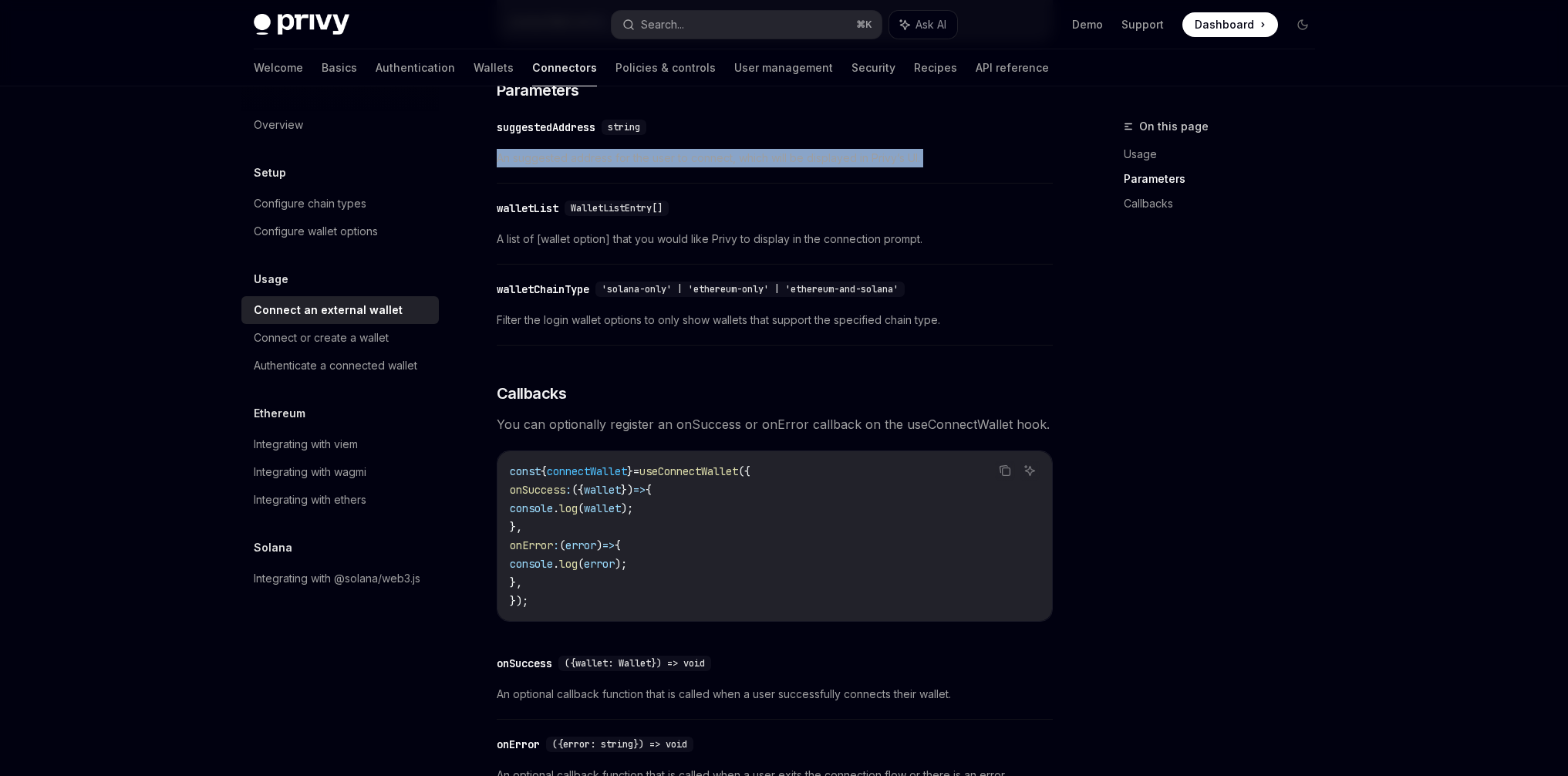
click at [706, 156] on span "An suggested address for the user to connect, which will be displayed in Privy’…" at bounding box center [775, 158] width 556 height 18
copy span "An suggested address for the user to connect, which will be displayed in Privy’…"
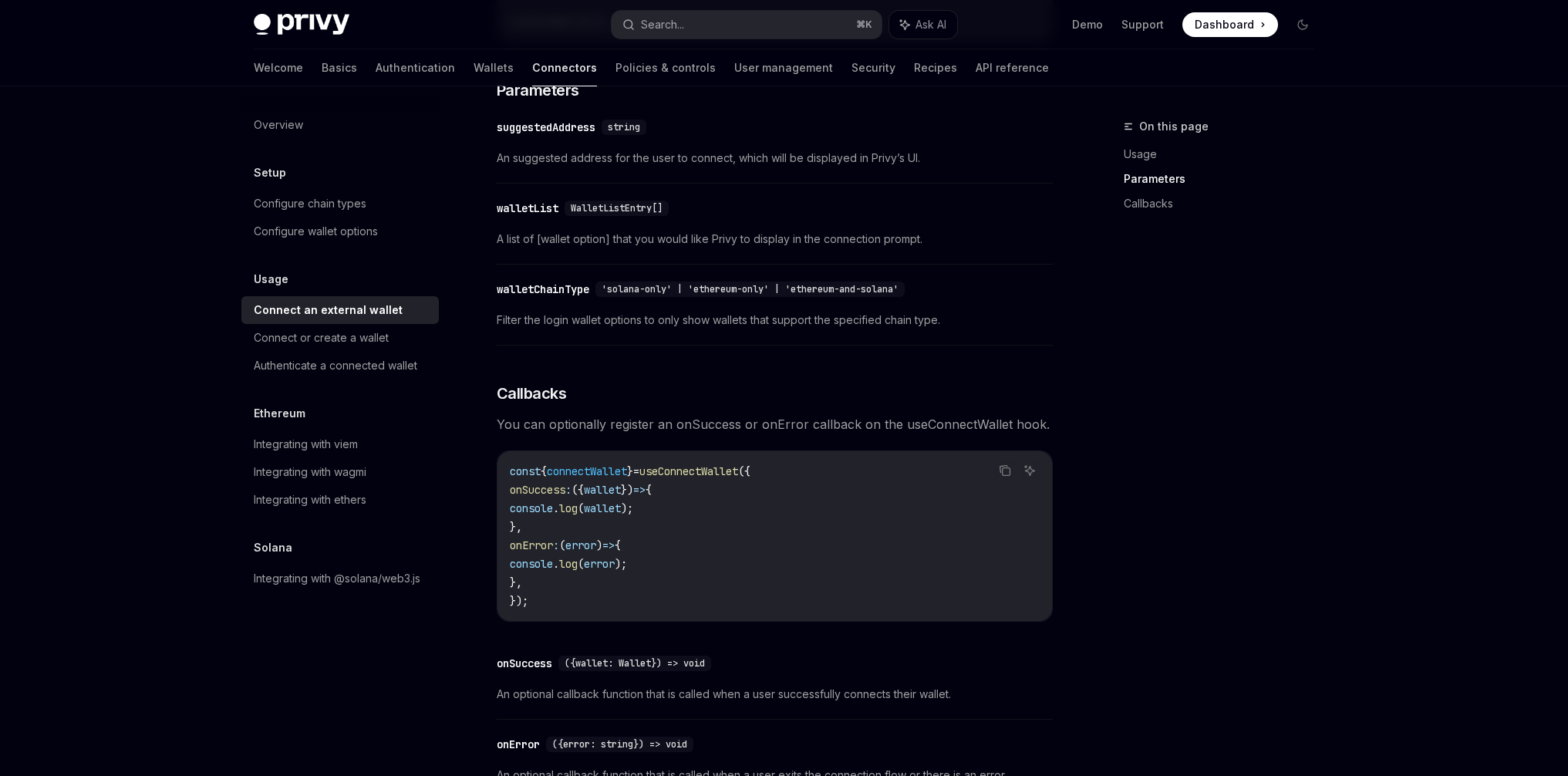
click at [1021, 212] on div "​ walletList WalletListEntry[]" at bounding box center [766, 208] width 540 height 18
click at [645, 255] on div "​ walletList WalletListEntry[] A list of [wallet option] that you would like Pr…" at bounding box center [775, 227] width 556 height 73
click at [642, 249] on span "A list of [wallet option] that you would like Privy to display in the connectio…" at bounding box center [775, 239] width 556 height 18
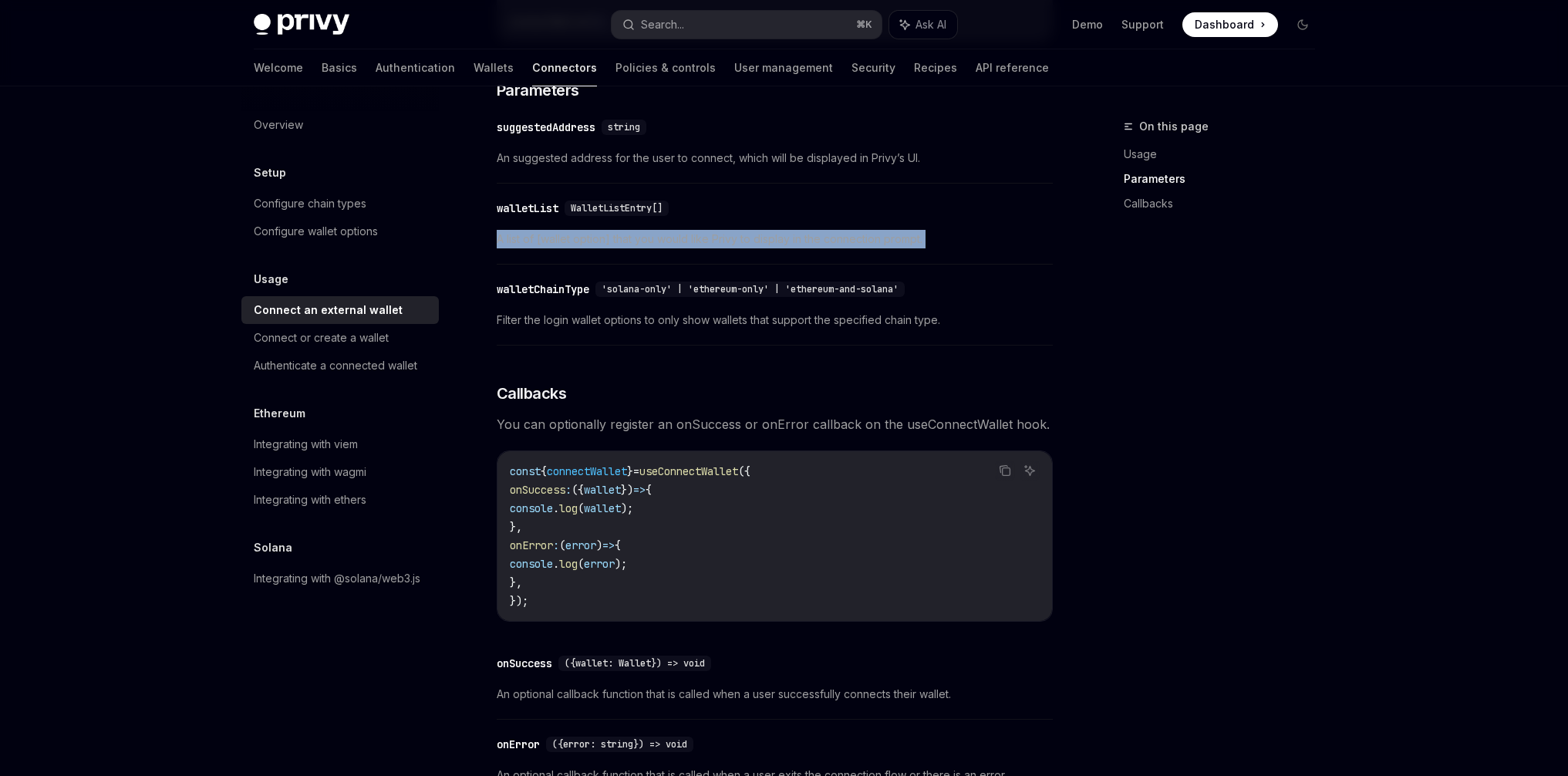
copy span "A list of [wallet option] that you would like Privy to display in the connectio…"
click at [1072, 285] on div "On this page Usage Parameters Callbacks Usage Connect an external wallet OpenAI…" at bounding box center [784, 238] width 1086 height 1598
click at [654, 325] on span "Filter the login wallet options to only show wallets that support the specified…" at bounding box center [775, 321] width 556 height 18
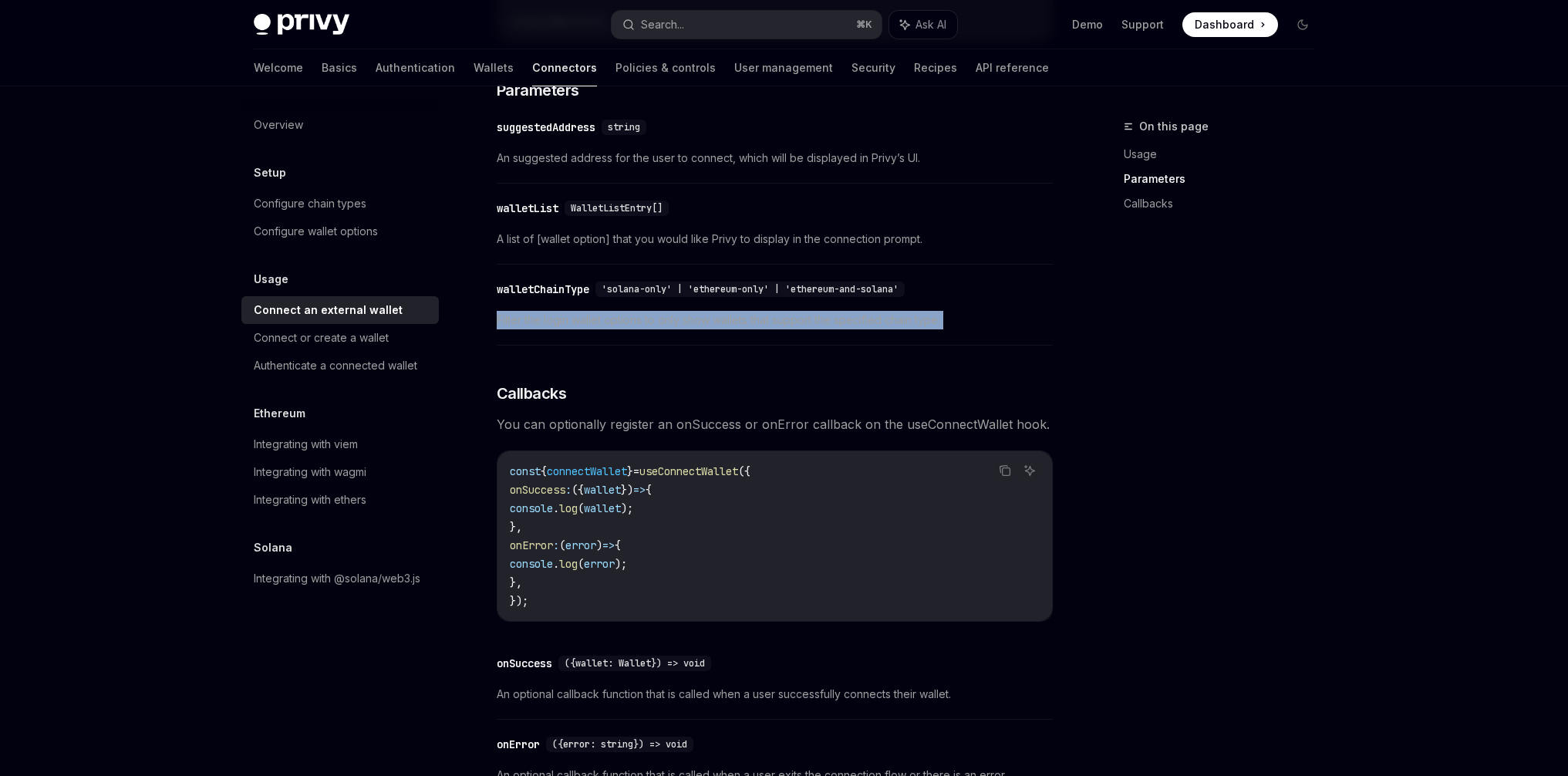
click at [654, 325] on span "Filter the login wallet options to only show wallets that support the specified…" at bounding box center [775, 321] width 556 height 18
copy span "Filter the login wallet options to only show wallets that support the specified…"
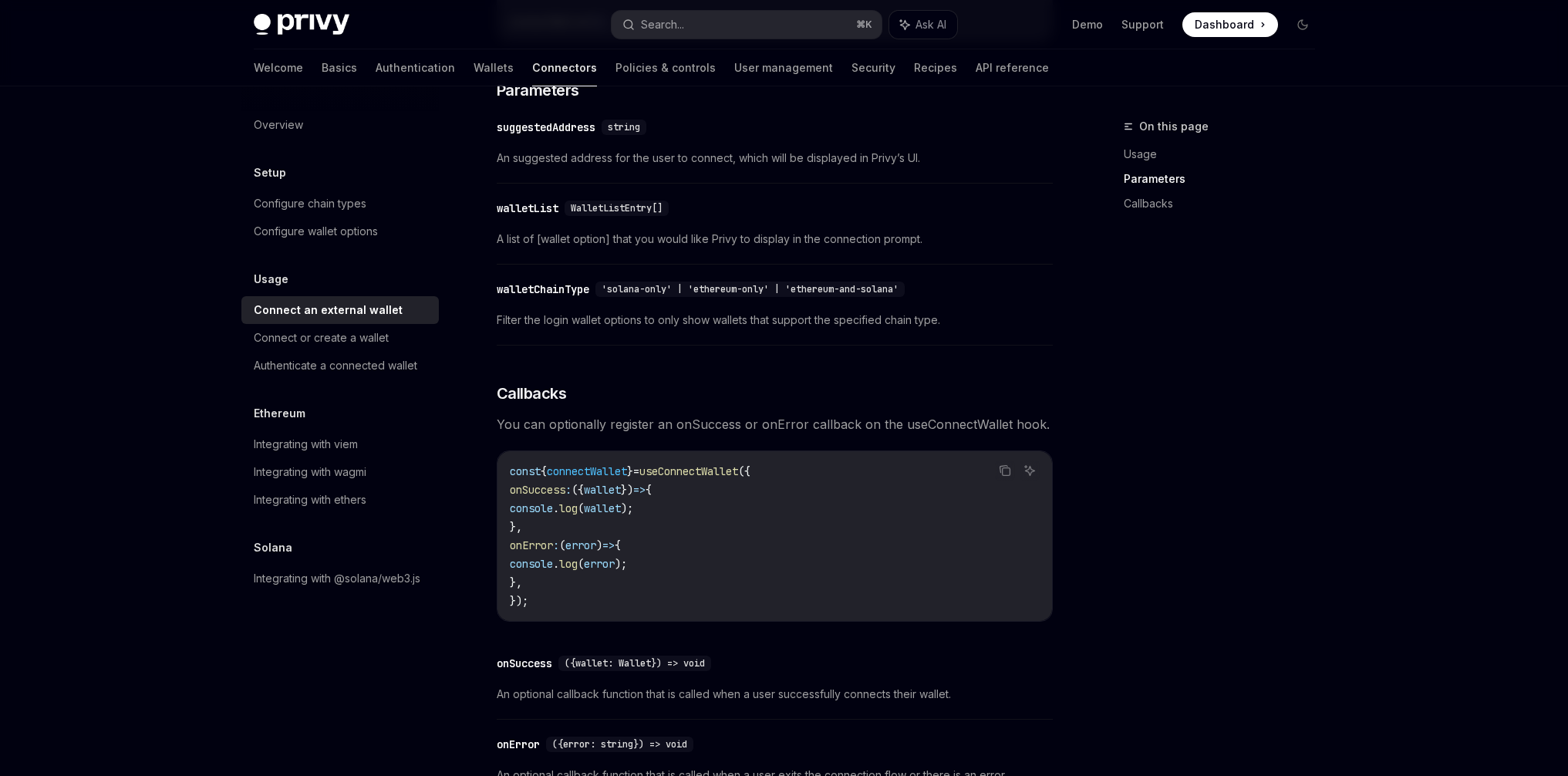
drag, startPoint x: 1163, startPoint y: 298, endPoint x: 1066, endPoint y: 293, distance: 97.1
click at [1164, 297] on div "On this page Usage Parameters Callbacks" at bounding box center [1210, 446] width 235 height 659
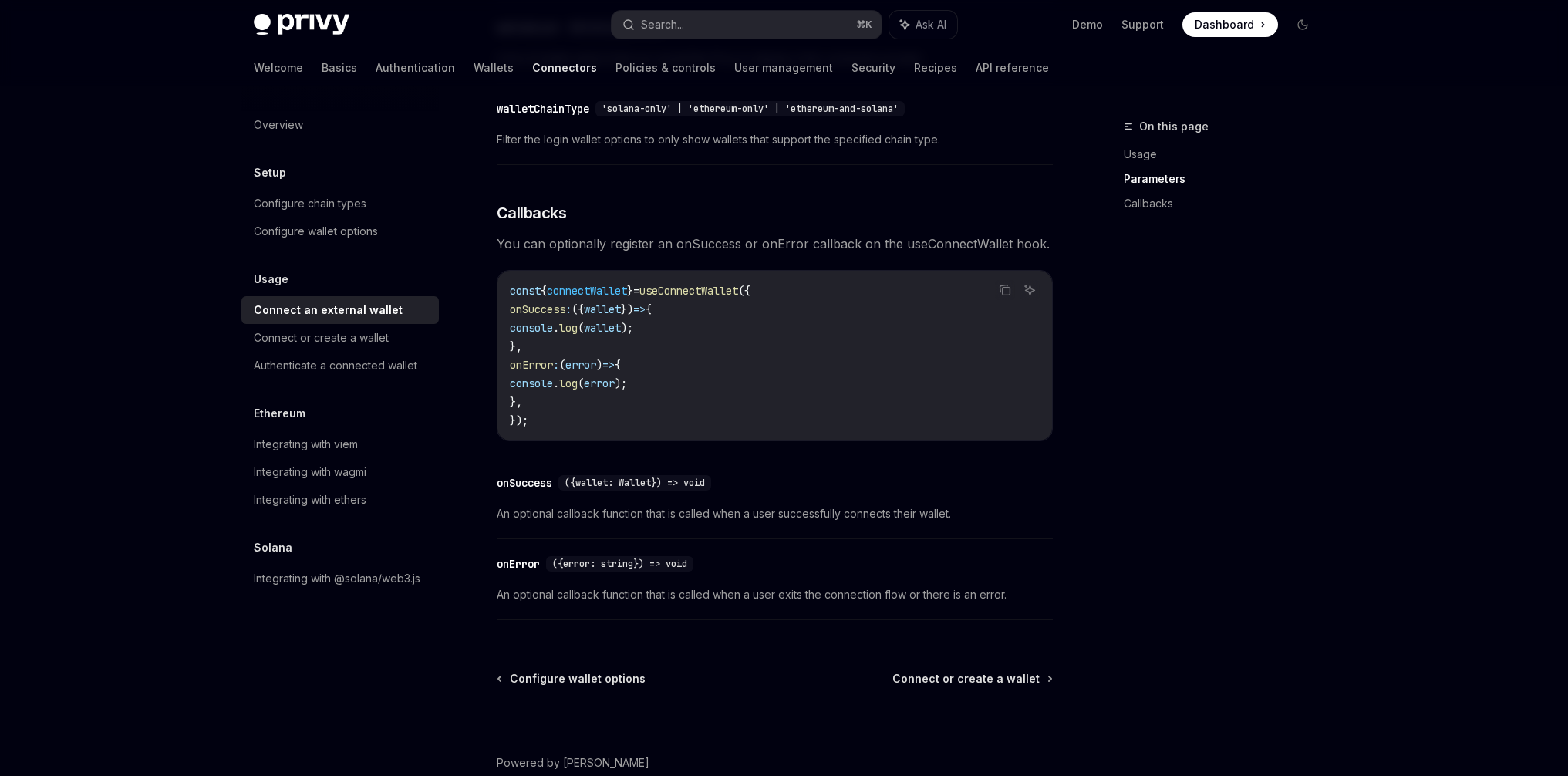
scroll to position [915, 0]
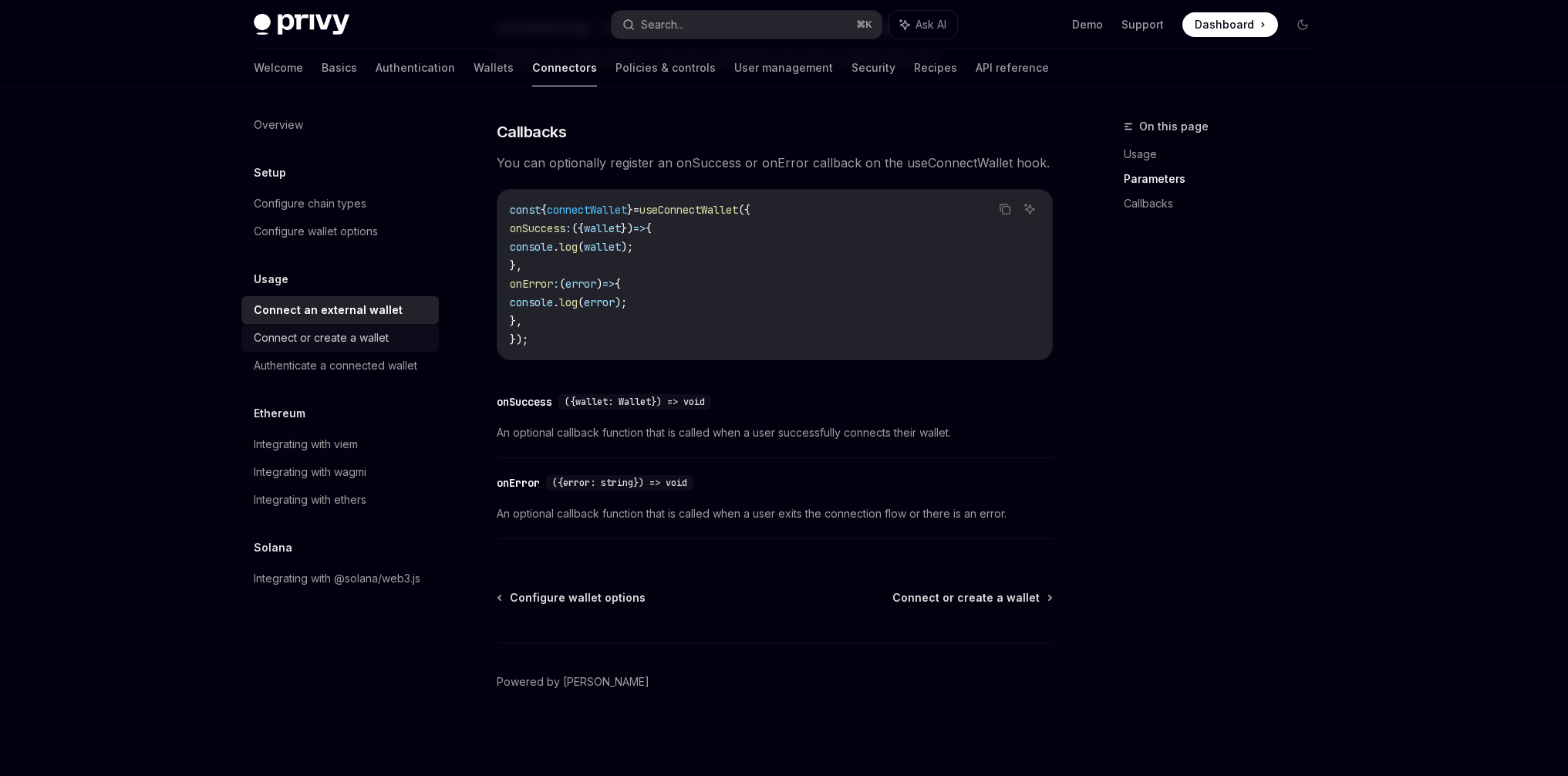
click at [310, 337] on div "Connect or create a wallet" at bounding box center [321, 338] width 135 height 18
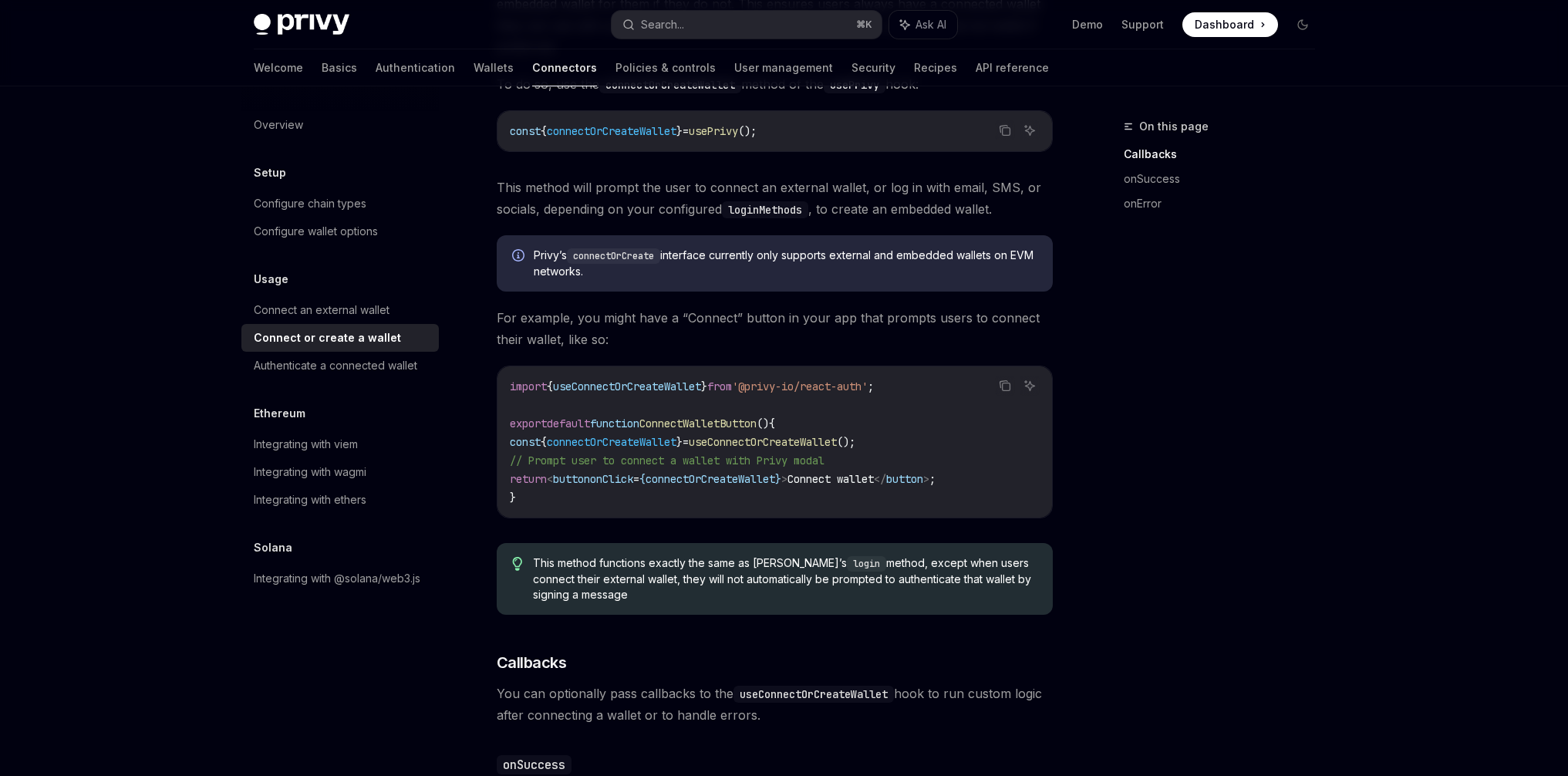
scroll to position [411, 0]
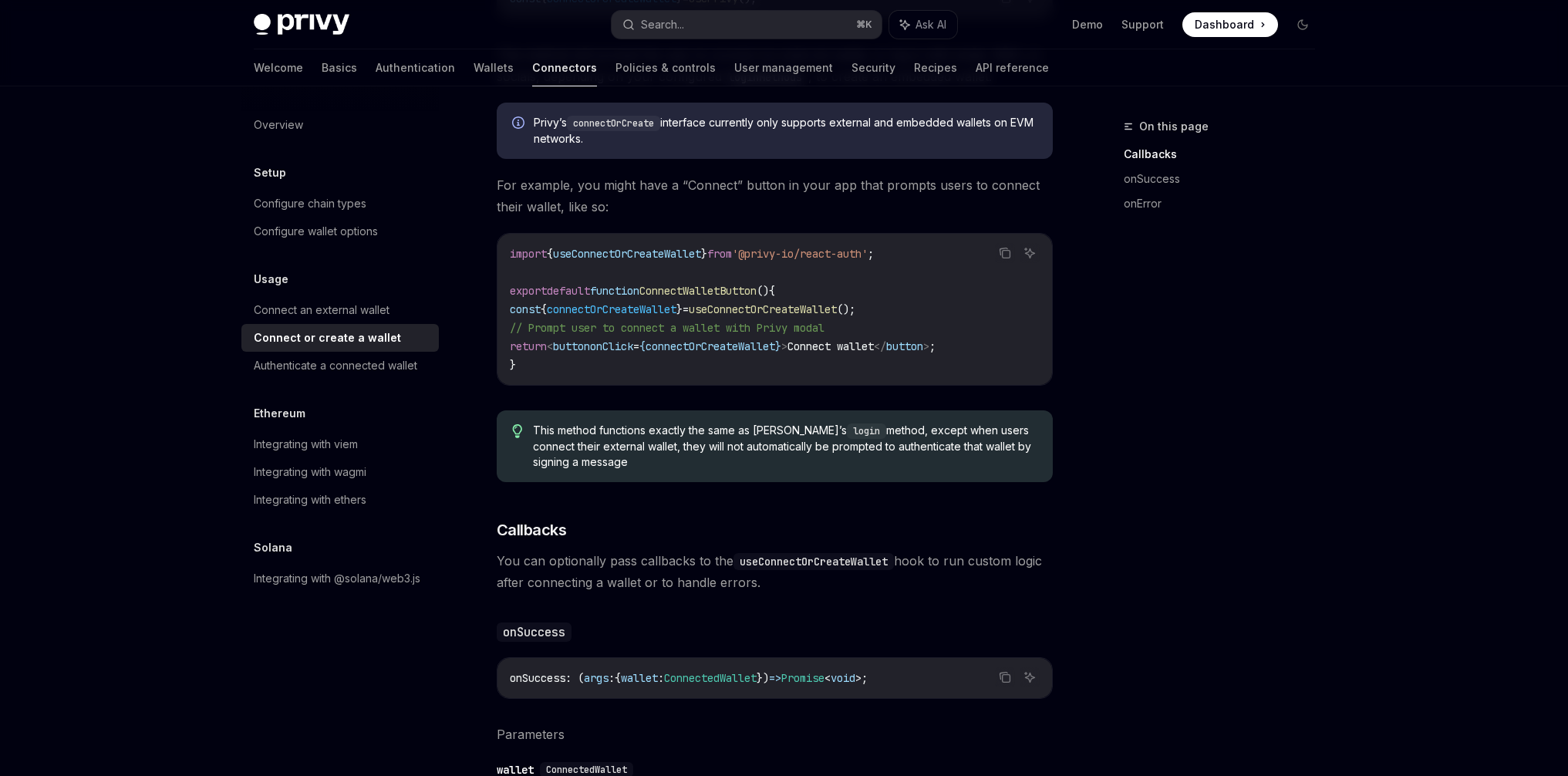
click at [636, 307] on span "connectOrCreateWallet" at bounding box center [611, 309] width 129 height 14
click at [778, 309] on span "useConnectOrCreateWallet" at bounding box center [763, 309] width 148 height 14
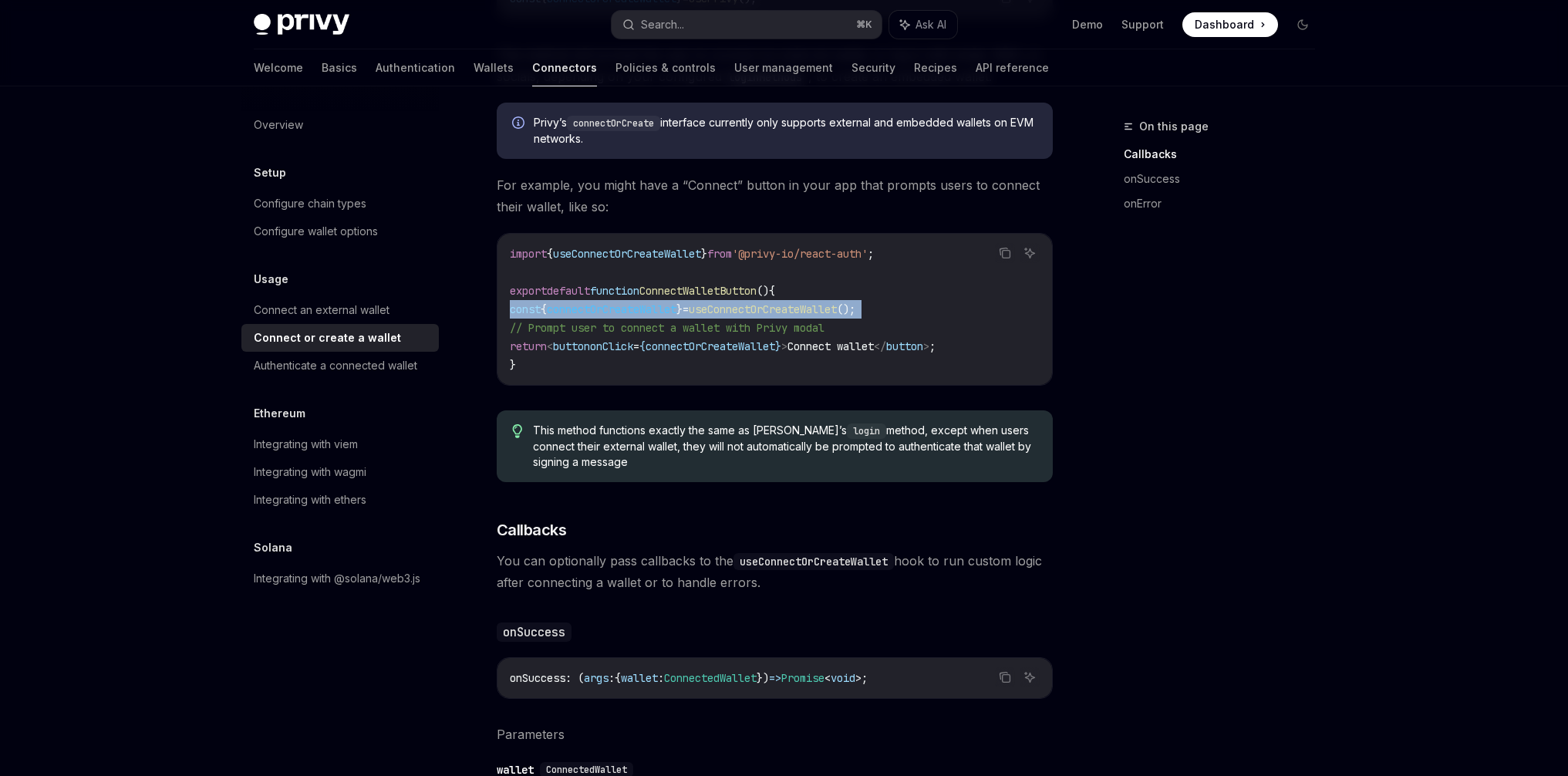
click at [778, 309] on span "useConnectOrCreateWallet" at bounding box center [763, 309] width 148 height 14
click at [739, 308] on span "useConnectOrCreateWallet" at bounding box center [763, 309] width 148 height 14
click at [793, 309] on span "useConnectOrCreateWallet" at bounding box center [763, 309] width 148 height 14
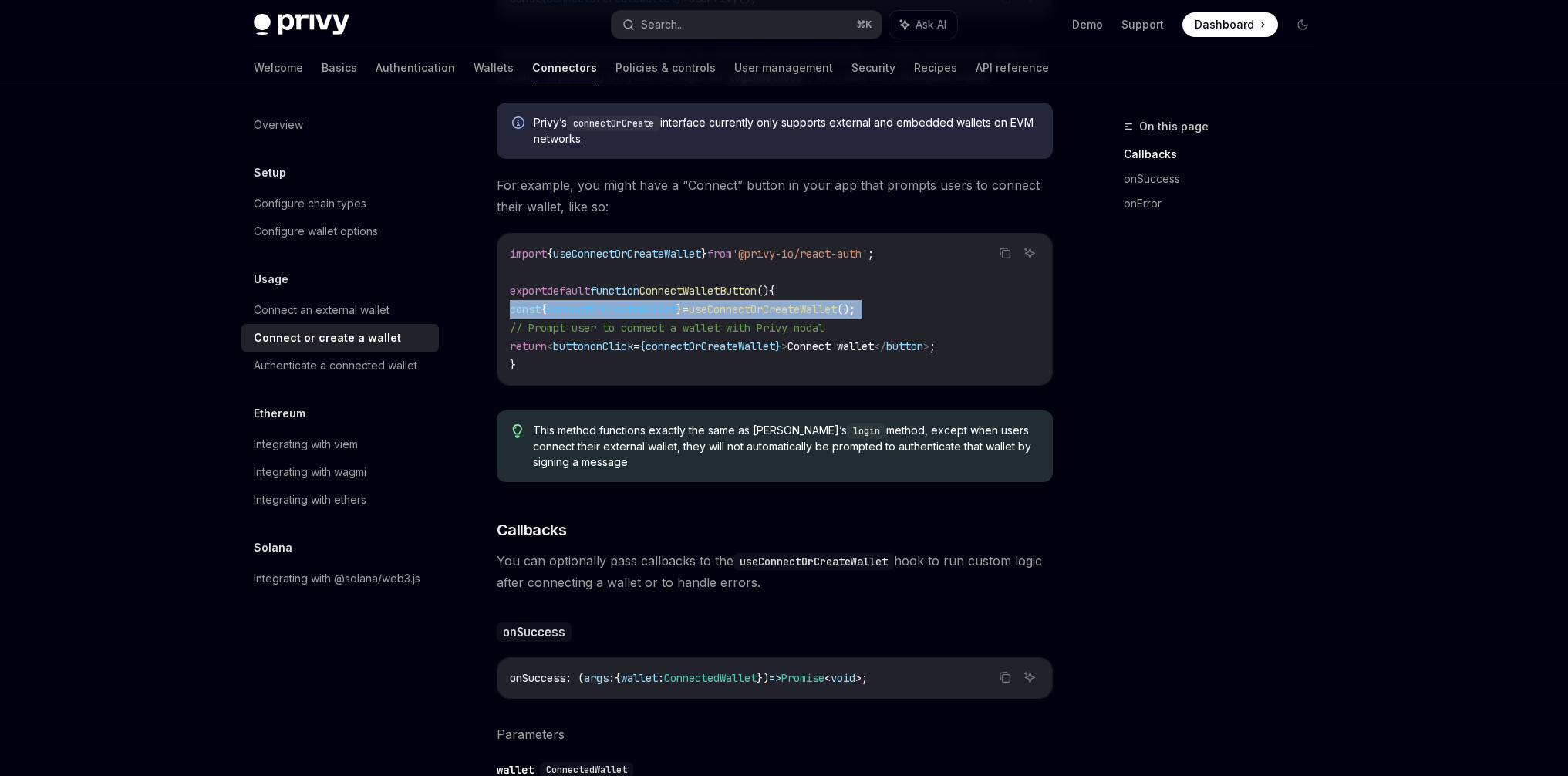
click at [793, 309] on span "useConnectOrCreateWallet" at bounding box center [763, 309] width 148 height 14
click at [734, 309] on span "useConnectOrCreateWallet" at bounding box center [763, 309] width 148 height 14
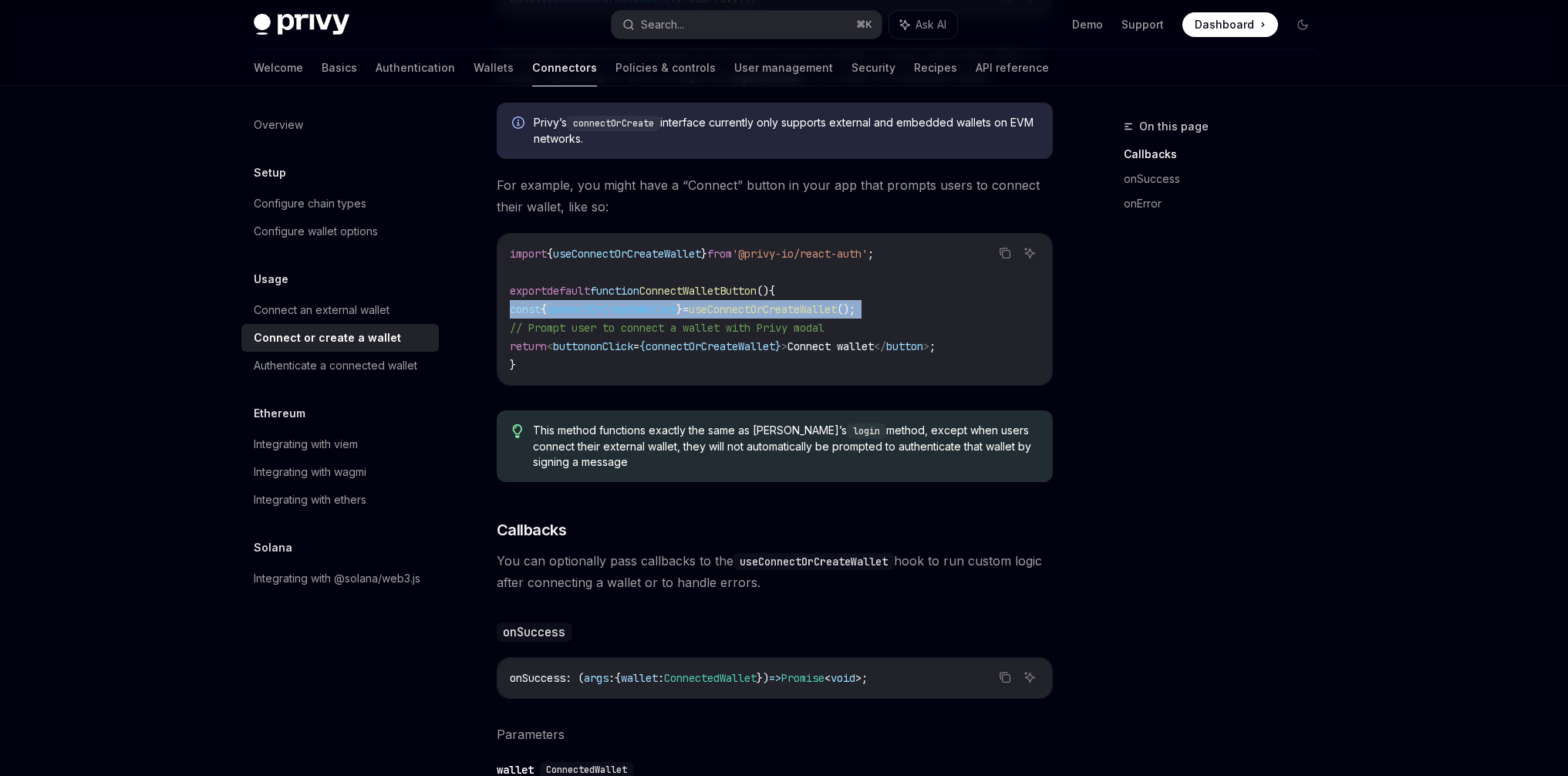
click at [791, 306] on span "useConnectOrCreateWallet" at bounding box center [763, 309] width 148 height 14
click at [764, 307] on span "useConnectOrCreateWallet" at bounding box center [763, 309] width 148 height 14
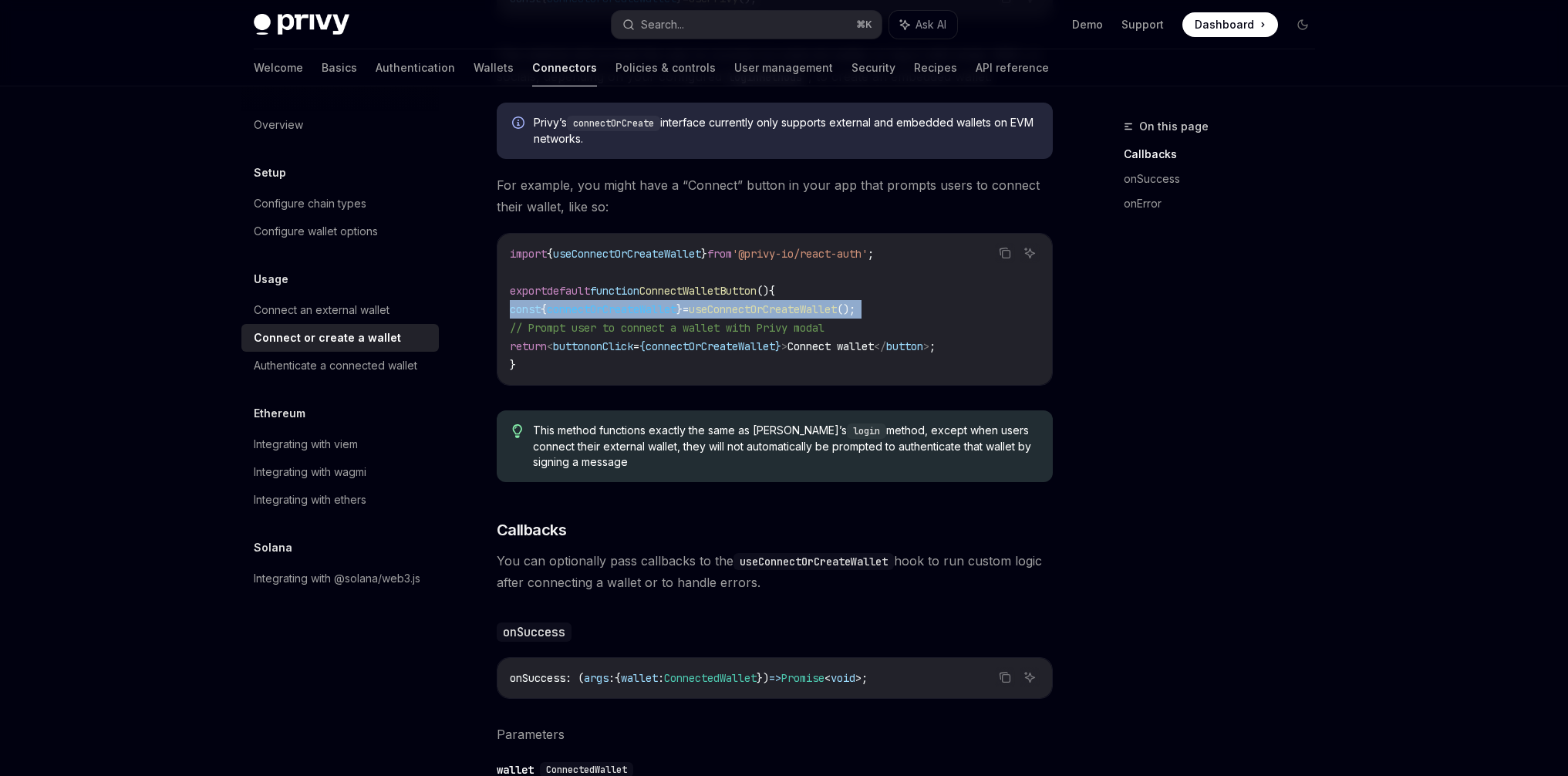
click at [764, 307] on span "useConnectOrCreateWallet" at bounding box center [763, 309] width 148 height 14
click at [801, 304] on span "useConnectOrCreateWallet" at bounding box center [763, 309] width 148 height 14
click at [801, 303] on span "useConnectOrCreateWallet" at bounding box center [763, 309] width 148 height 14
click at [759, 305] on span "useConnectOrCreateWallet" at bounding box center [763, 309] width 148 height 14
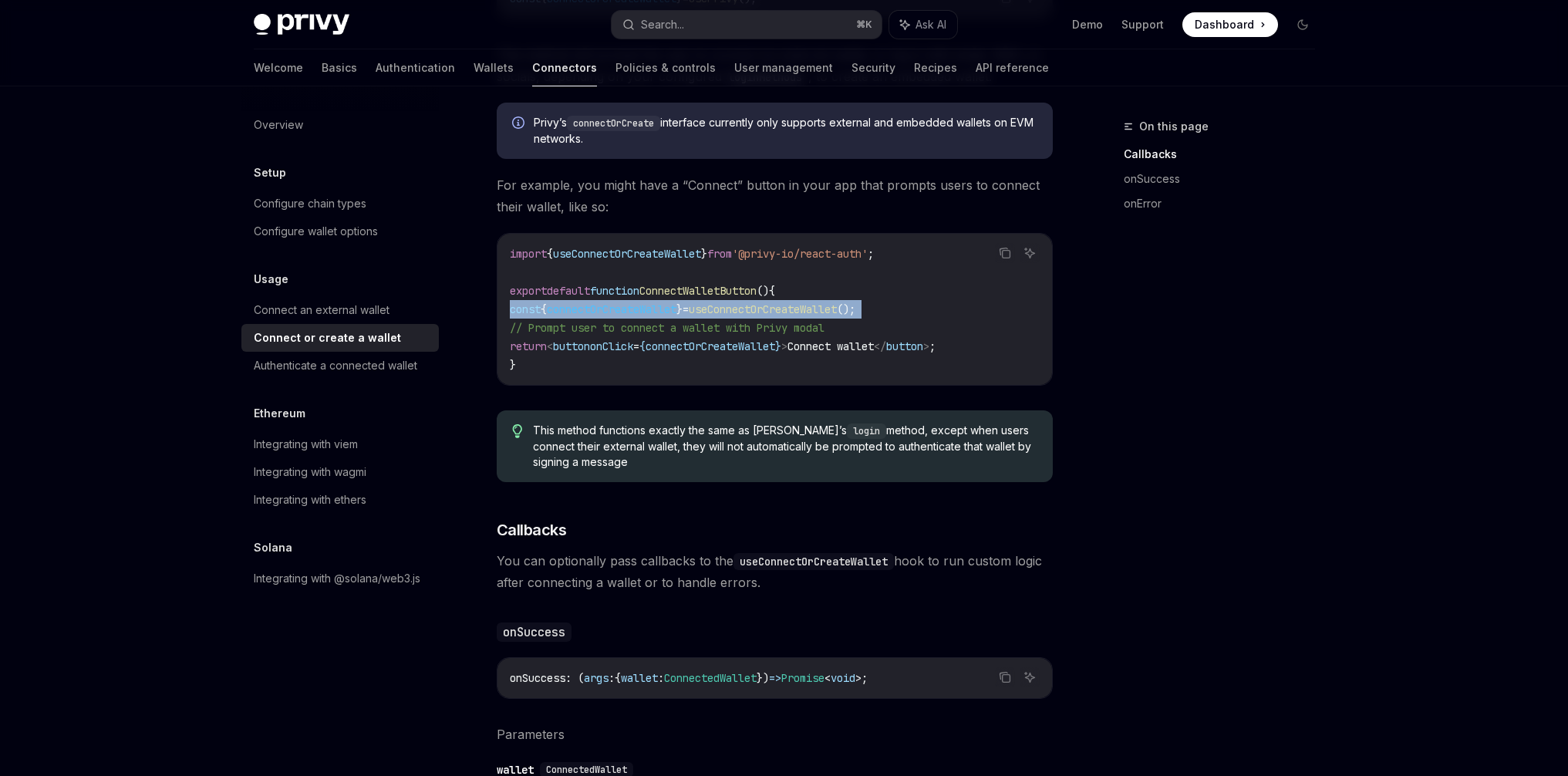
click at [759, 305] on span "useConnectOrCreateWallet" at bounding box center [763, 309] width 148 height 14
click at [815, 304] on span "useConnectOrCreateWallet" at bounding box center [763, 309] width 148 height 14
copy span "useConnectOrCreateWallet"
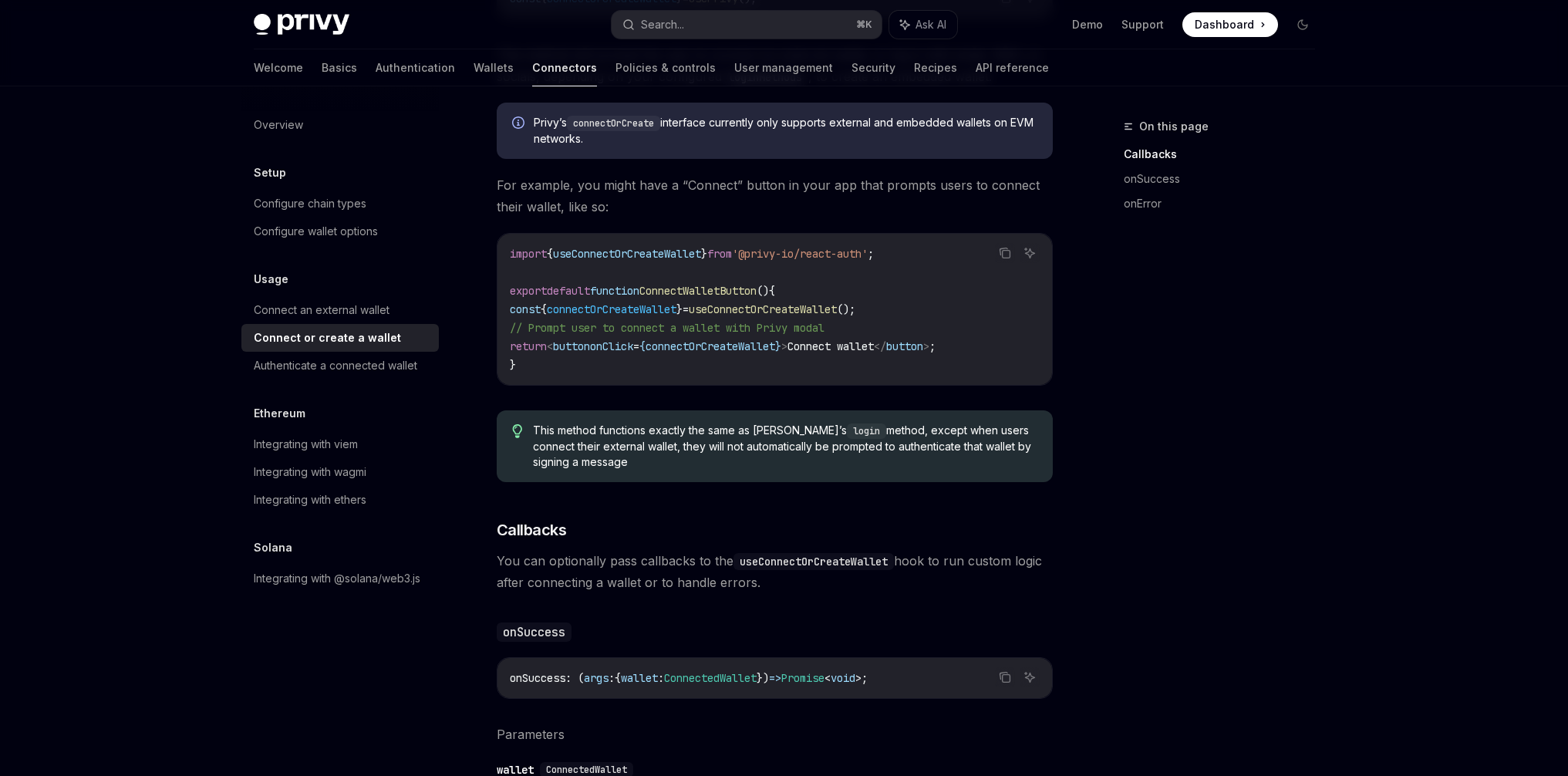
click at [748, 346] on span "connectOrCreateWallet" at bounding box center [710, 346] width 129 height 14
click at [748, 345] on span "connectOrCreateWallet" at bounding box center [710, 346] width 129 height 14
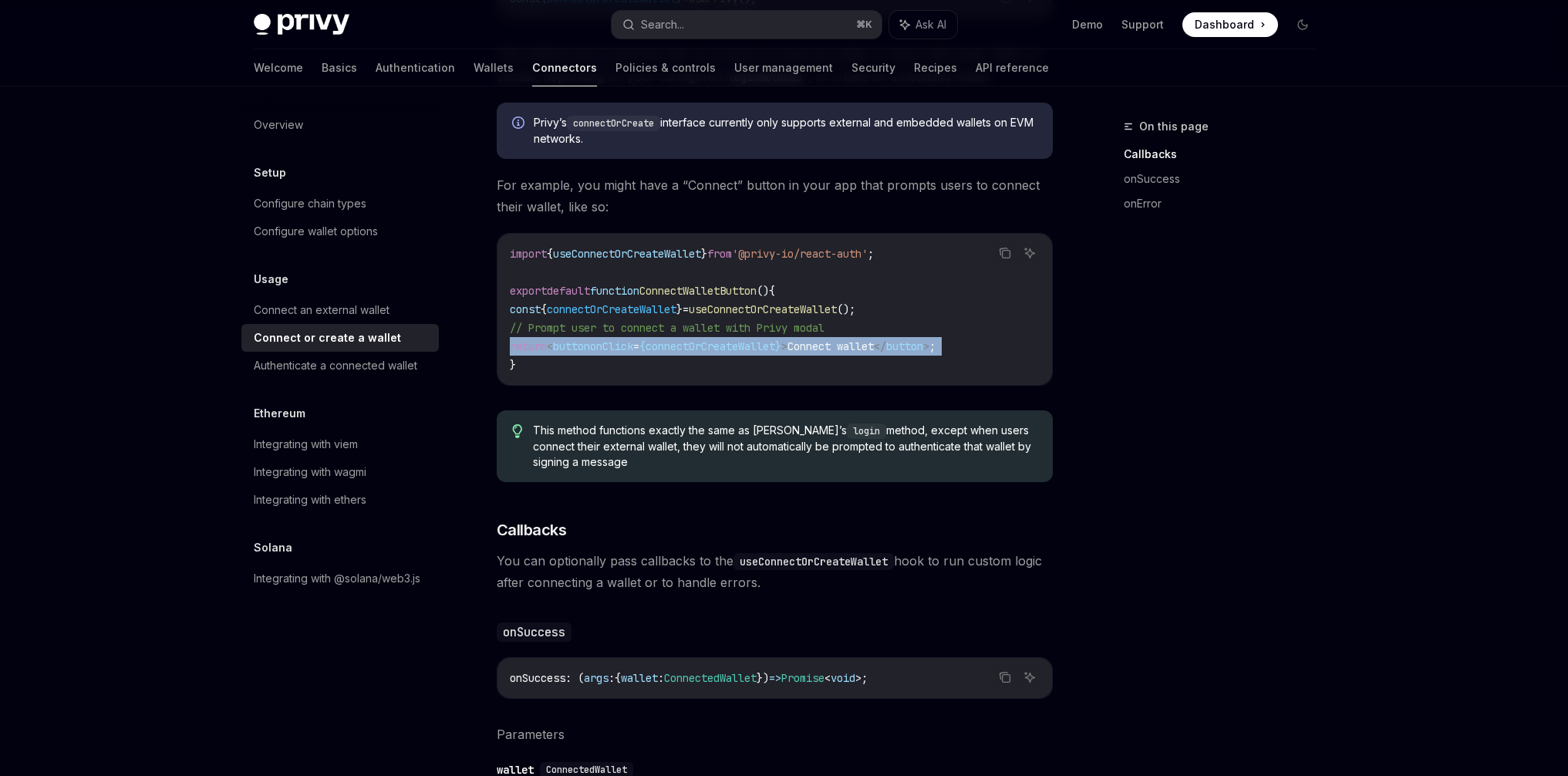
click at [748, 346] on span "connectOrCreateWallet" at bounding box center [710, 346] width 129 height 14
click at [775, 342] on span "connectOrCreateWallet" at bounding box center [710, 346] width 129 height 14
click at [748, 345] on span "connectOrCreateWallet" at bounding box center [710, 346] width 129 height 14
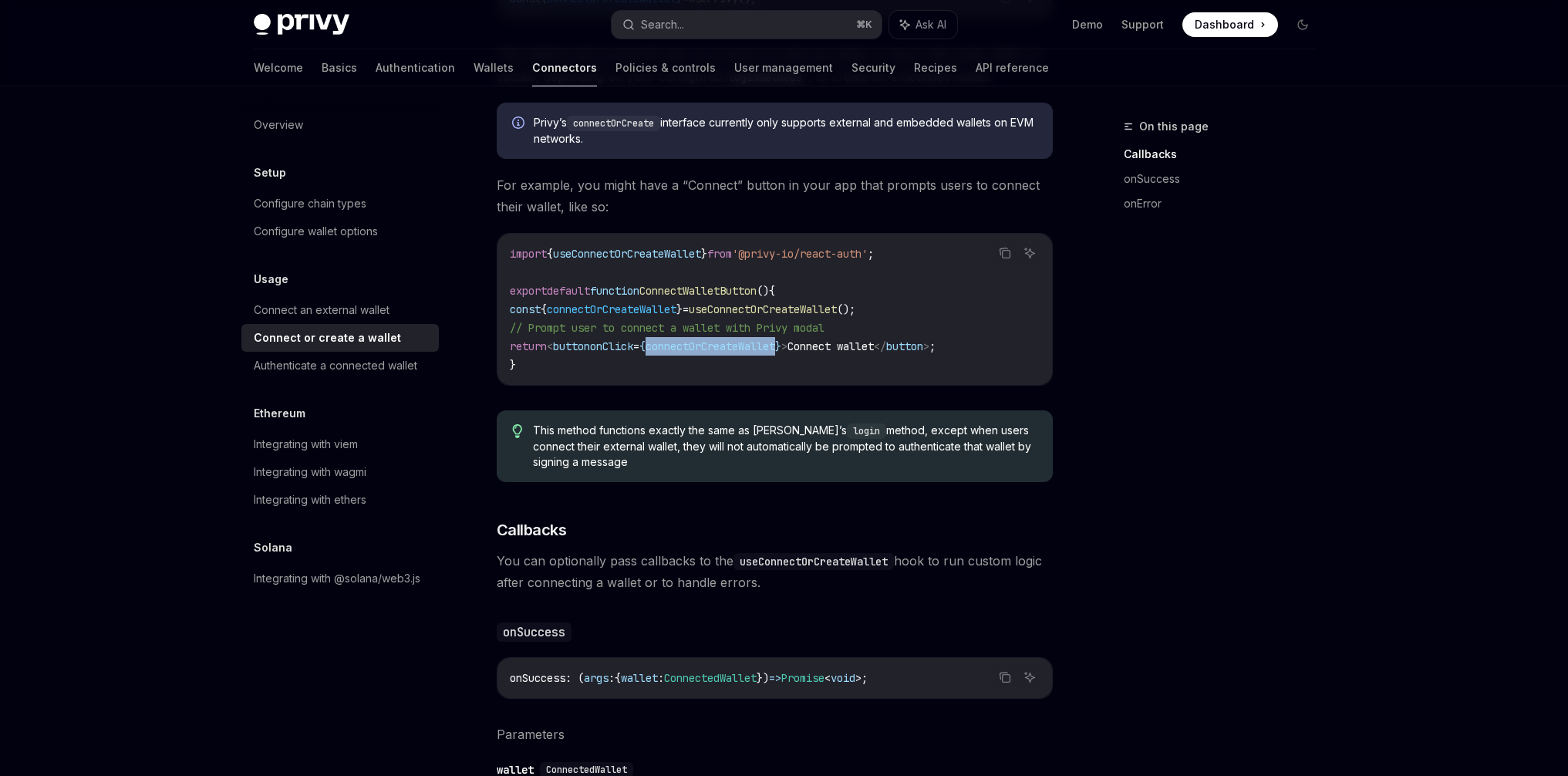
click at [748, 345] on span "connectOrCreateWallet" at bounding box center [710, 346] width 129 height 14
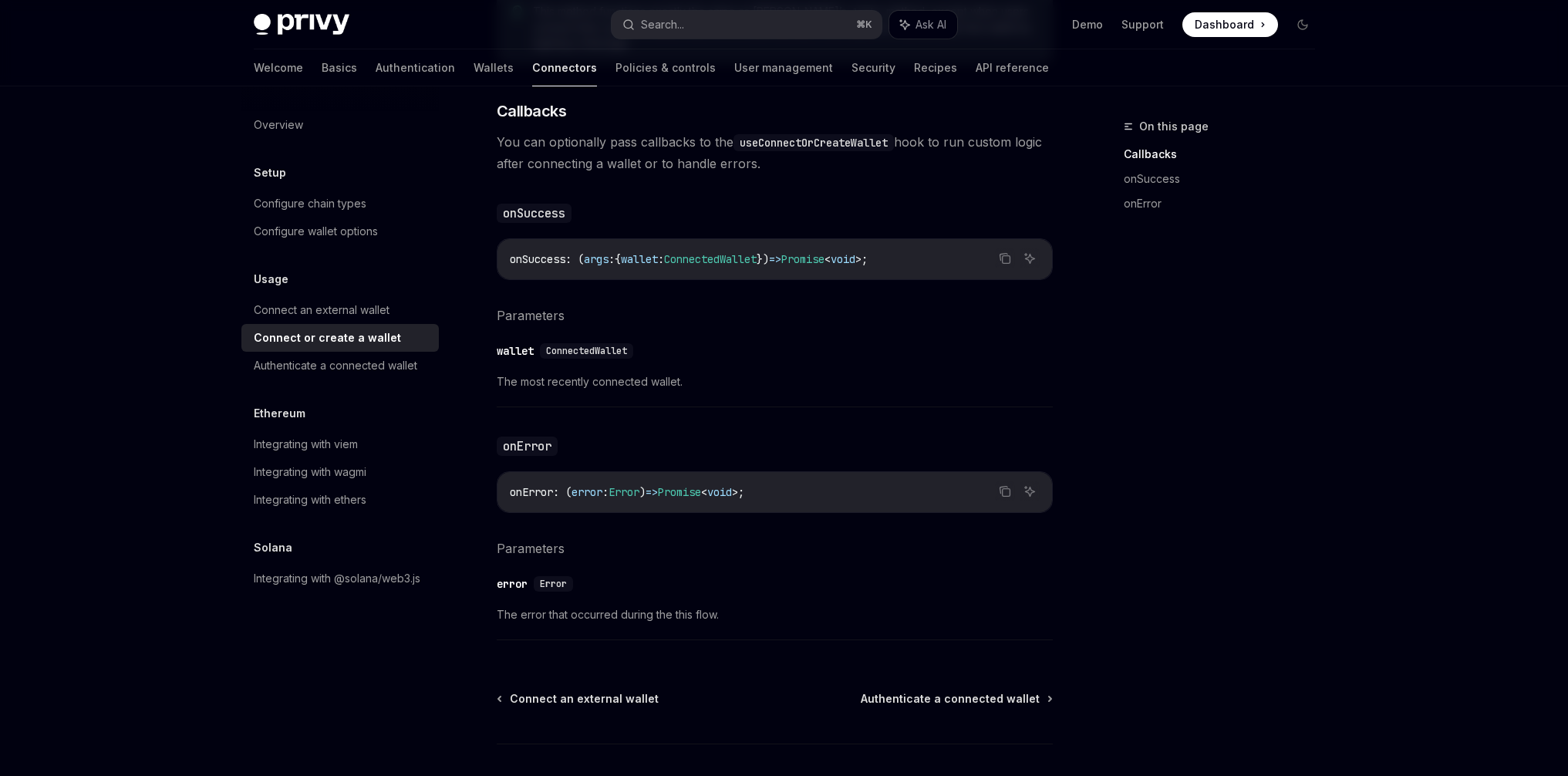
scroll to position [818, 0]
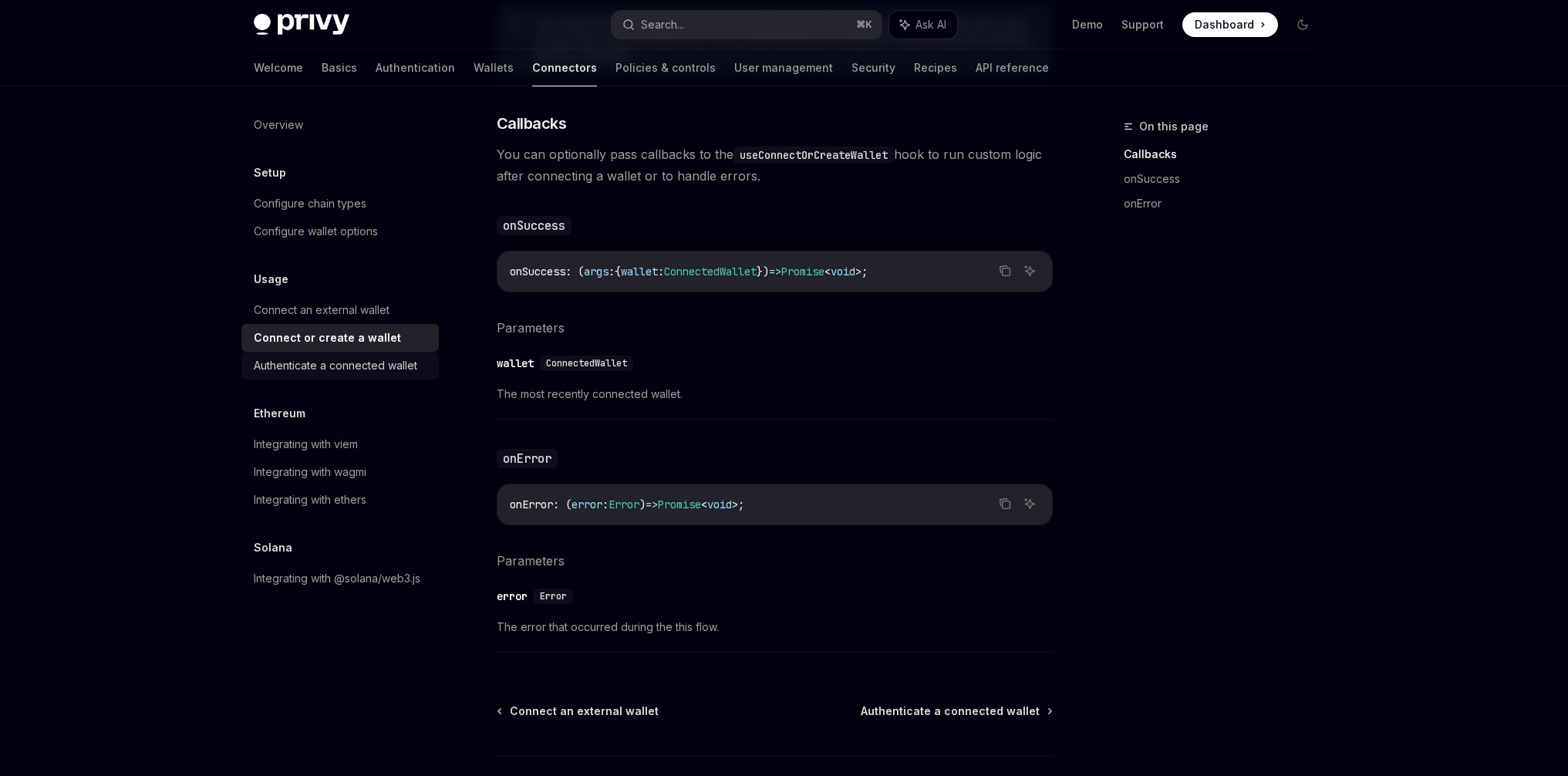
click at [386, 360] on div "Authenticate a connected wallet" at bounding box center [335, 366] width 163 height 18
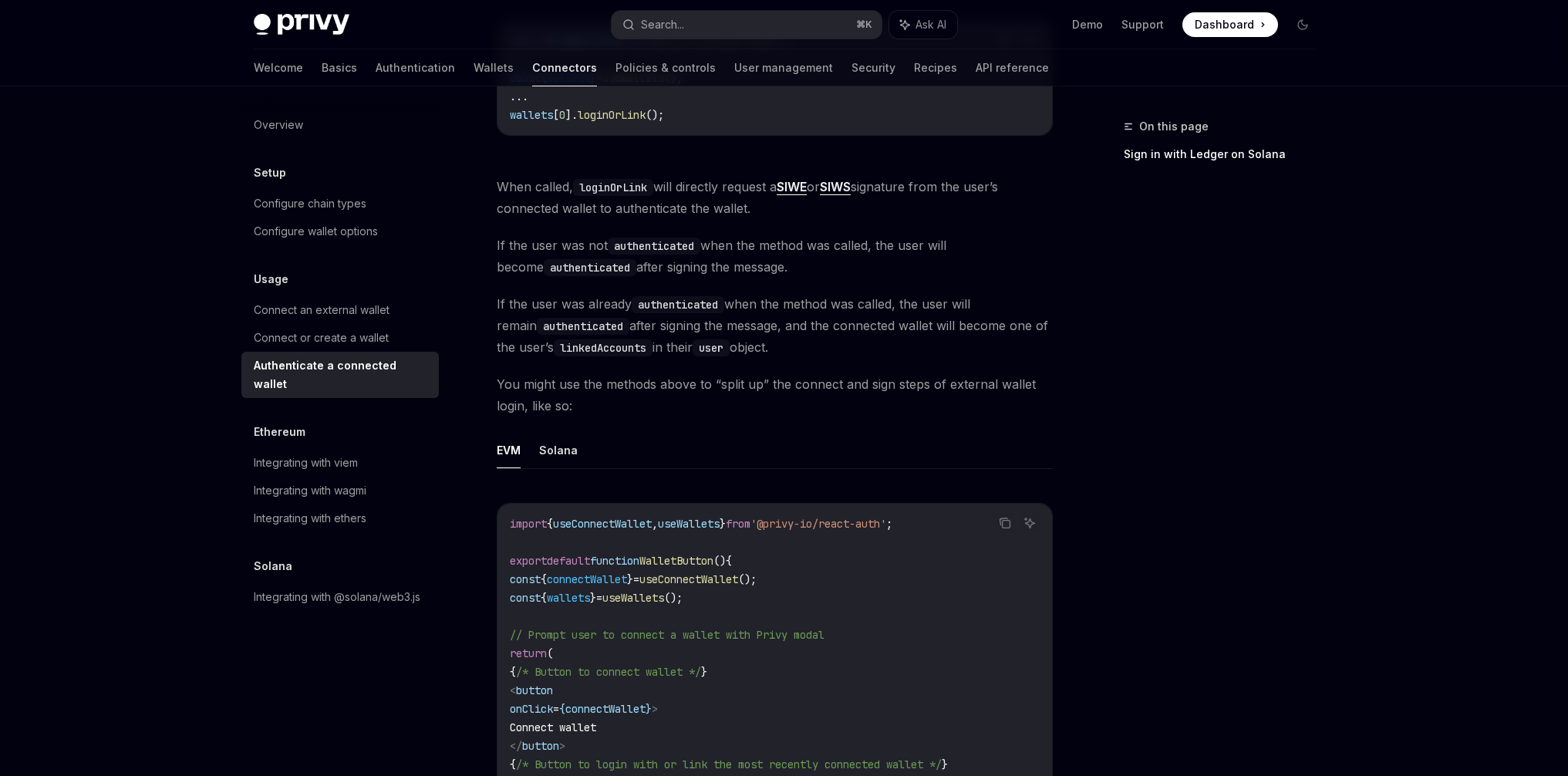
scroll to position [647, 0]
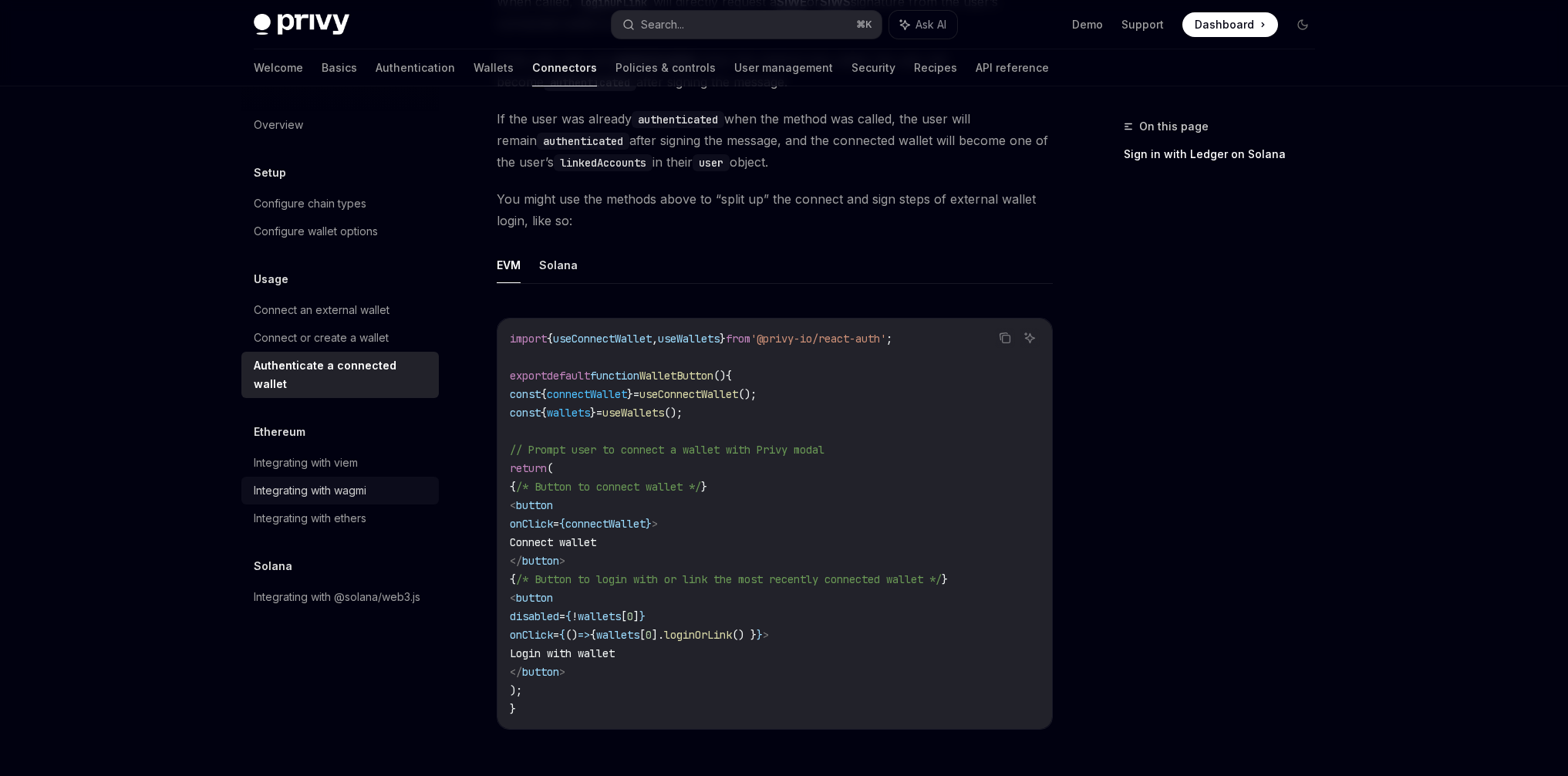
click at [312, 481] on div "Integrating with wagmi" at bounding box center [310, 491] width 113 height 18
type textarea "*"
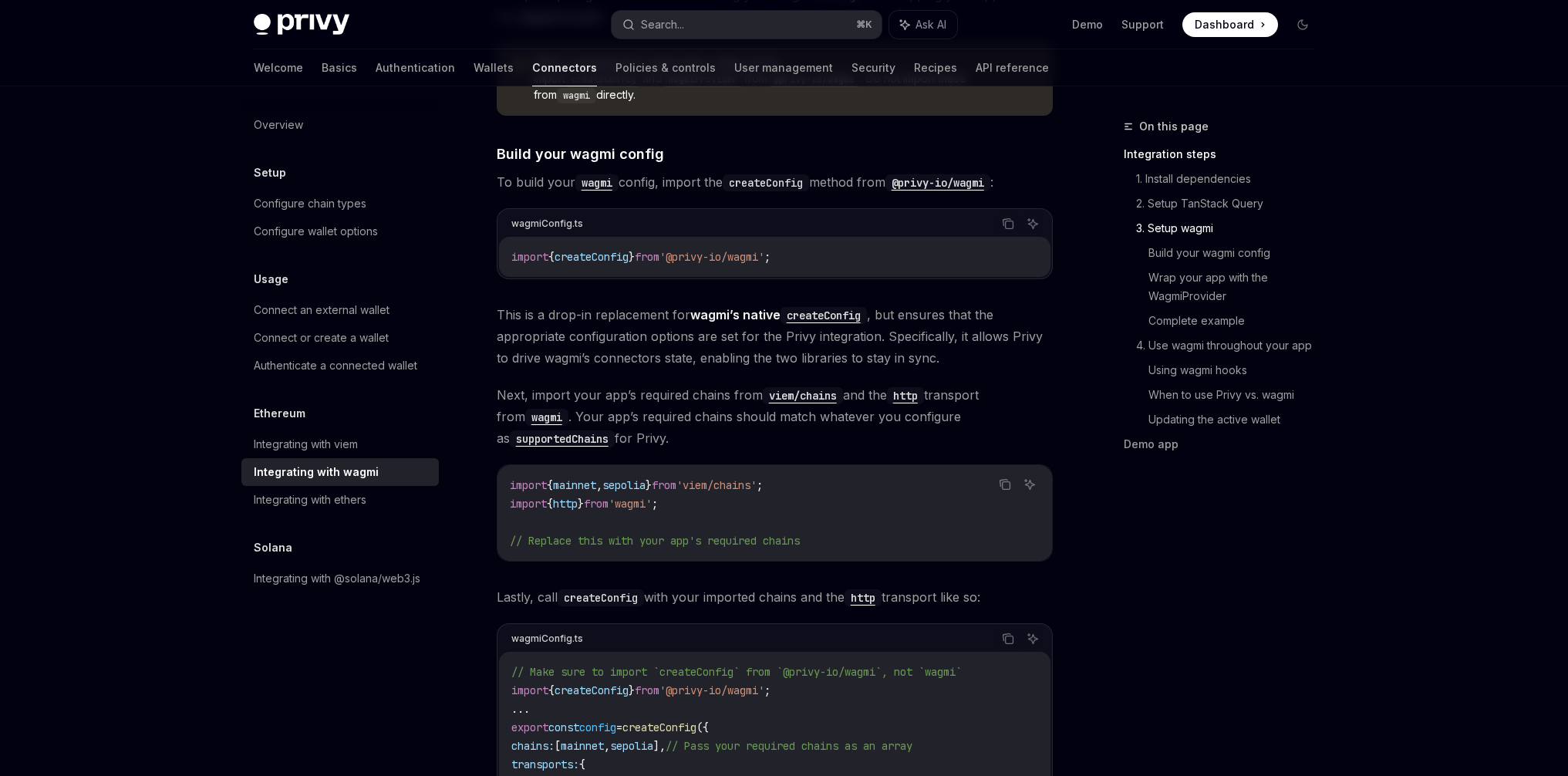
scroll to position [1277, 0]
click at [715, 249] on span "'@privy-io/wagmi'" at bounding box center [712, 256] width 105 height 14
copy div "import { createConfig } from '@privy-io/wagmi' ;"
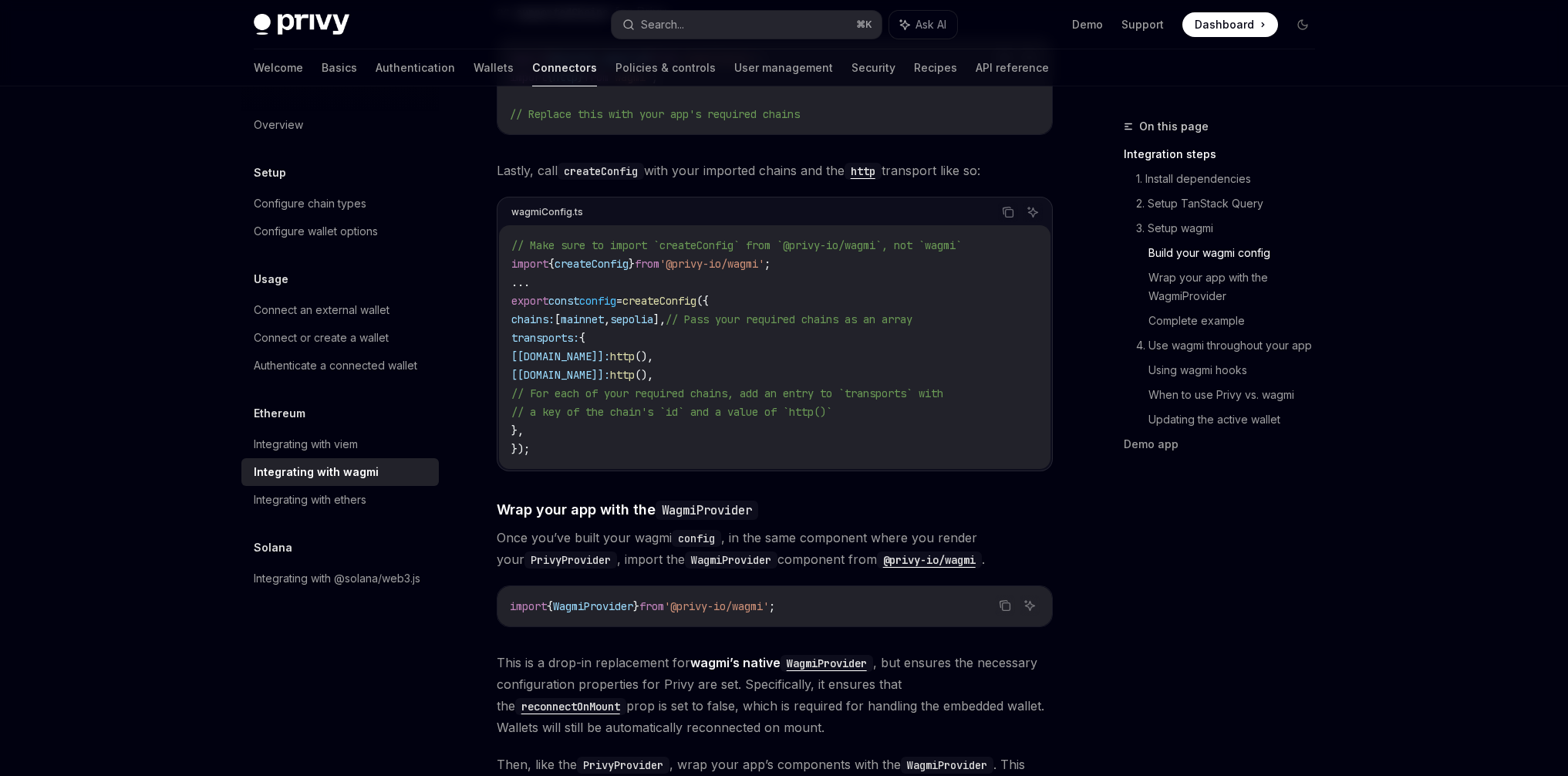
scroll to position [1742, 0]
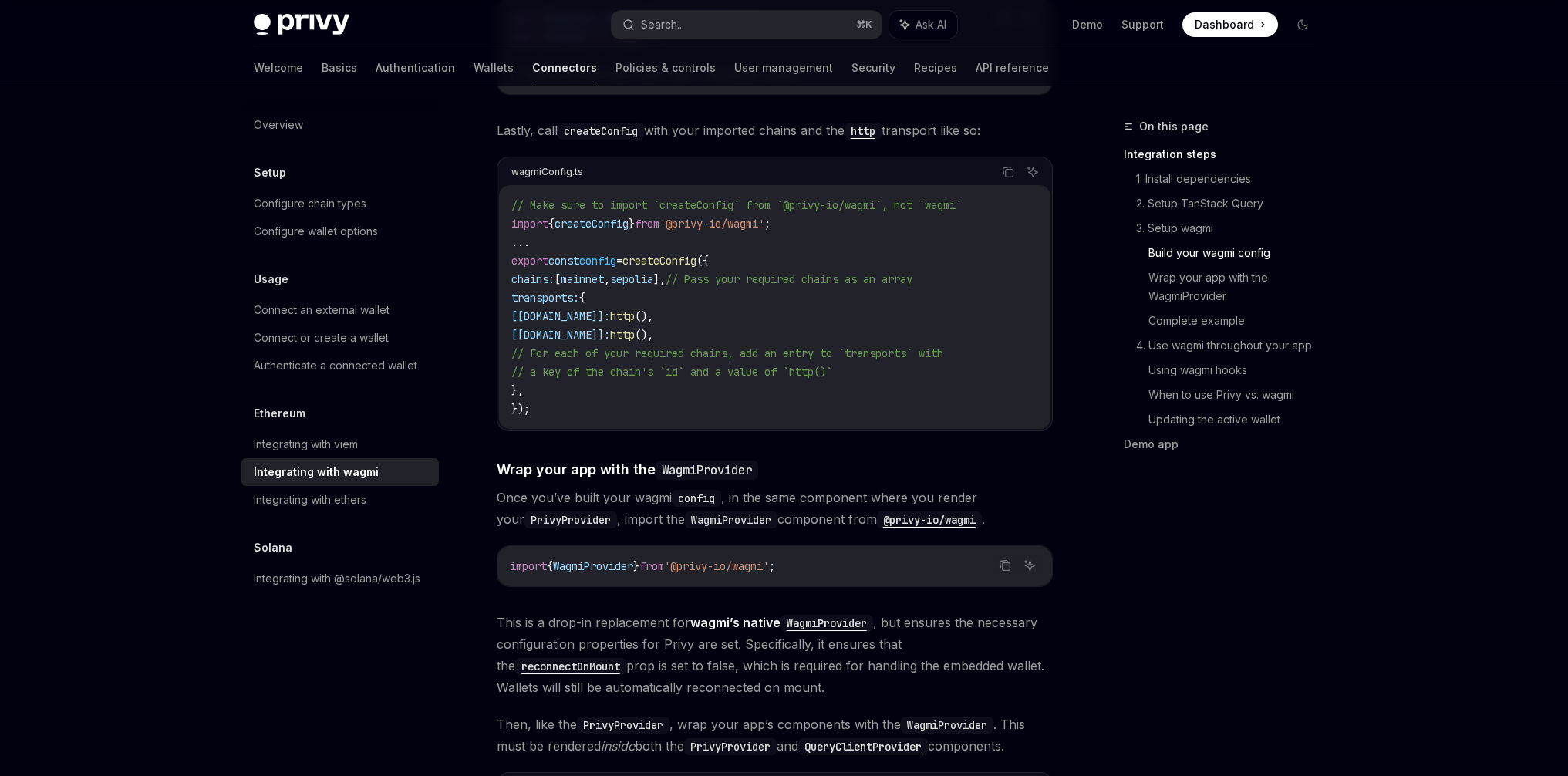
click at [614, 217] on span "createConfig" at bounding box center [591, 224] width 74 height 14
click at [659, 217] on span "from" at bounding box center [646, 224] width 25 height 14
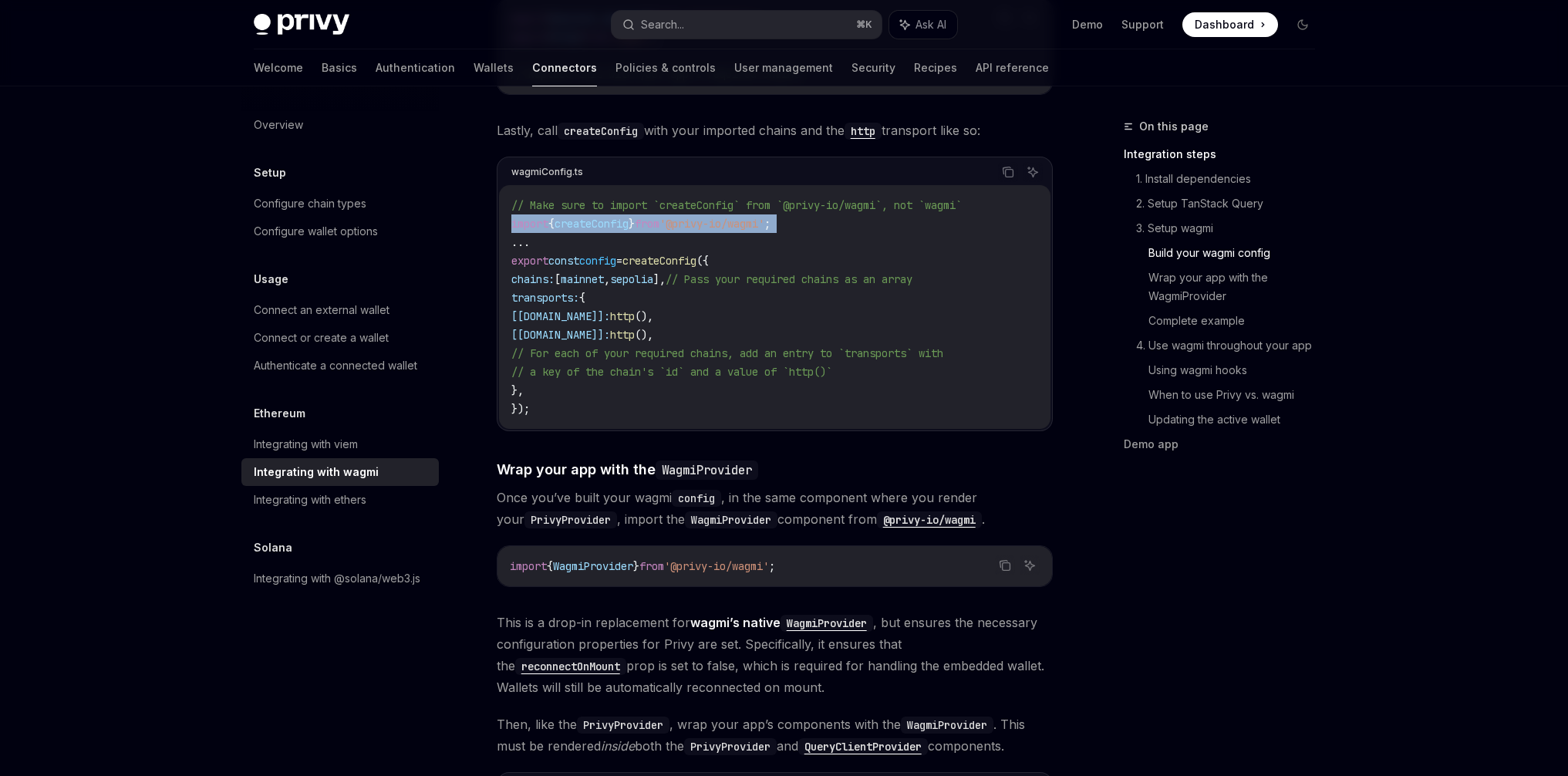
click at [659, 217] on span "from" at bounding box center [646, 224] width 25 height 14
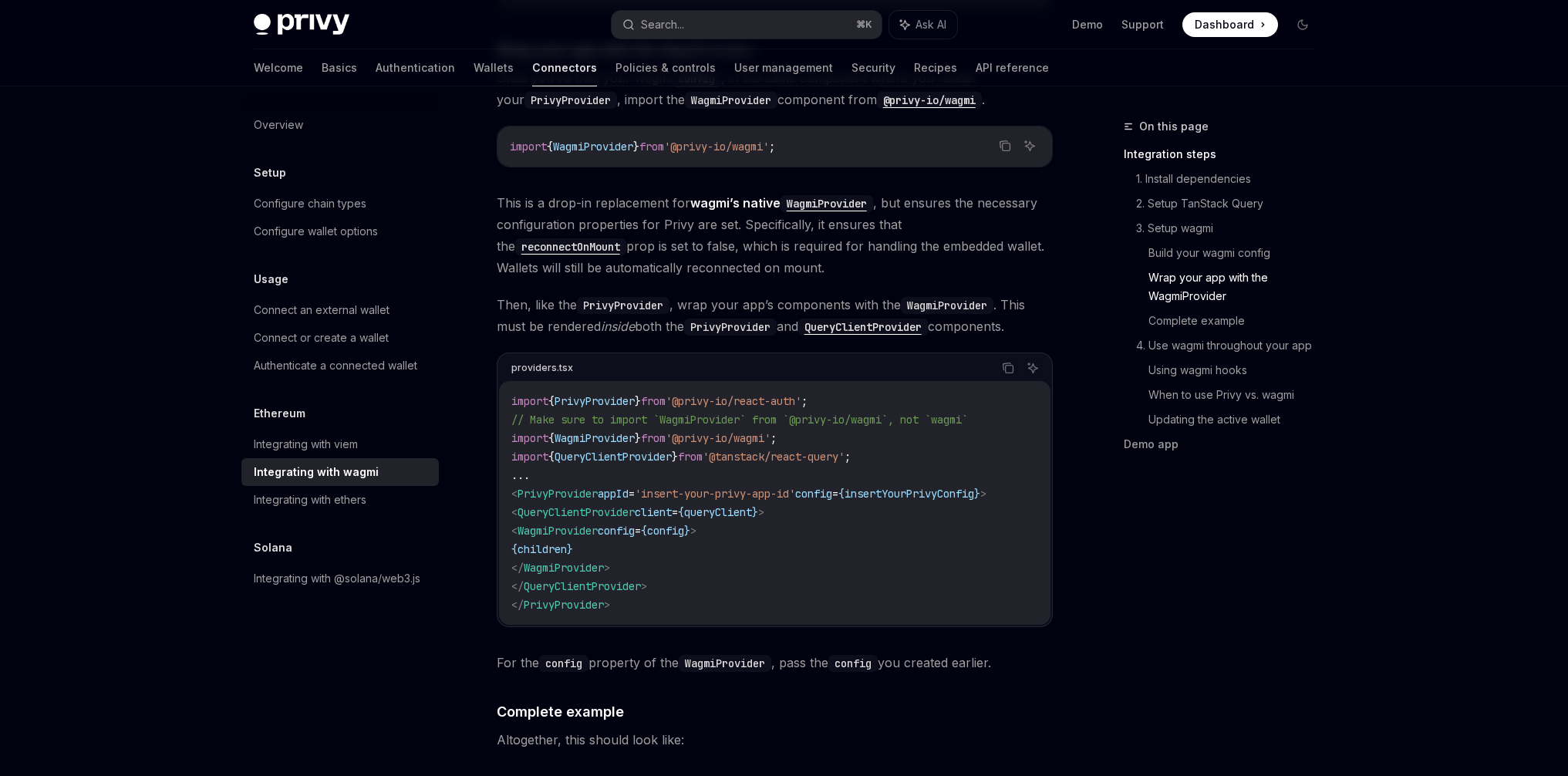
scroll to position [2176, 0]
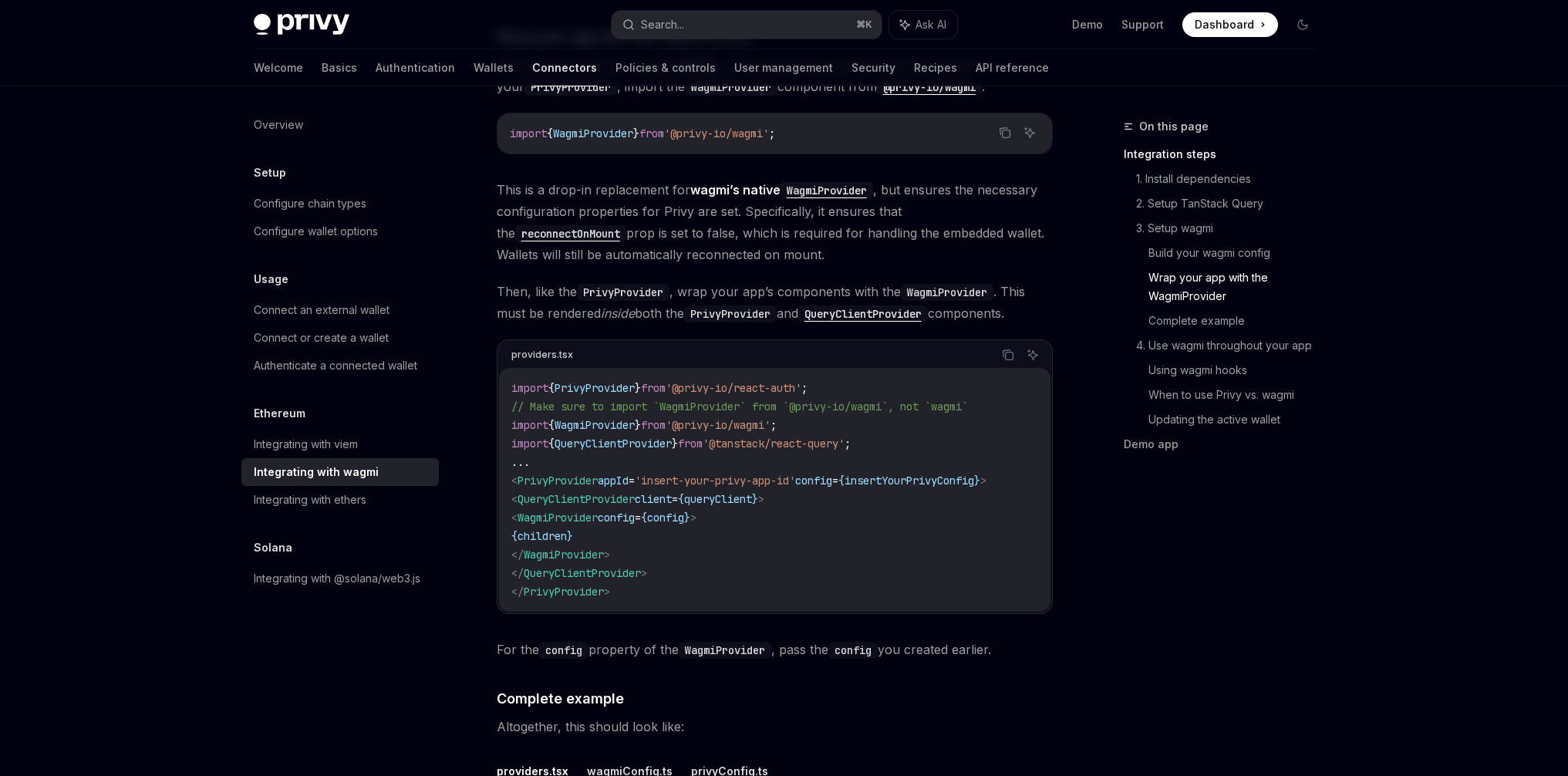
click at [619, 127] on span "WagmiProvider" at bounding box center [593, 133] width 80 height 14
click at [701, 127] on span "'@privy-io/wagmi'" at bounding box center [717, 133] width 105 height 14
click at [597, 418] on span "WagmiProvider" at bounding box center [594, 425] width 80 height 14
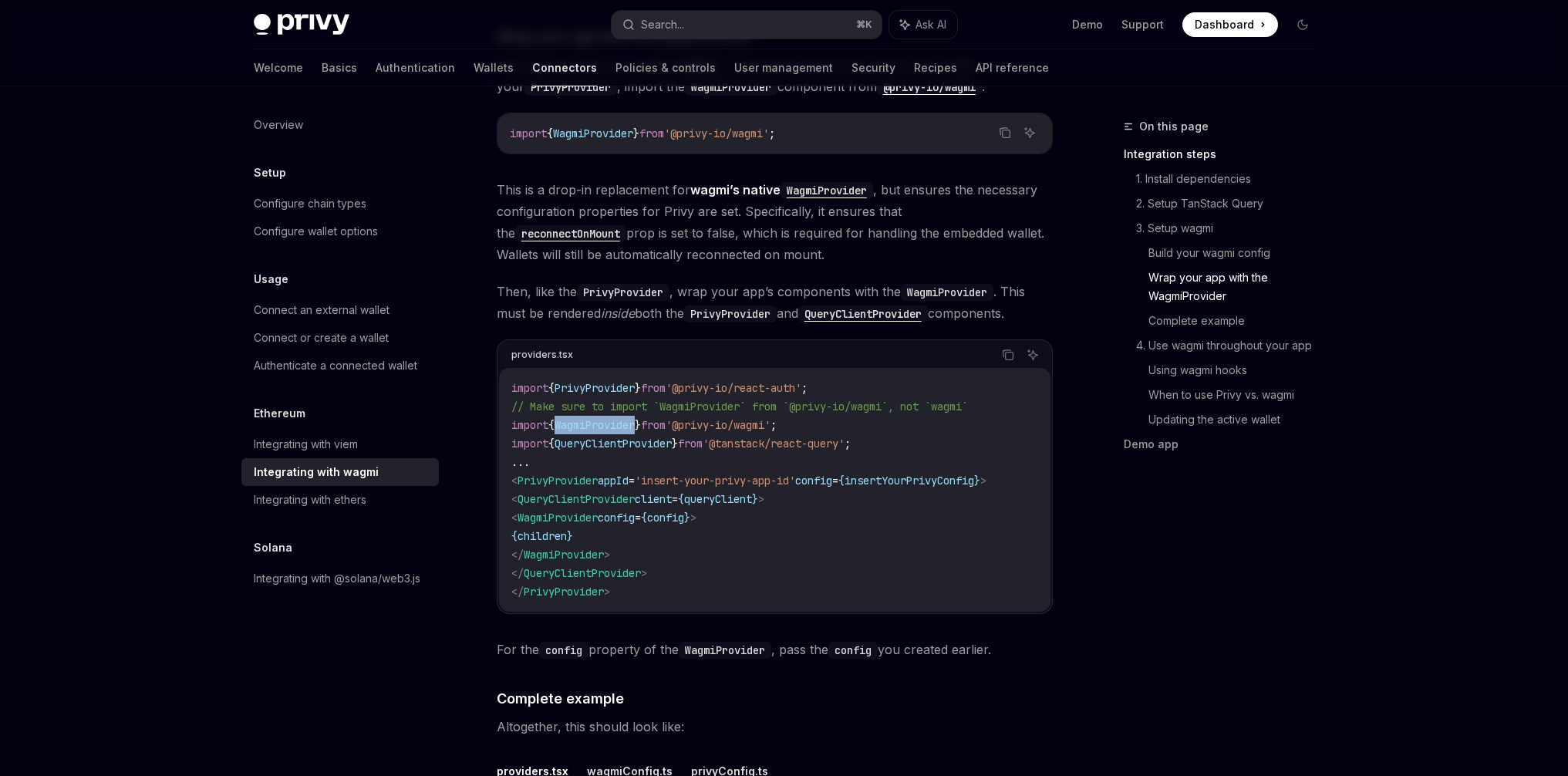
click at [597, 418] on span "WagmiProvider" at bounding box center [594, 425] width 80 height 14
click at [627, 437] on span "QueryClientProvider" at bounding box center [612, 443] width 117 height 14
click at [578, 511] on span "WagmiProvider" at bounding box center [557, 517] width 80 height 14
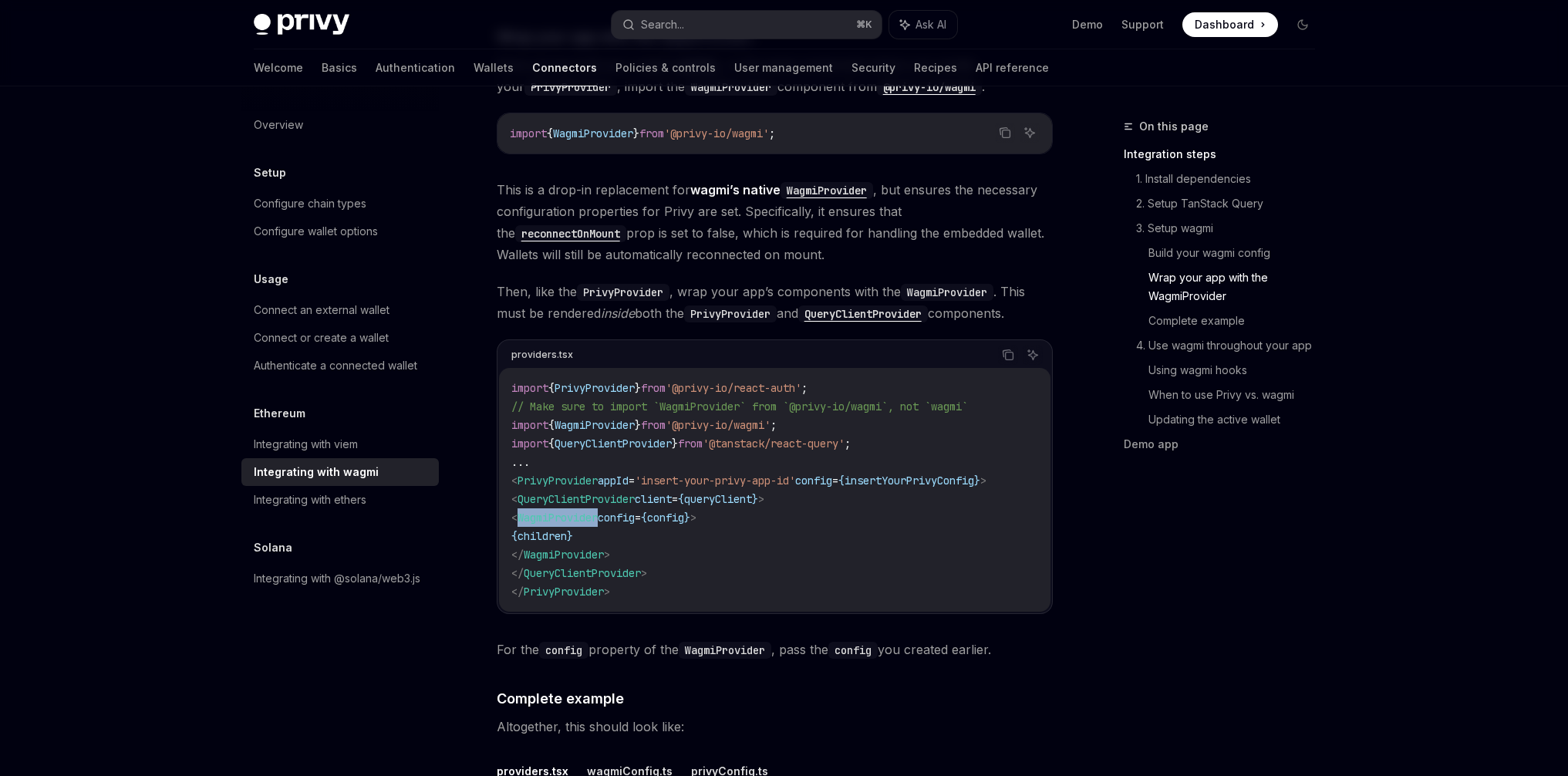
click at [578, 511] on span "WagmiProvider" at bounding box center [557, 517] width 80 height 14
click at [634, 511] on span "config" at bounding box center [616, 517] width 37 height 14
click at [684, 511] on span "config" at bounding box center [666, 517] width 37 height 14
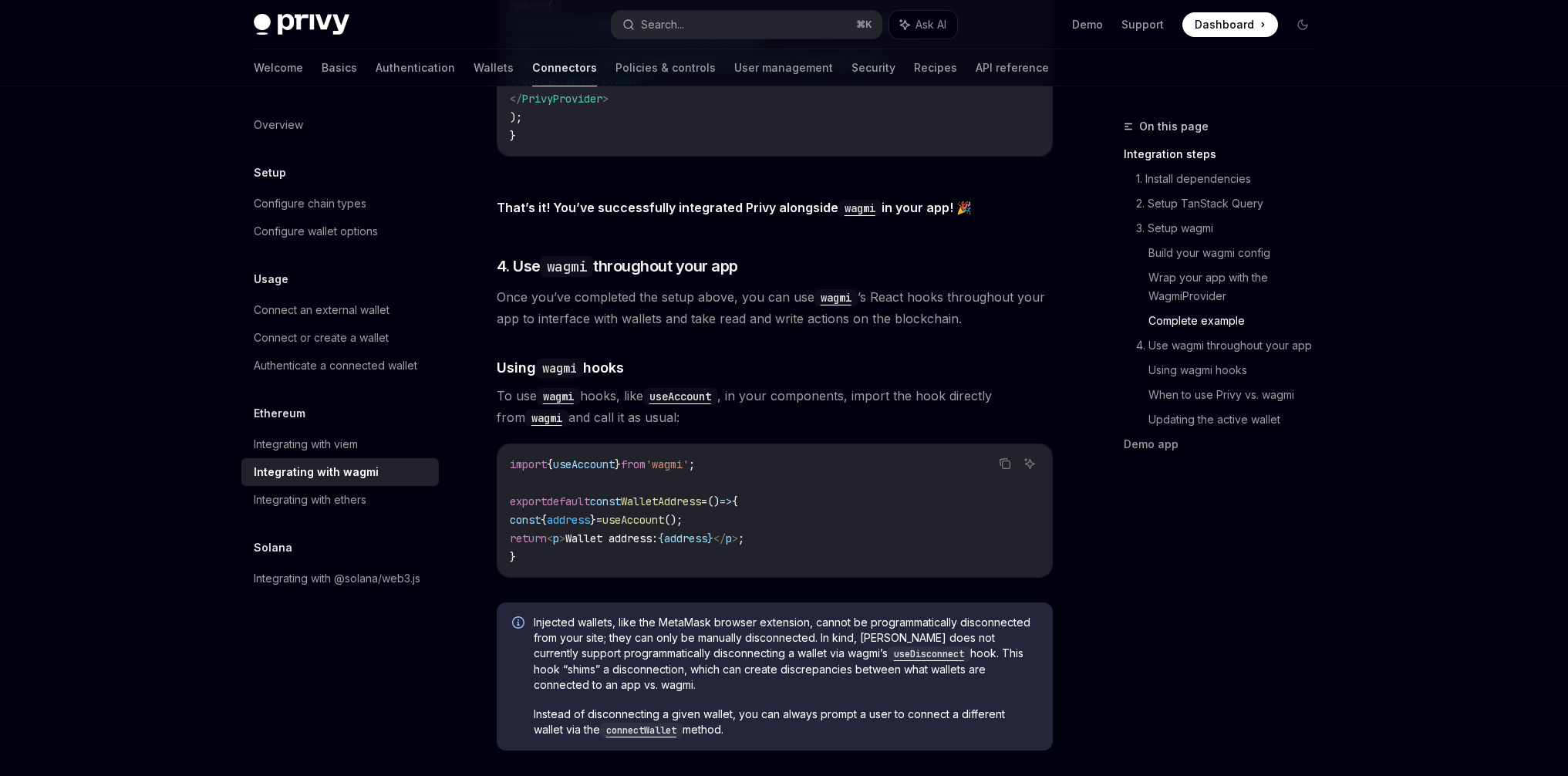
scroll to position [3280, 0]
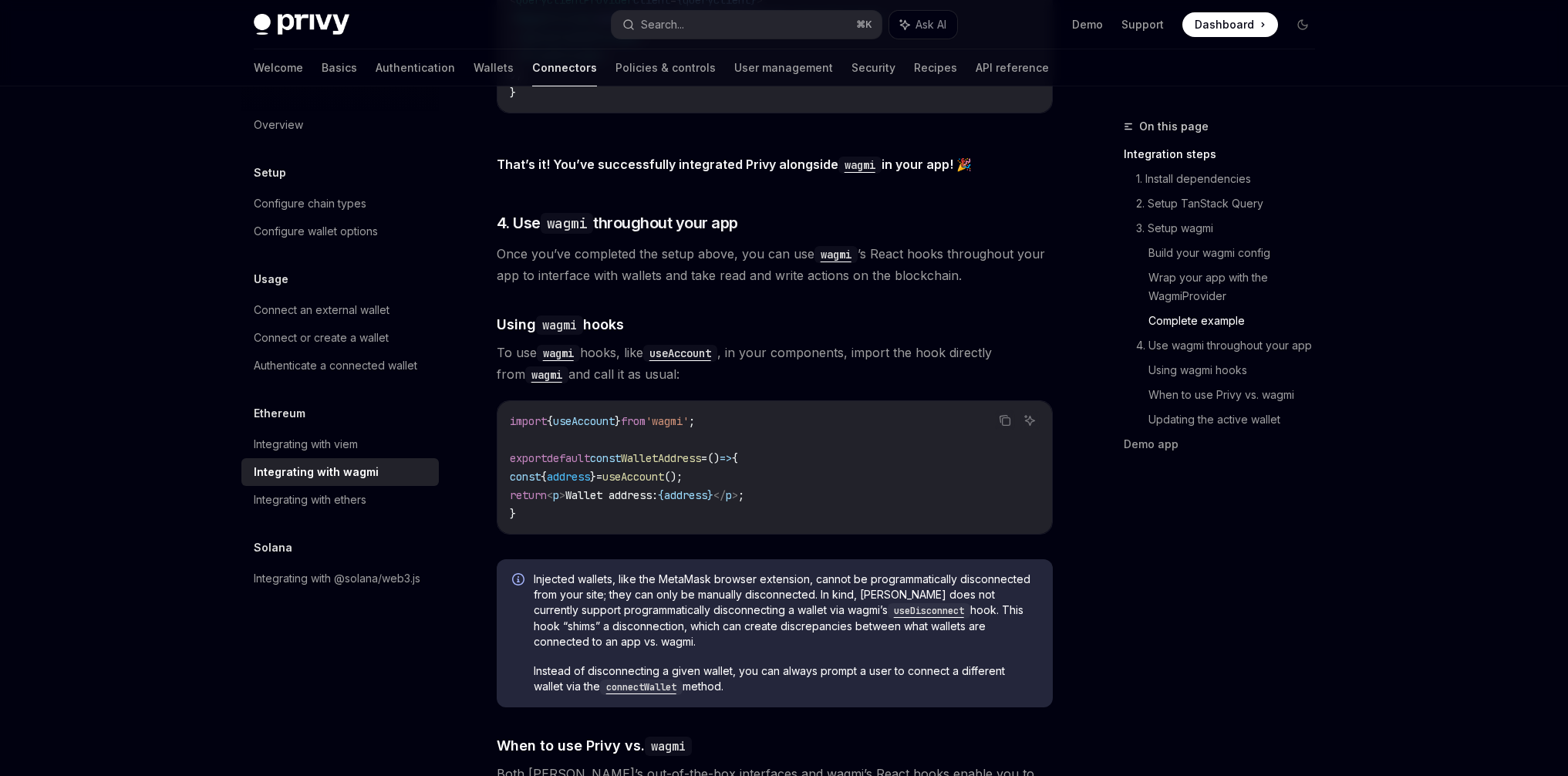
click at [582, 414] on span "useAccount" at bounding box center [584, 420] width 62 height 14
click at [615, 414] on span "useAccount" at bounding box center [584, 420] width 62 height 14
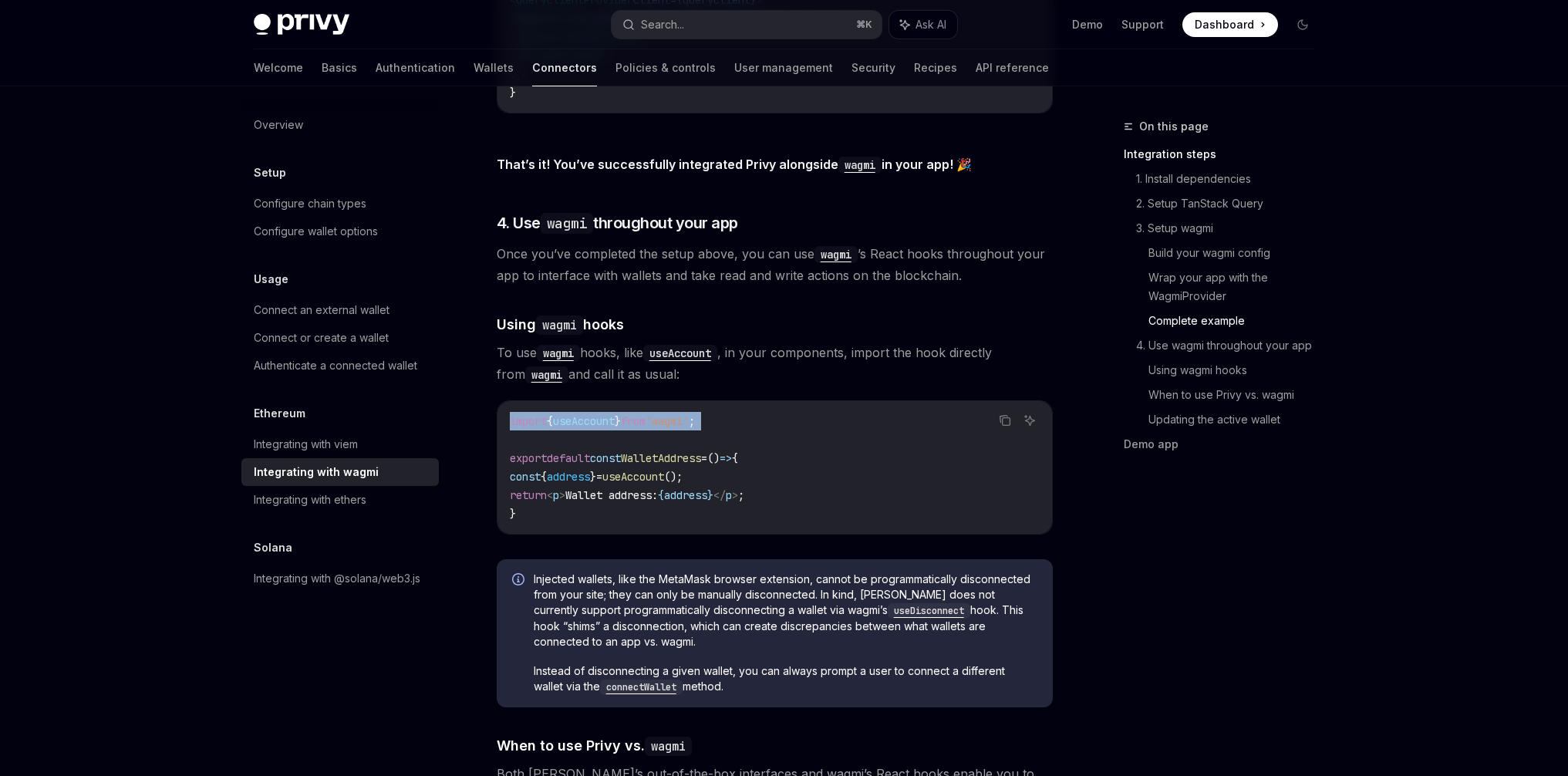
click at [615, 414] on span "useAccount" at bounding box center [584, 420] width 62 height 14
click at [599, 414] on span "useAccount" at bounding box center [584, 420] width 62 height 14
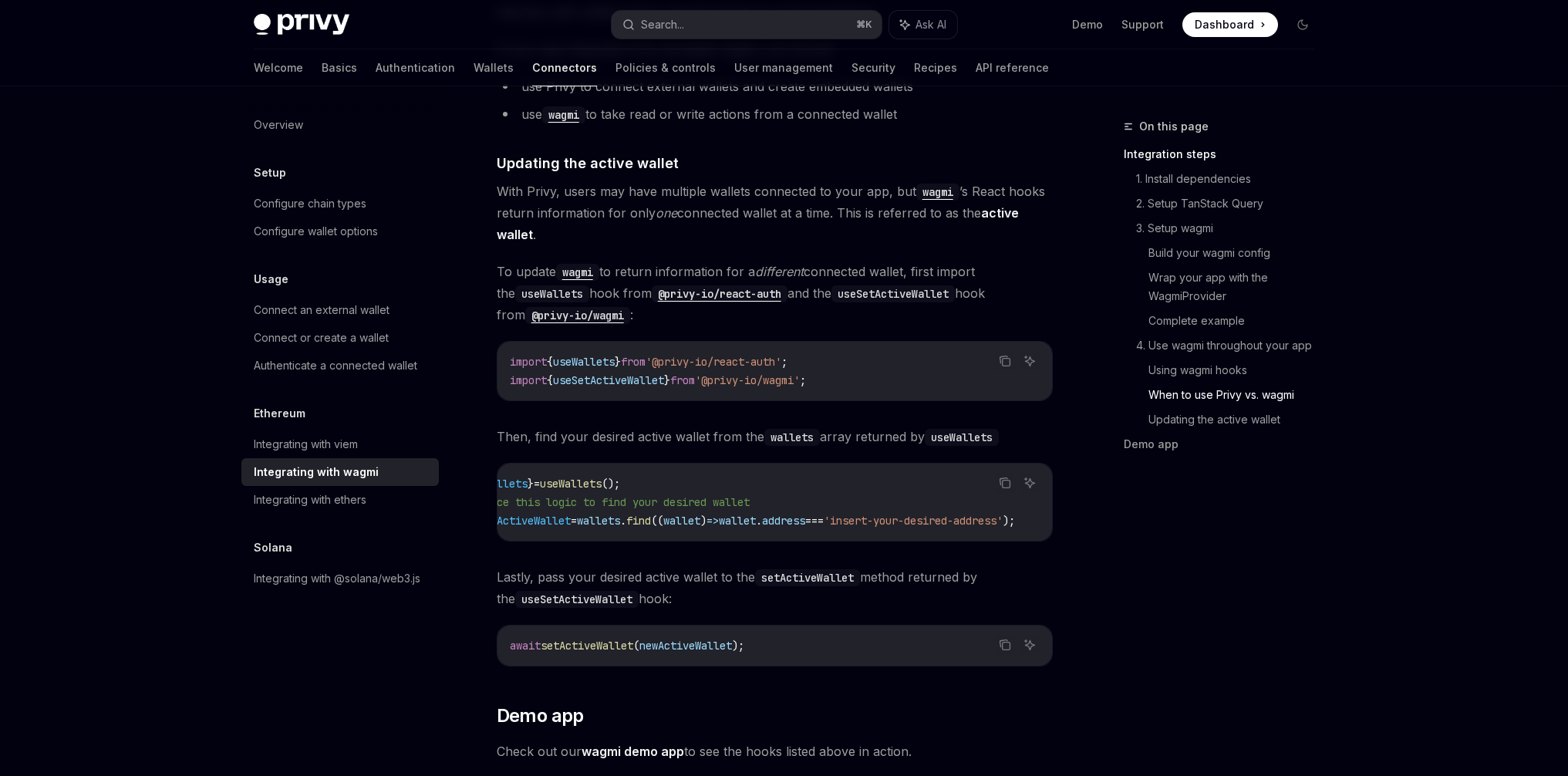
scroll to position [0, 0]
click at [666, 180] on span "With Privy, users may have multiple wallets connected to your app, but wagmi ’s…" at bounding box center [775, 212] width 556 height 65
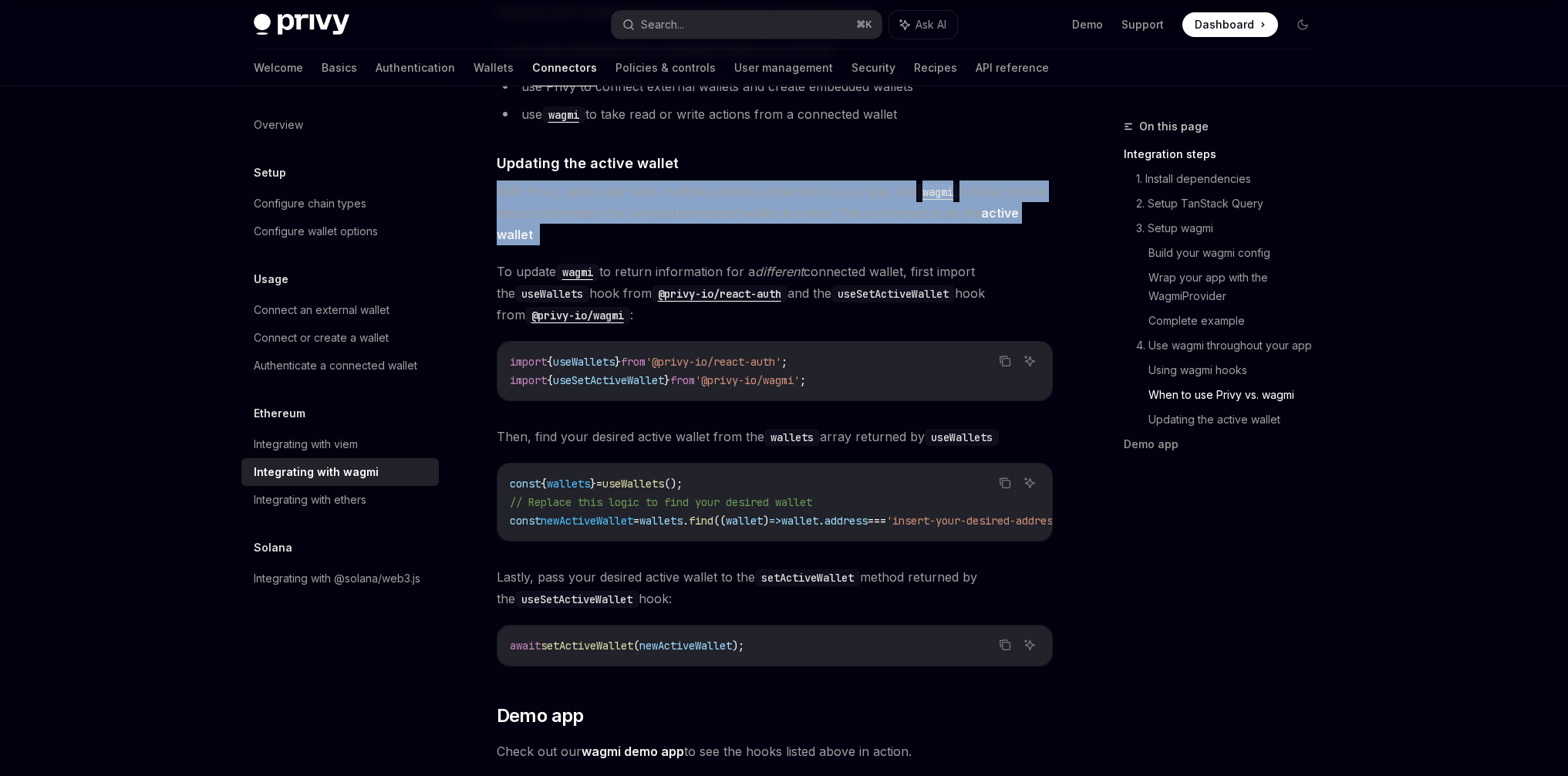
click at [666, 180] on span "With Privy, users may have multiple wallets connected to your app, but wagmi ’s…" at bounding box center [775, 212] width 556 height 65
copy div "With Privy, users may have multiple wallets connected to your app, but wagmi ’s…"
click at [626, 261] on span "To update wagmi to return information for a different connected wallet, first i…" at bounding box center [775, 293] width 556 height 65
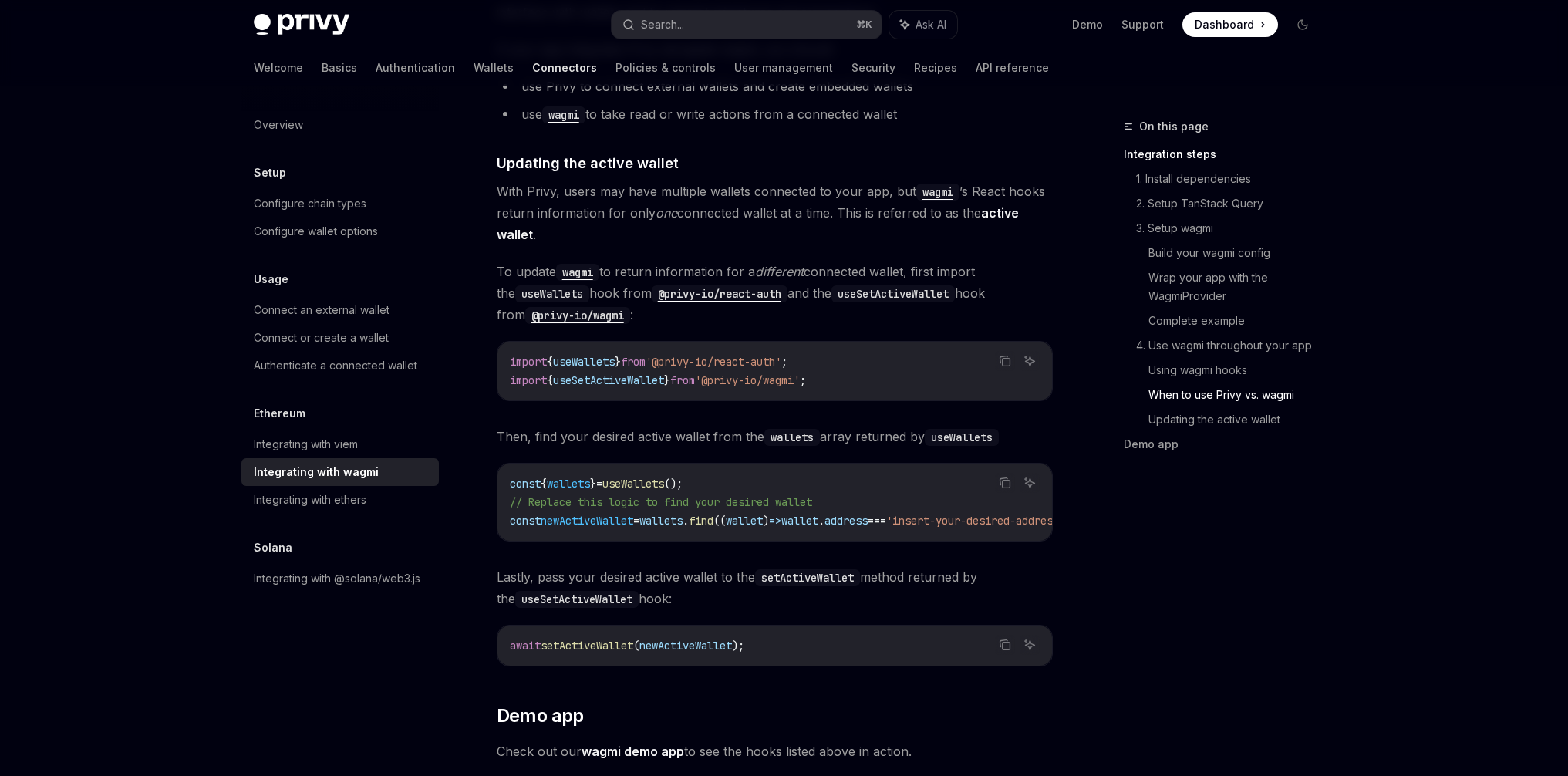
click at [671, 261] on span "To update wagmi to return information for a different connected wallet, first i…" at bounding box center [775, 293] width 556 height 65
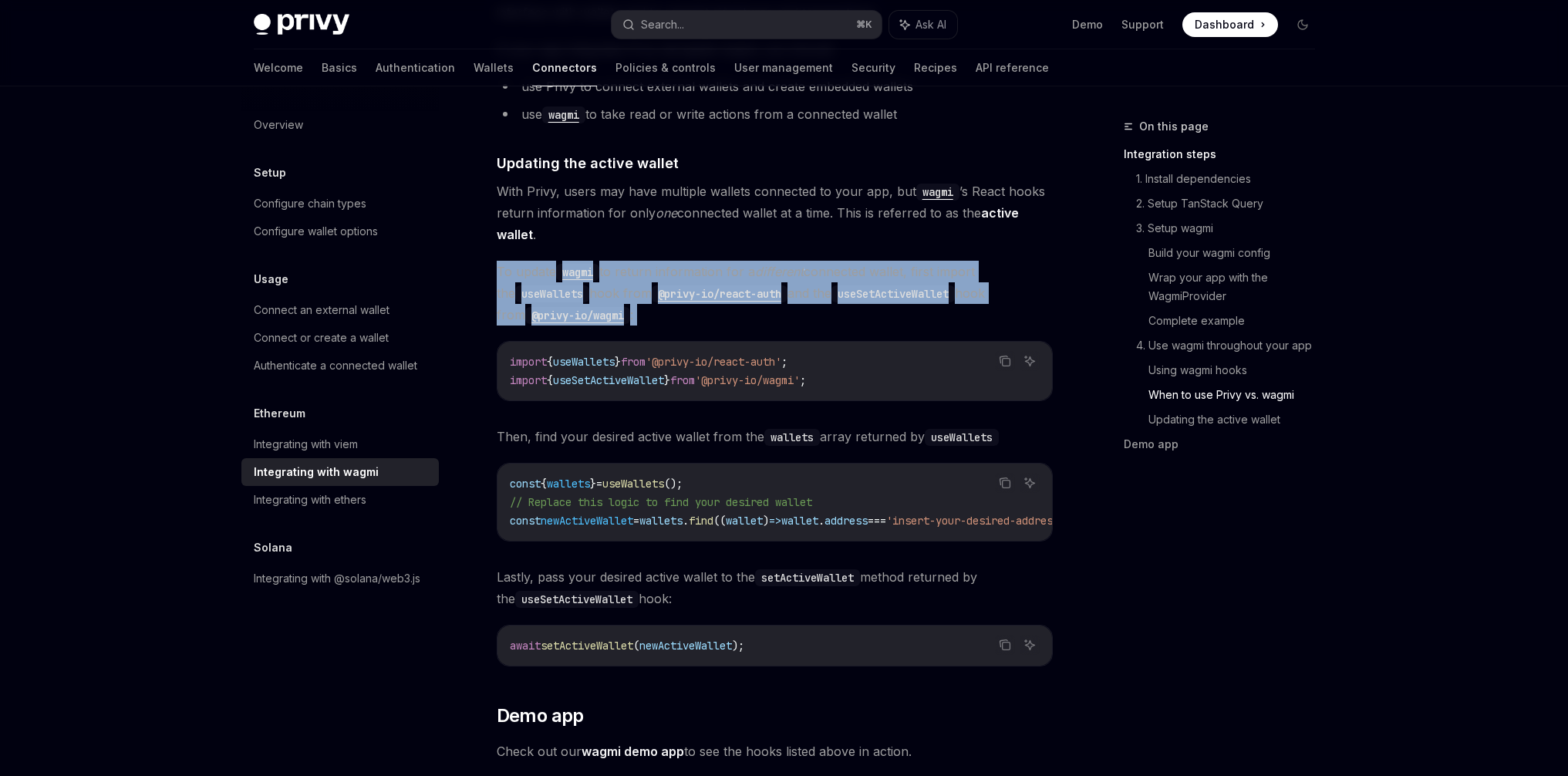
click at [671, 261] on span "To update wagmi to return information for a different connected wallet, first i…" at bounding box center [775, 293] width 556 height 65
copy div "To update wagmi to return information for a different connected wallet, first i…"
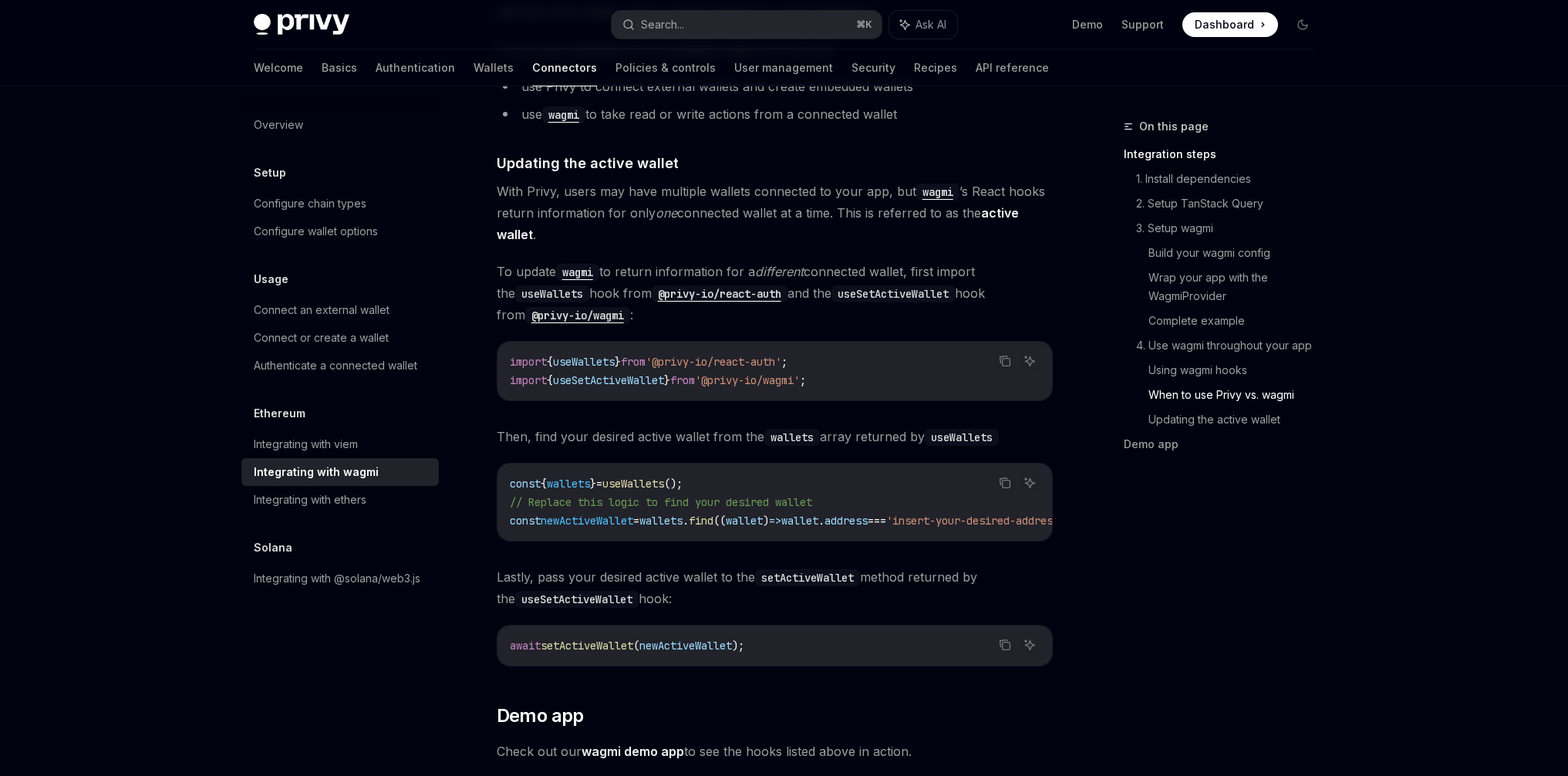
click at [604, 514] on span "newActiveWallet" at bounding box center [586, 520] width 92 height 14
copy span "newActiveWallet"
click at [650, 477] on span "useWallets" at bounding box center [633, 483] width 62 height 14
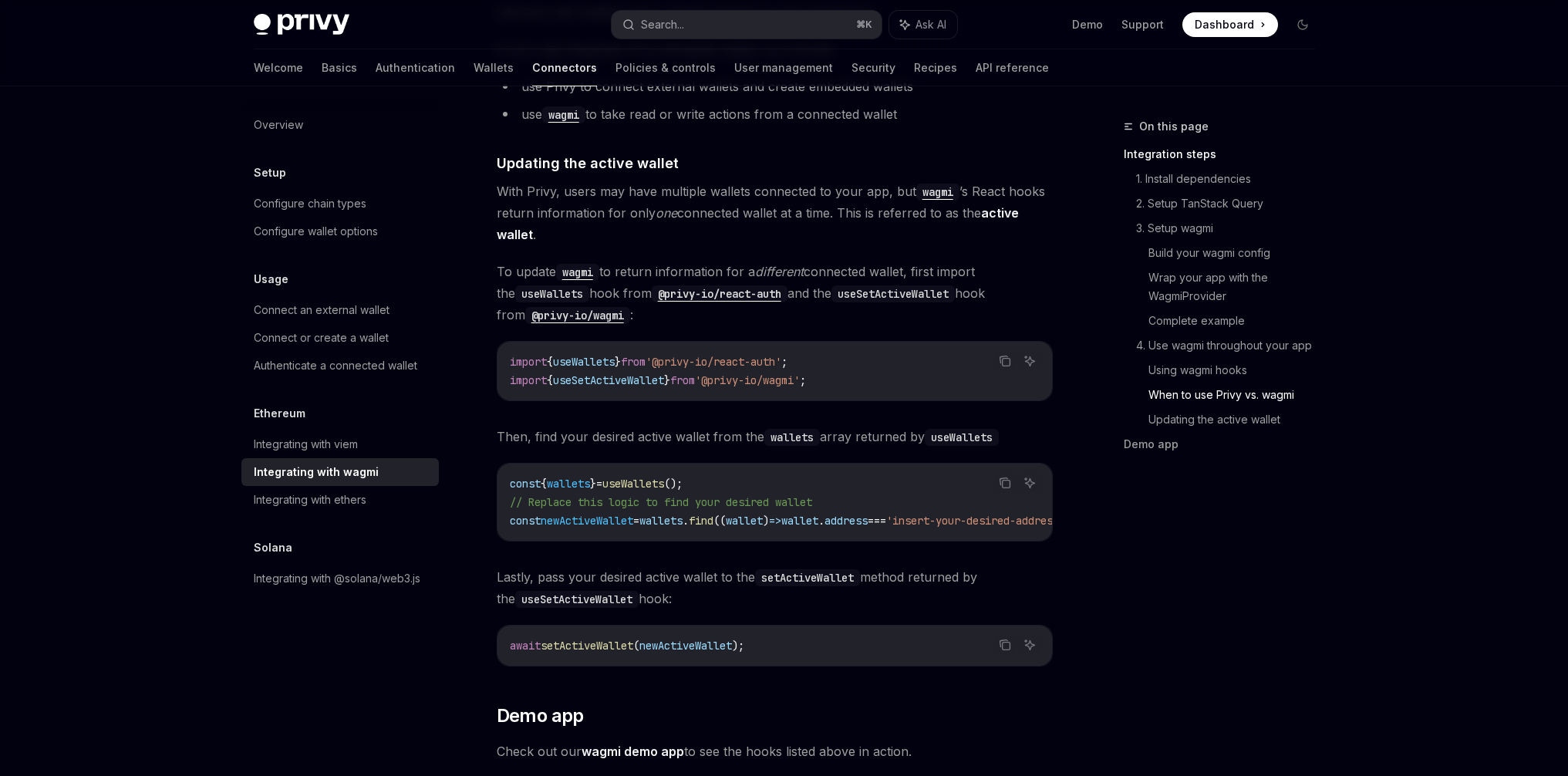
copy span "useWallets"
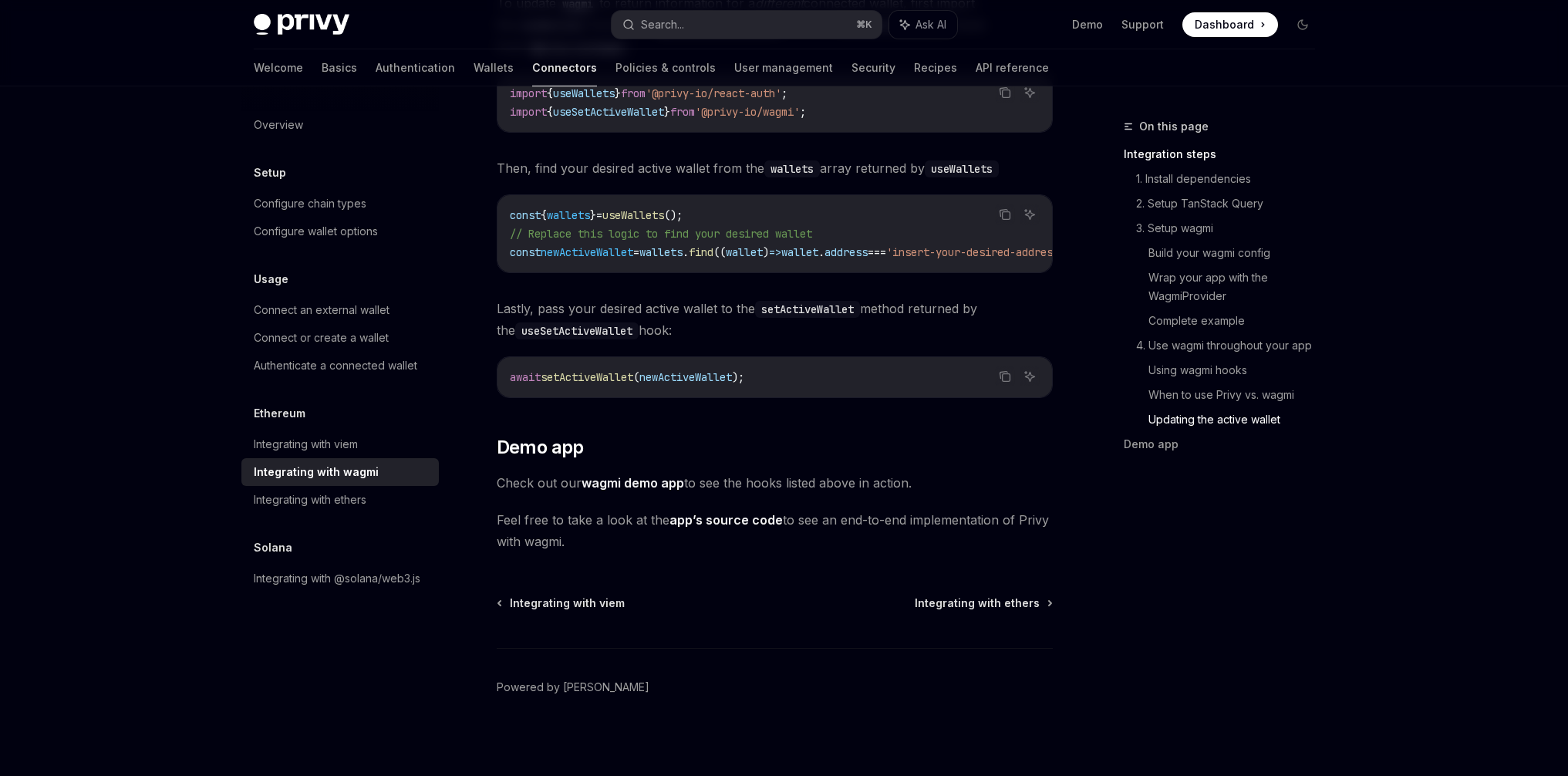
scroll to position [4331, 0]
click at [588, 306] on span "Lastly, pass your desired active wallet to the setActiveWallet method returned …" at bounding box center [775, 319] width 556 height 43
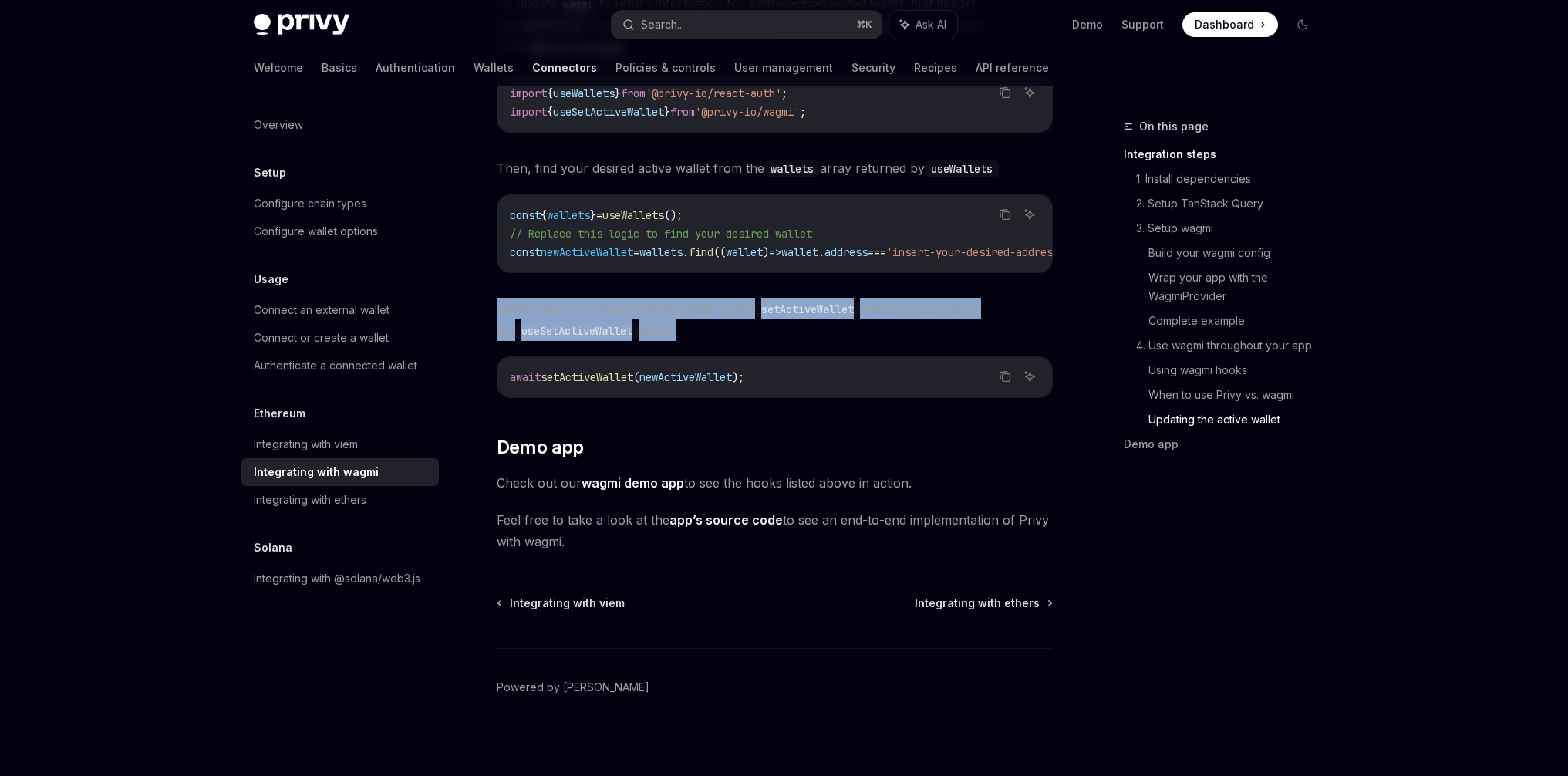
click at [588, 306] on span "Lastly, pass your desired active wallet to the setActiveWallet method returned …" at bounding box center [775, 319] width 556 height 43
click at [670, 305] on span "Lastly, pass your desired active wallet to the setActiveWallet method returned …" at bounding box center [775, 319] width 556 height 43
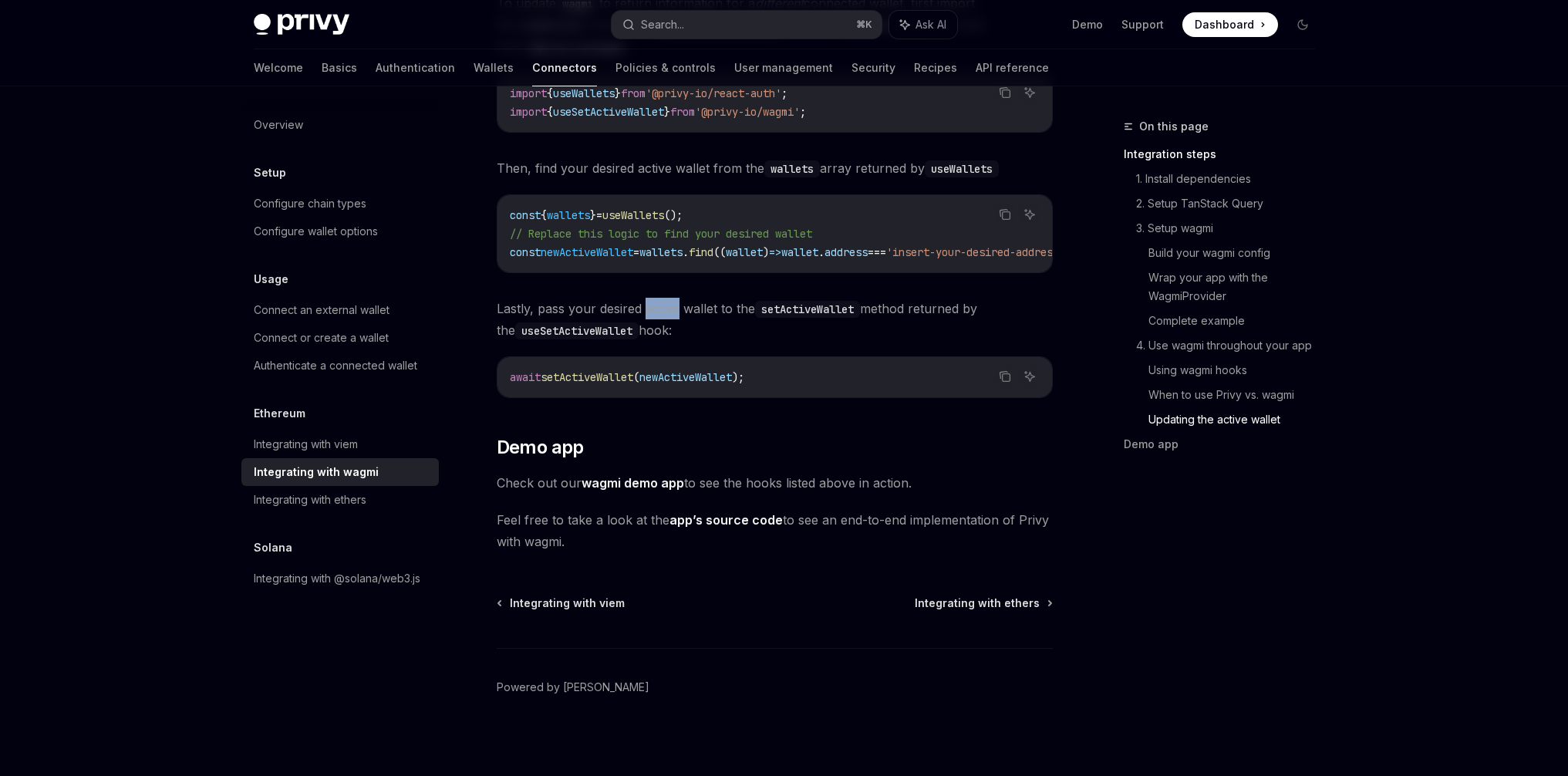
click at [670, 305] on span "Lastly, pass your desired active wallet to the setActiveWallet method returned …" at bounding box center [775, 319] width 556 height 43
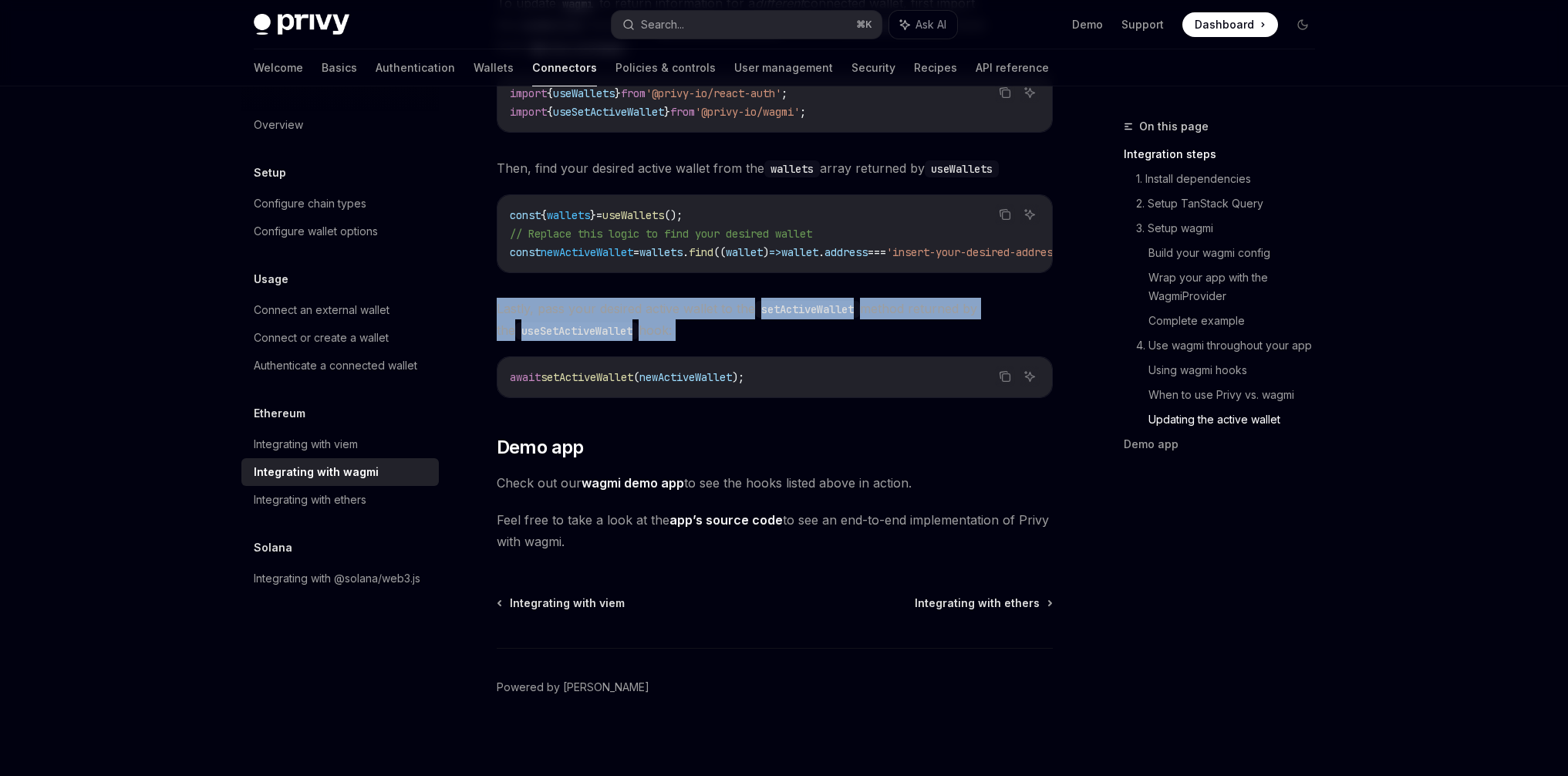
click at [670, 305] on span "Lastly, pass your desired active wallet to the setActiveWallet method returned …" at bounding box center [775, 319] width 556 height 43
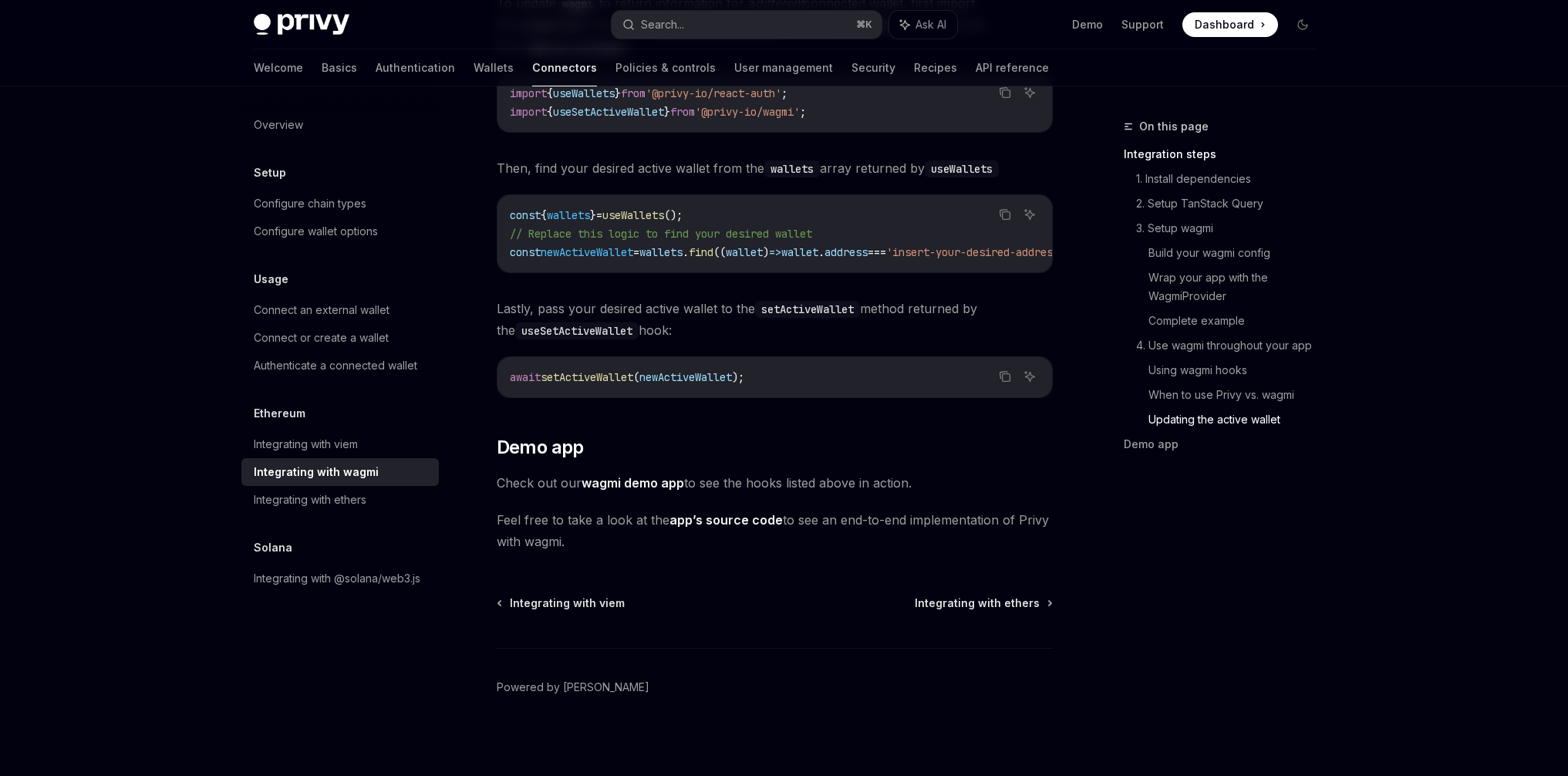
click at [707, 372] on span "newActiveWallet" at bounding box center [685, 377] width 92 height 14
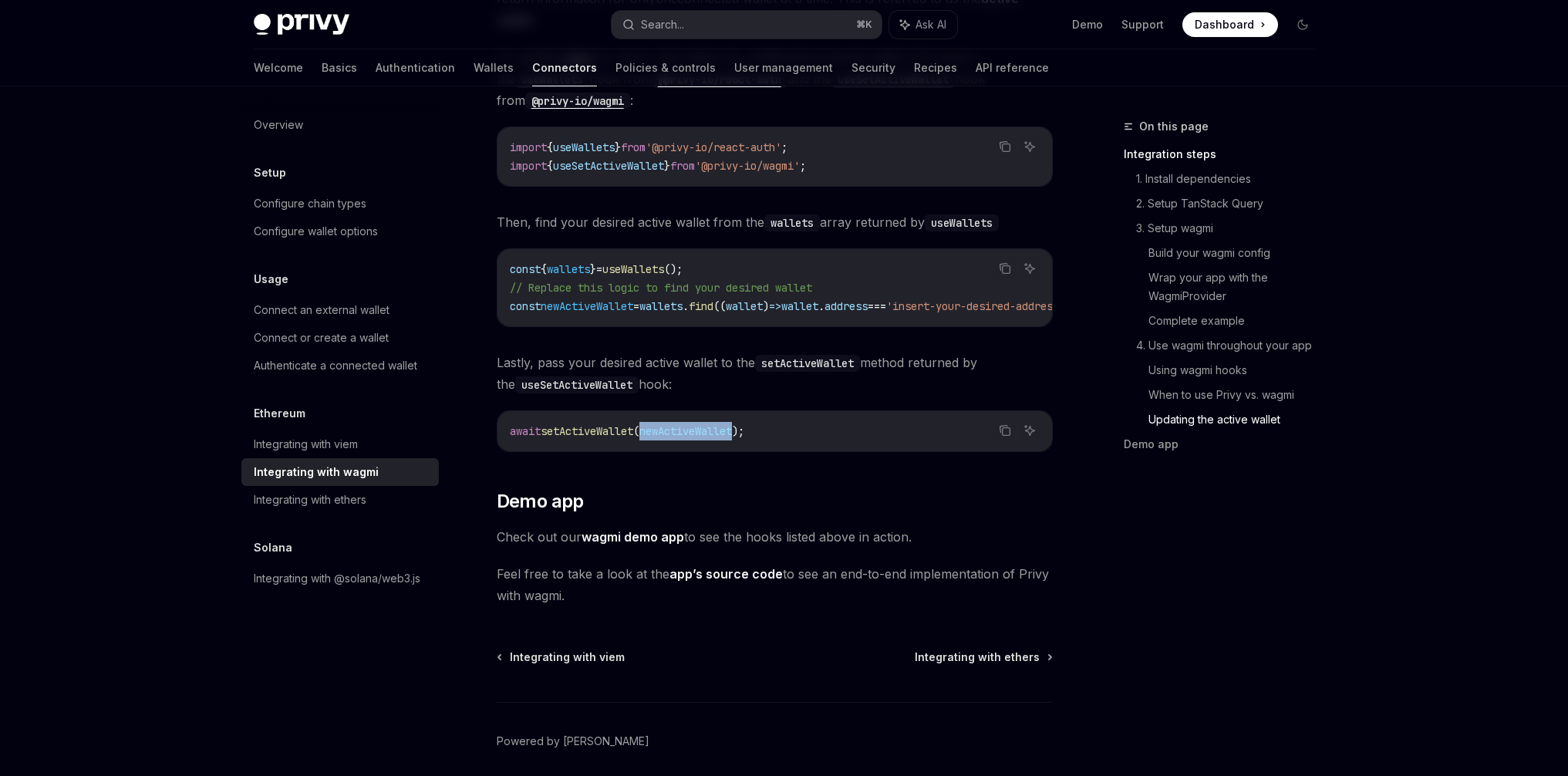
scroll to position [4008, 0]
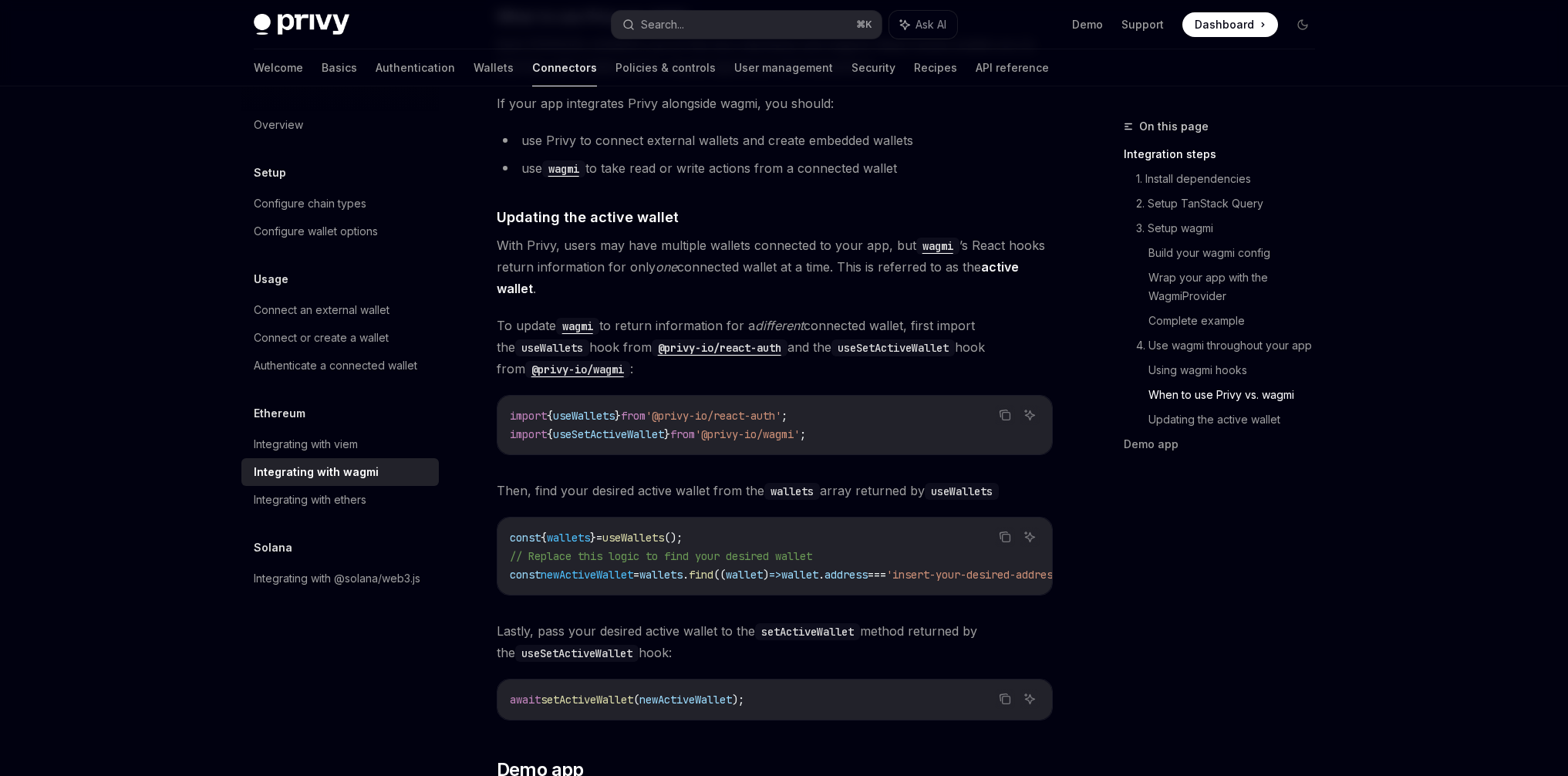
click at [635, 428] on span "useSetActiveWallet" at bounding box center [609, 434] width 111 height 14
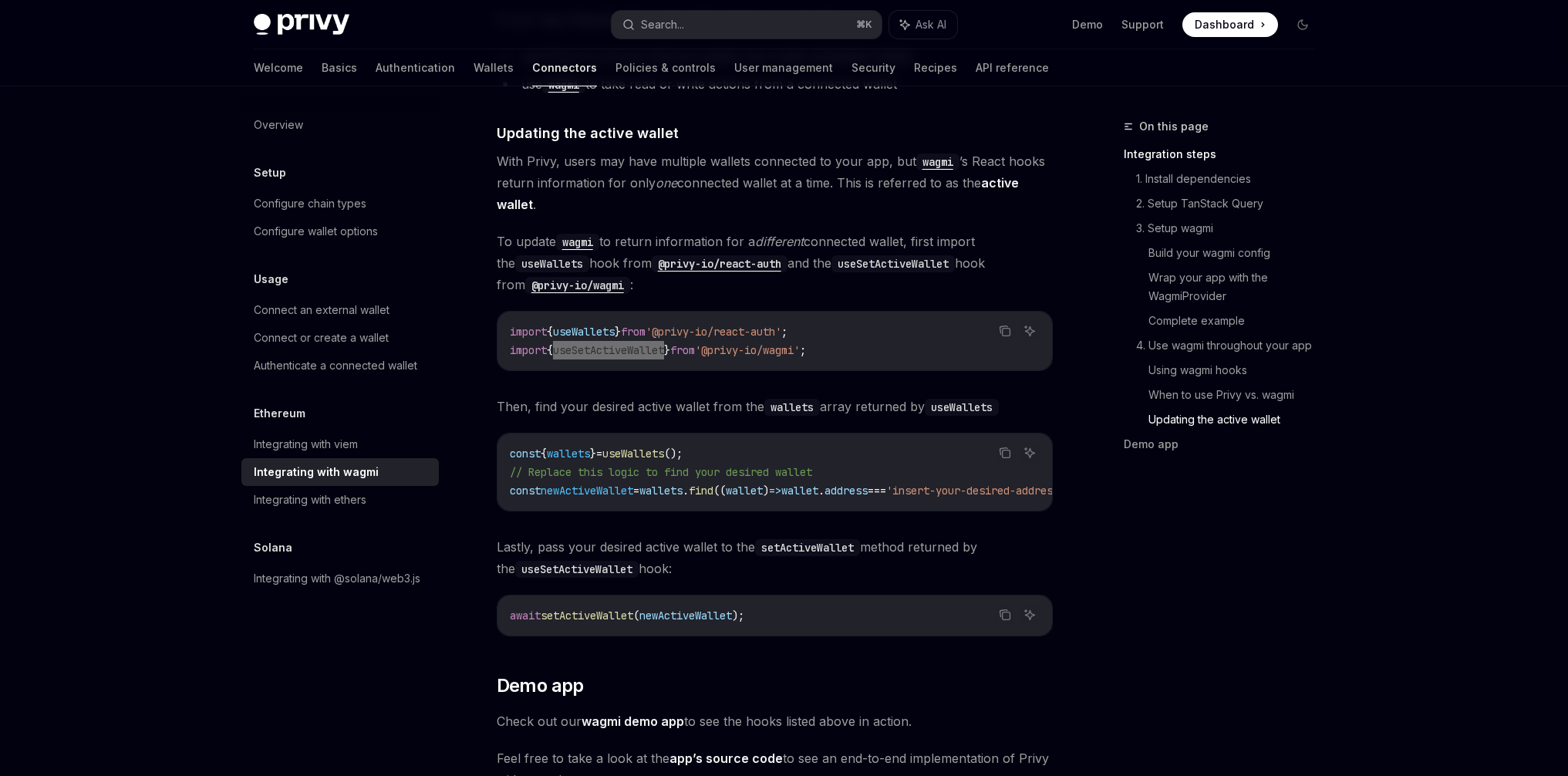
scroll to position [4331, 0]
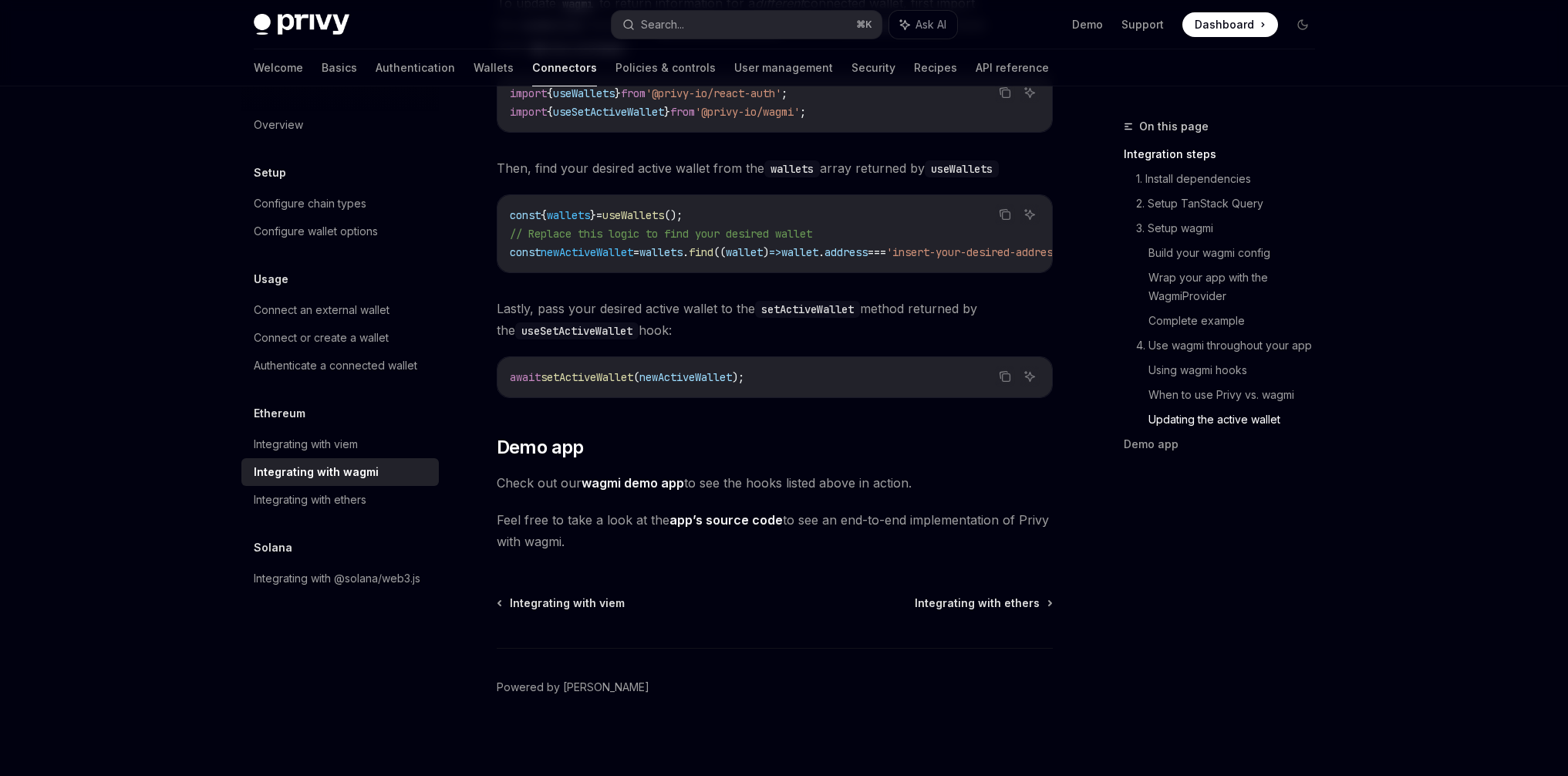
click at [658, 208] on span "useWallets" at bounding box center [633, 214] width 62 height 14
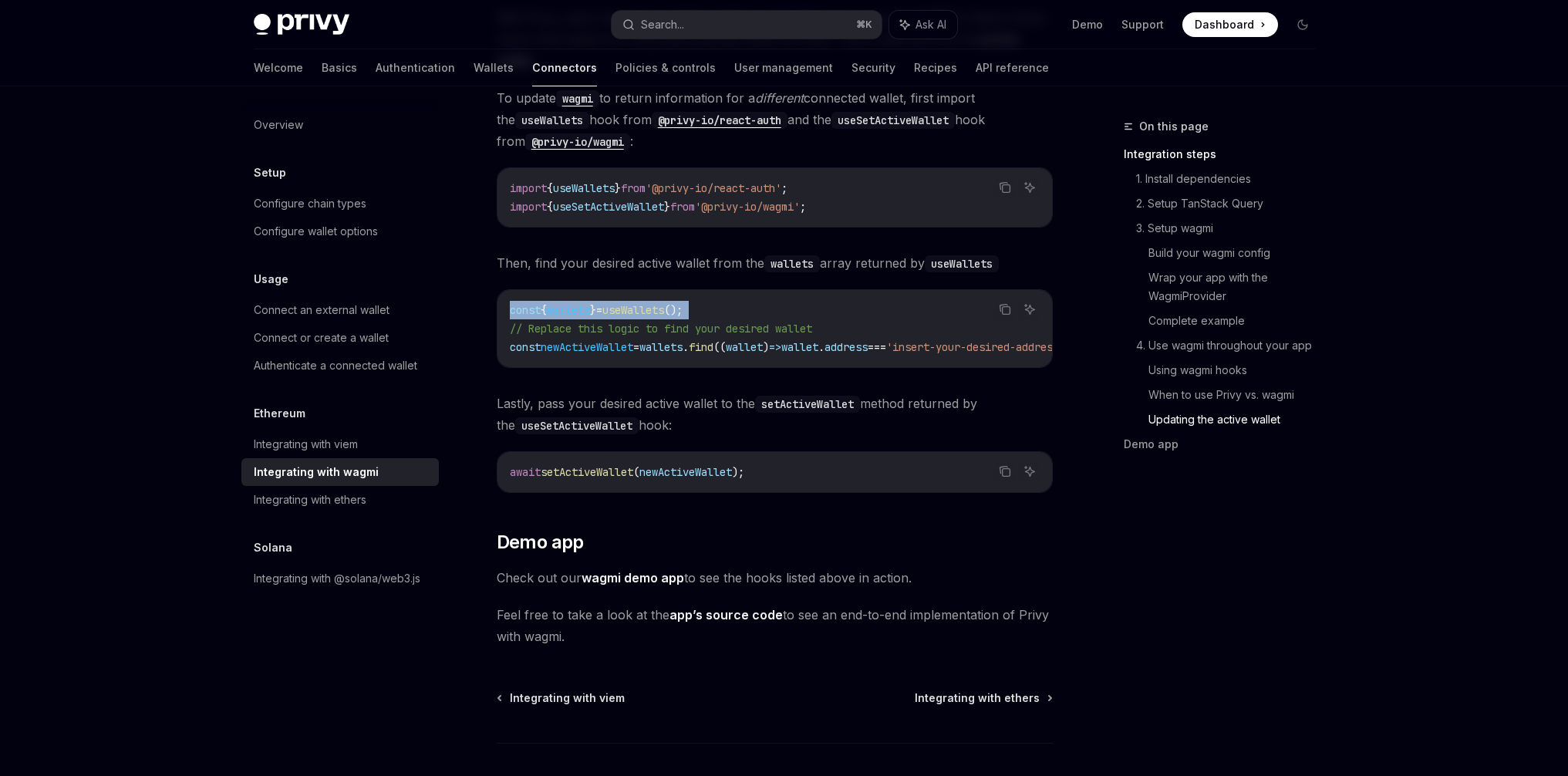
scroll to position [4153, 0]
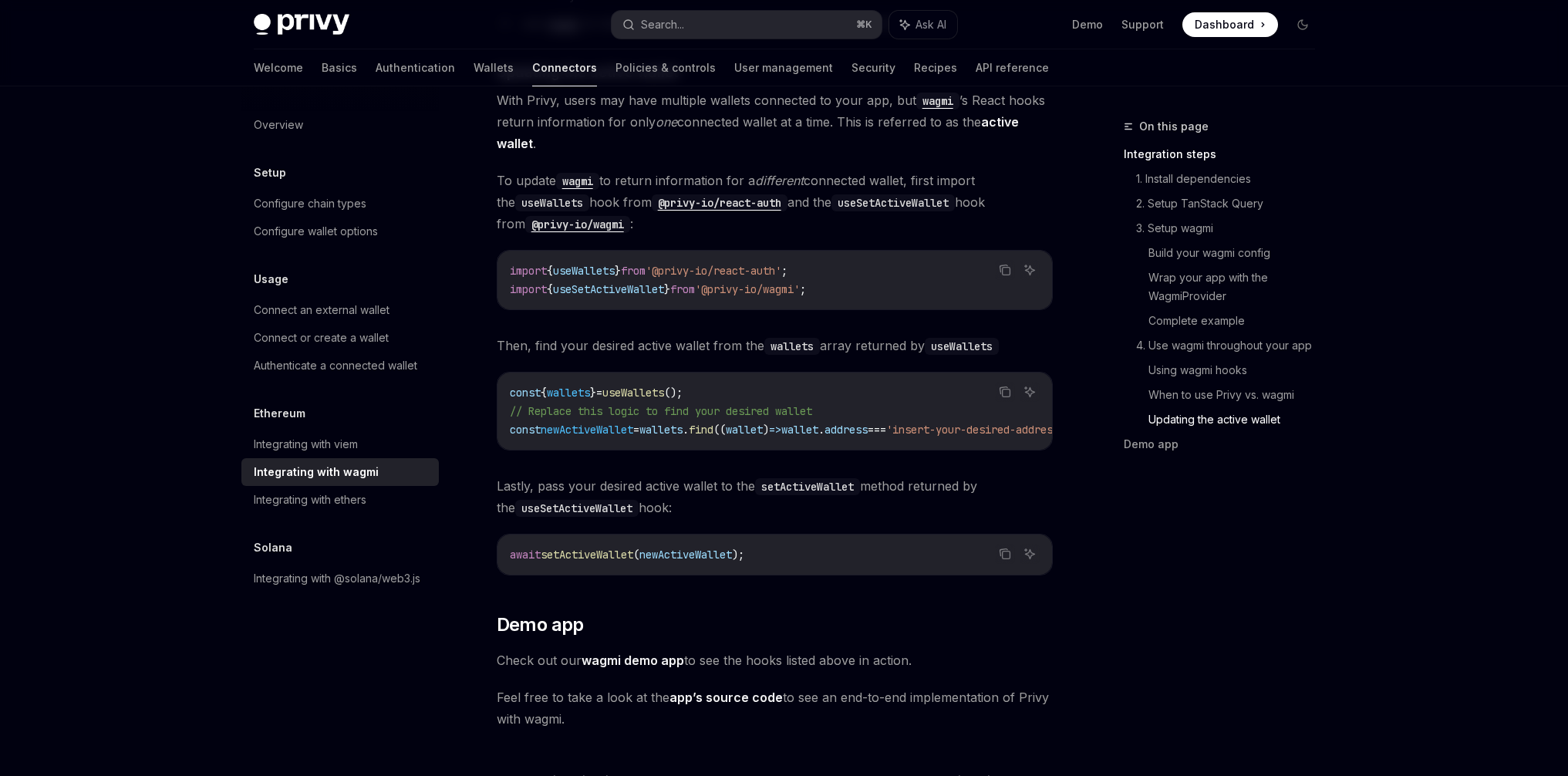
click at [694, 283] on span "from" at bounding box center [682, 289] width 25 height 14
